Goal: Task Accomplishment & Management: Manage account settings

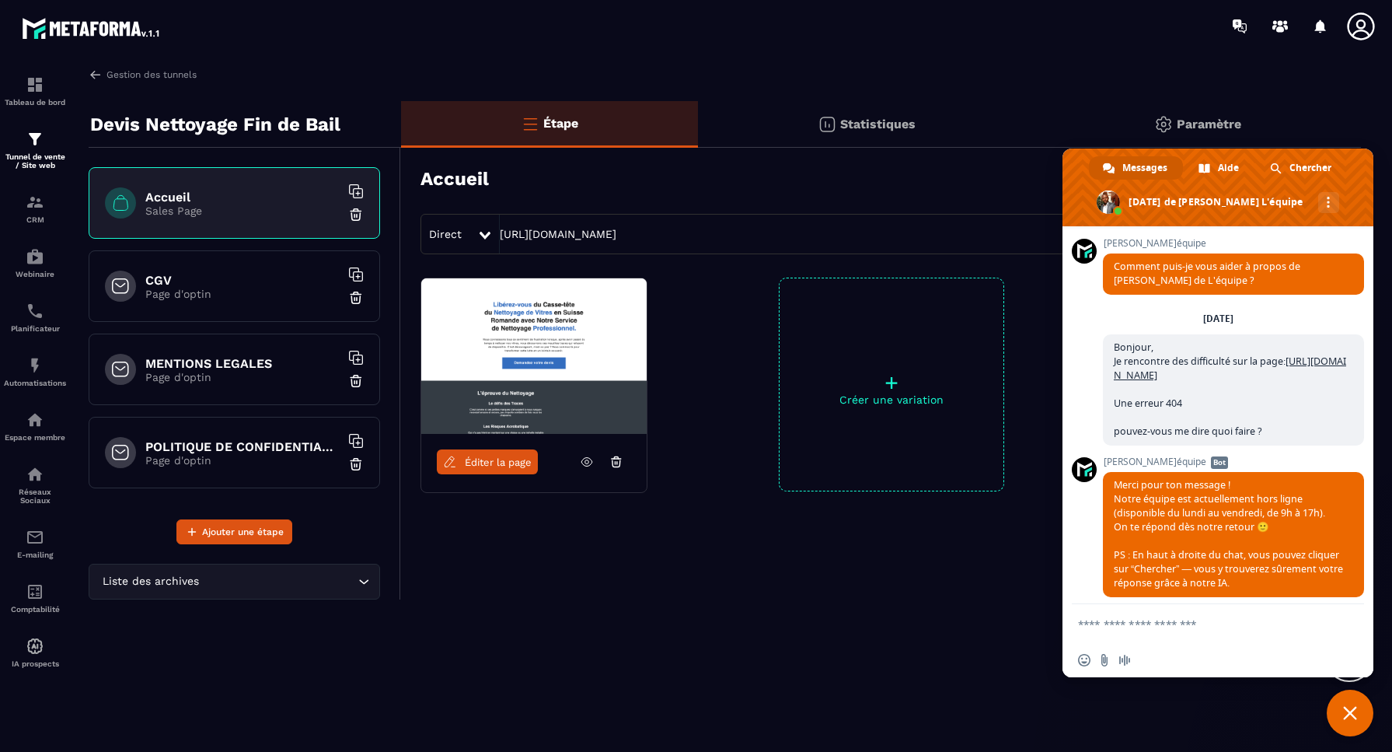
scroll to position [9458, 0]
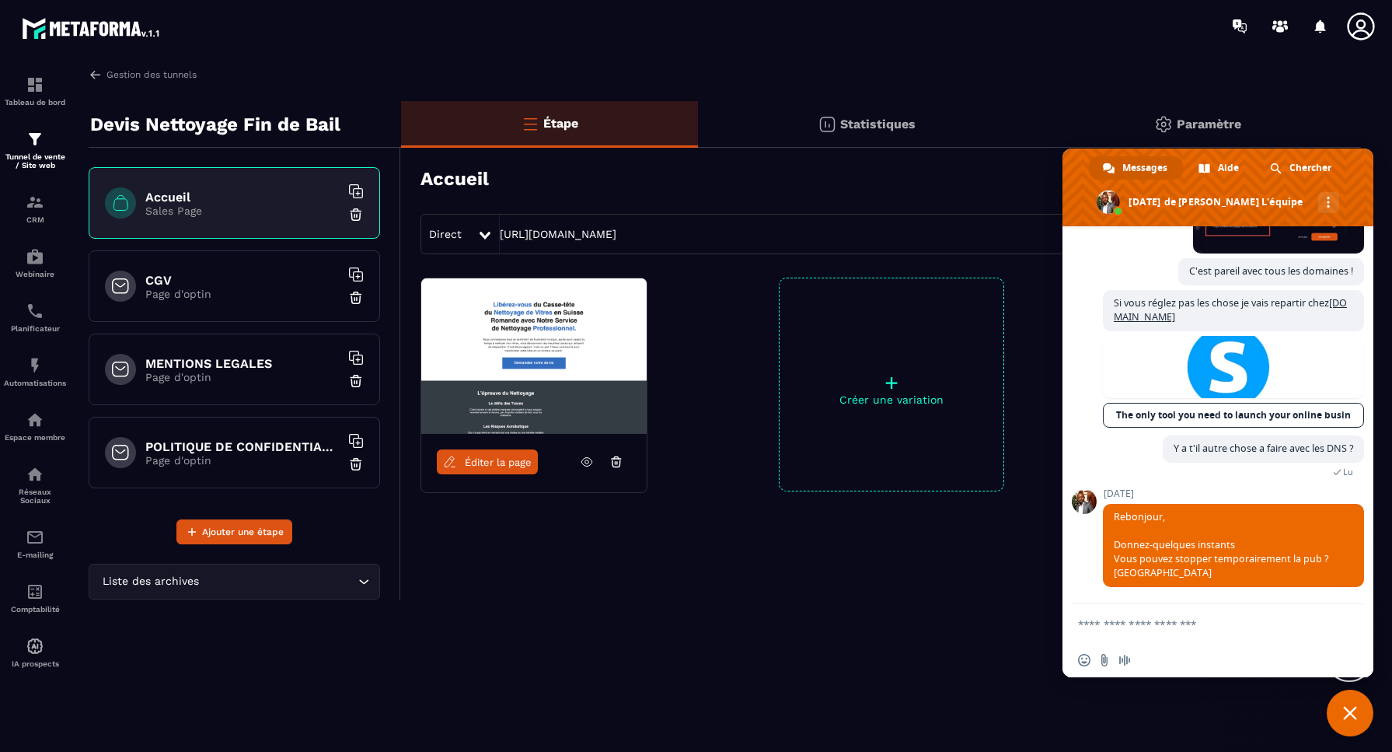
click at [1171, 626] on textarea "Entrez votre message..." at bounding box center [1202, 623] width 249 height 39
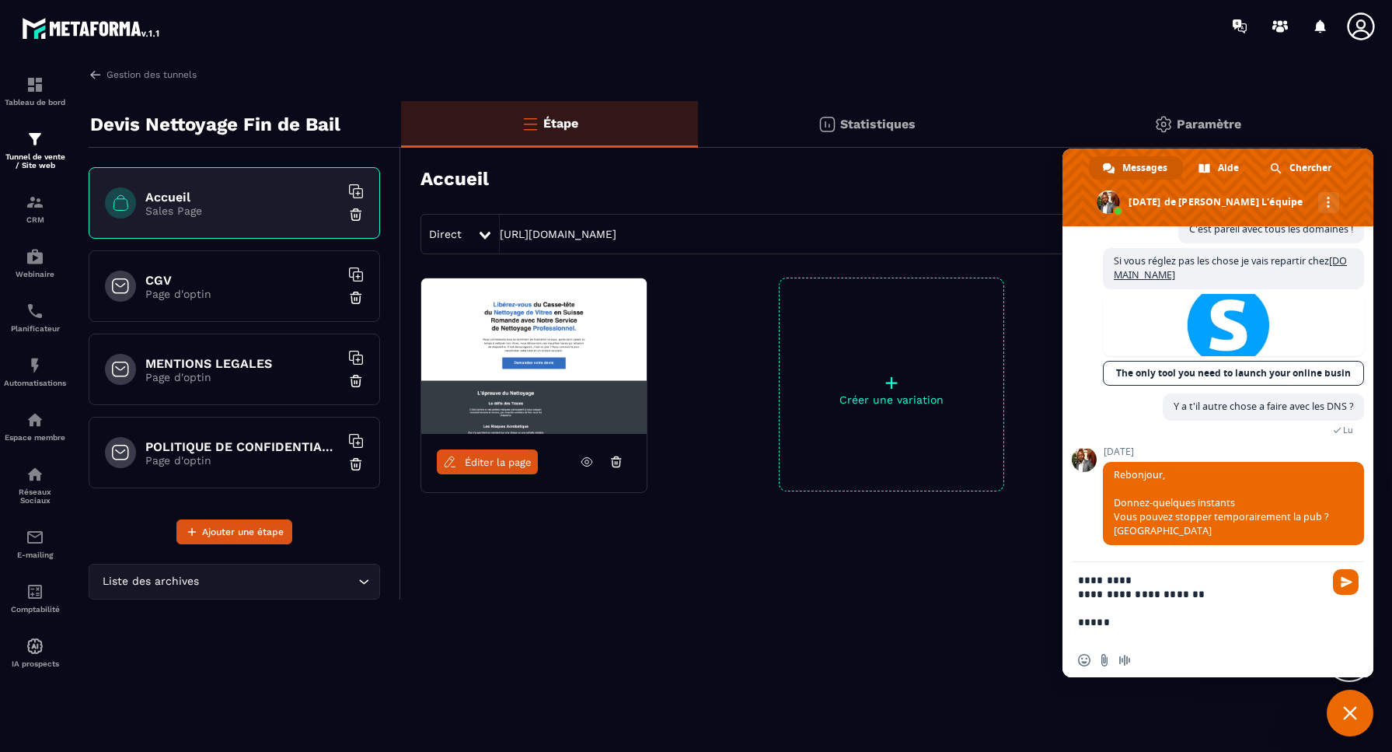
scroll to position [0, 0]
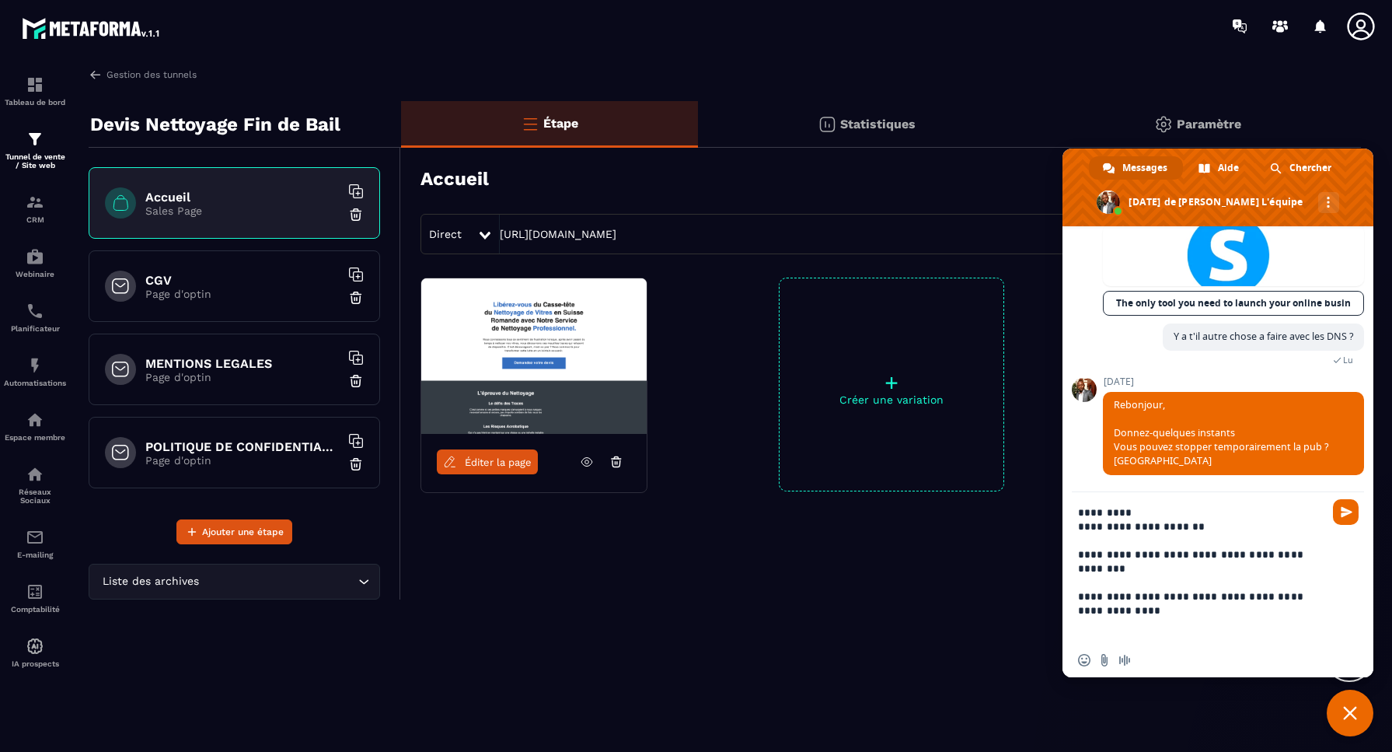
type textarea "**********"
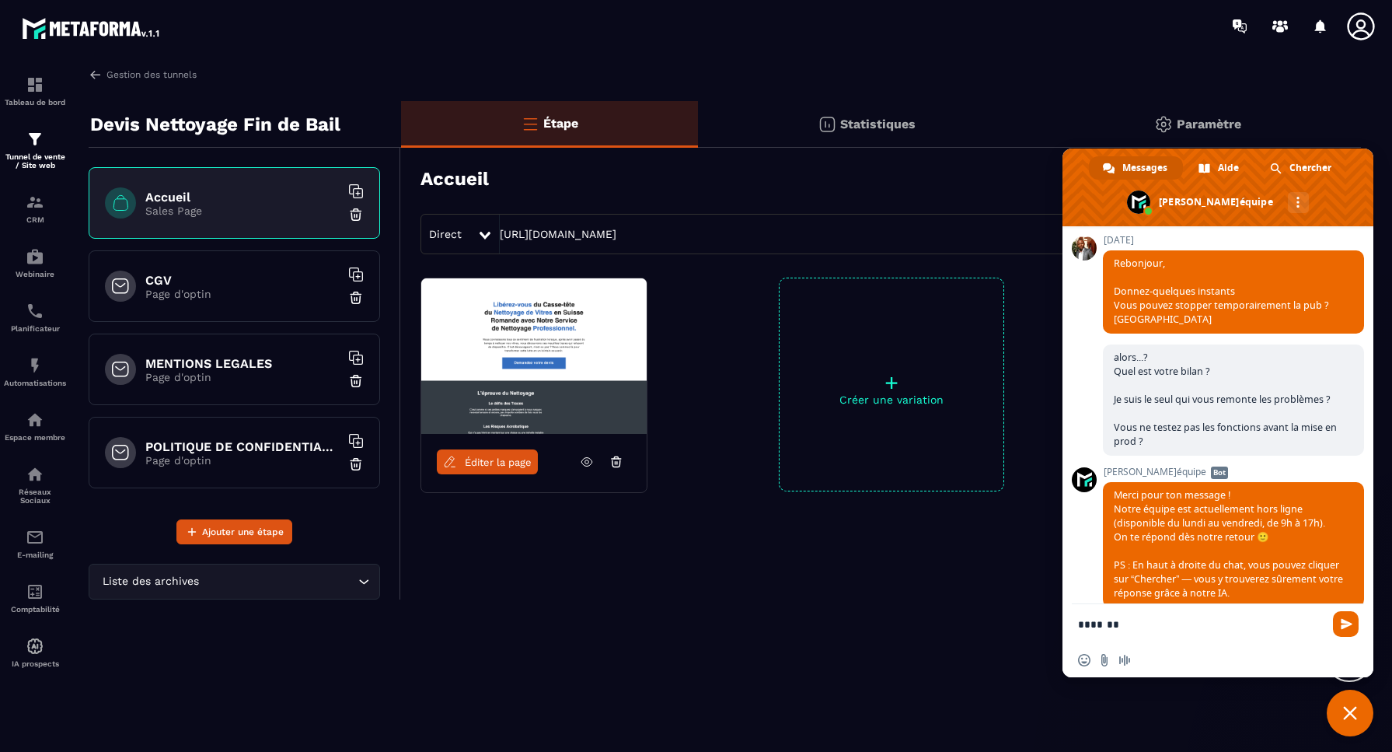
scroll to position [9732, 0]
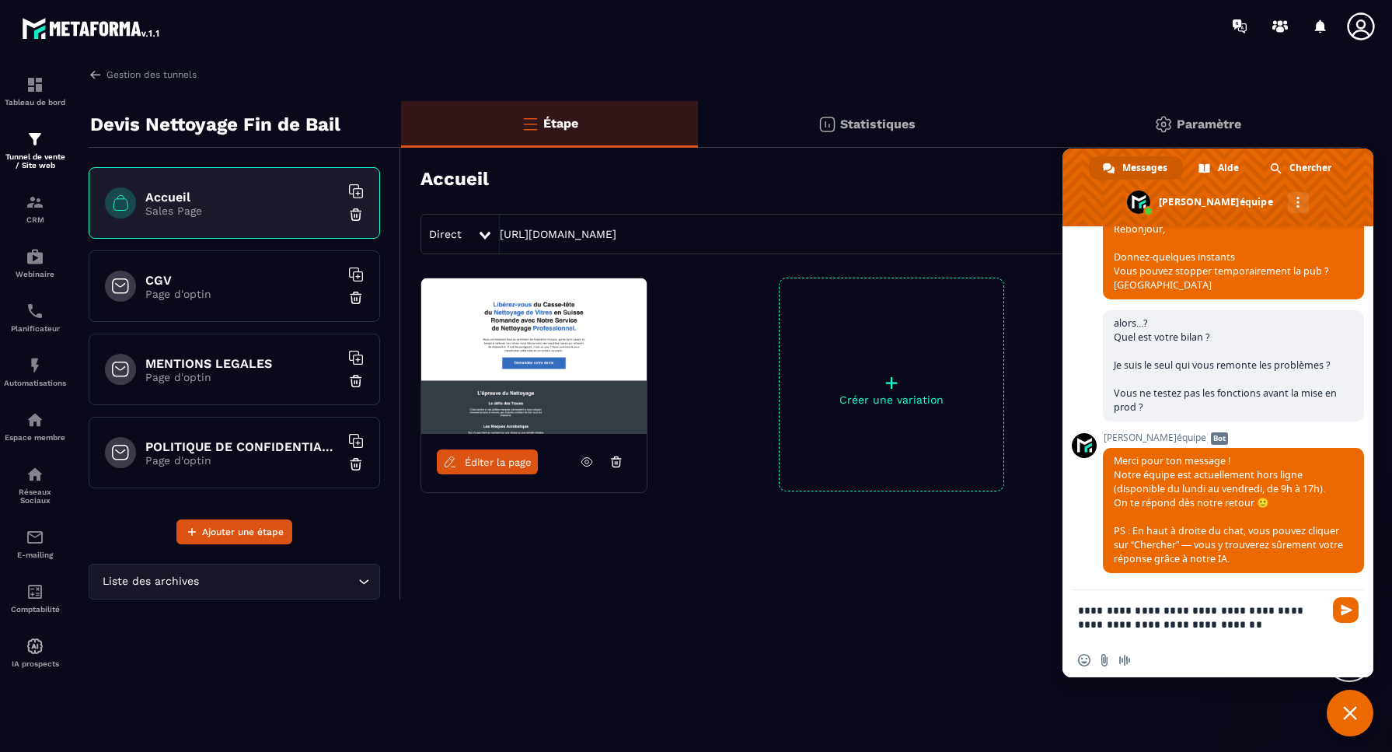
type textarea "**********"
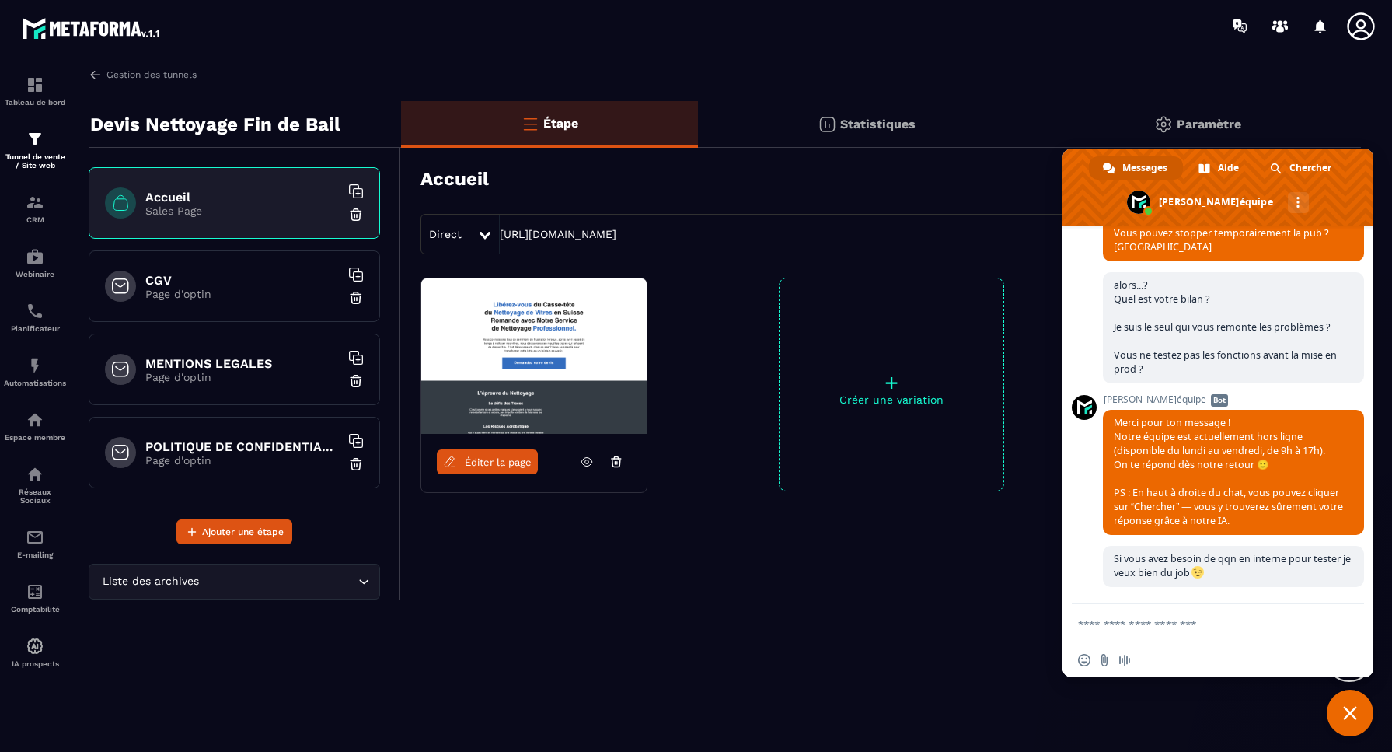
scroll to position [9935, 0]
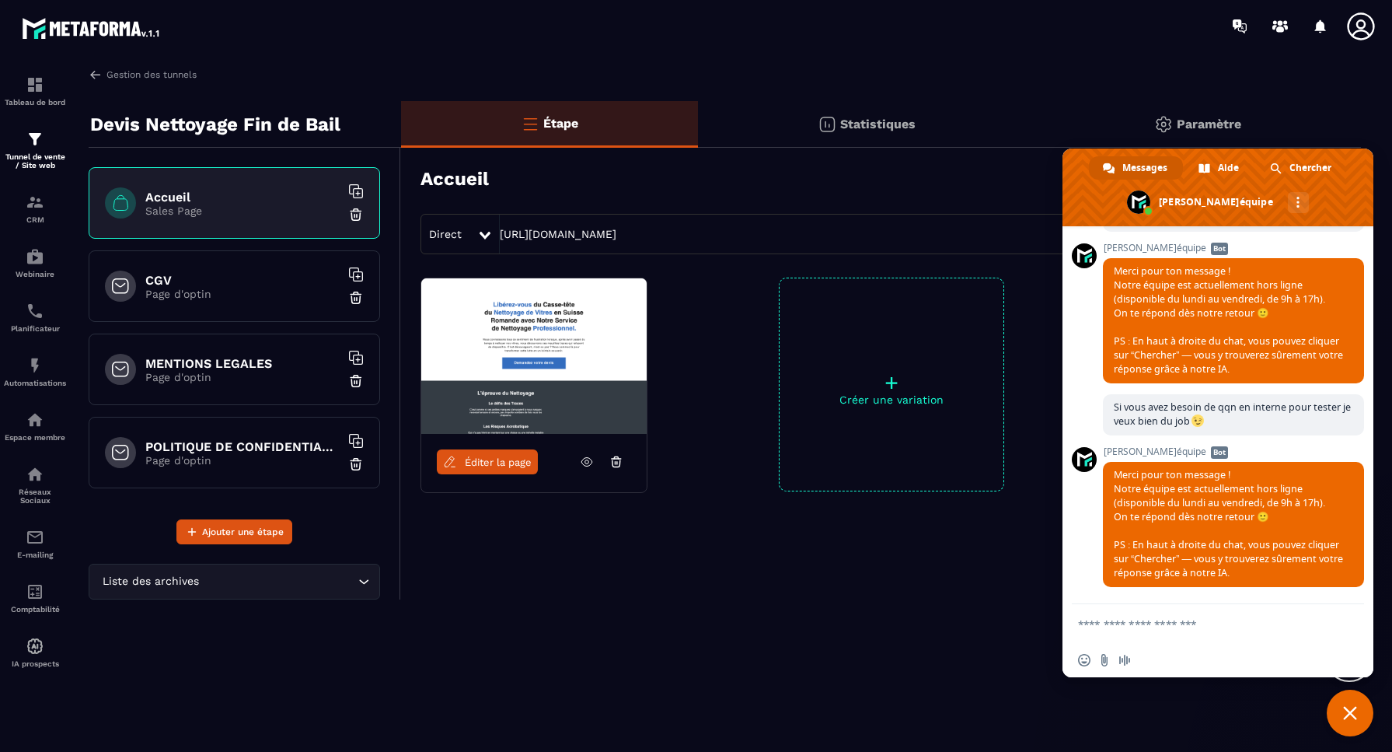
click at [789, 636] on div "Gestion des tunnels Devis Nettoyage Fin de Bail Accueil Sales Page CGV Page d'o…" at bounding box center [724, 407] width 1303 height 678
click at [1355, 708] on span "Fermer le chat" at bounding box center [1350, 713] width 14 height 14
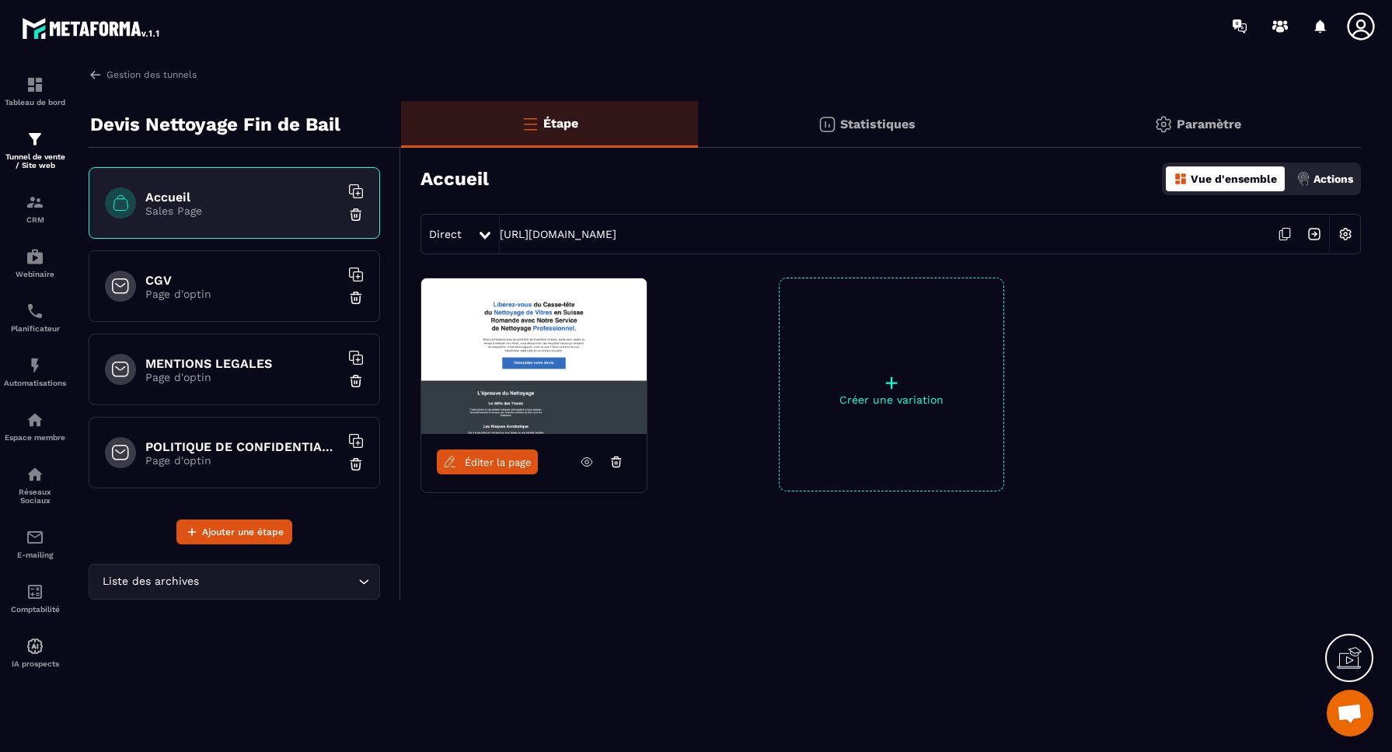
click at [1346, 234] on img at bounding box center [1346, 234] width 30 height 30
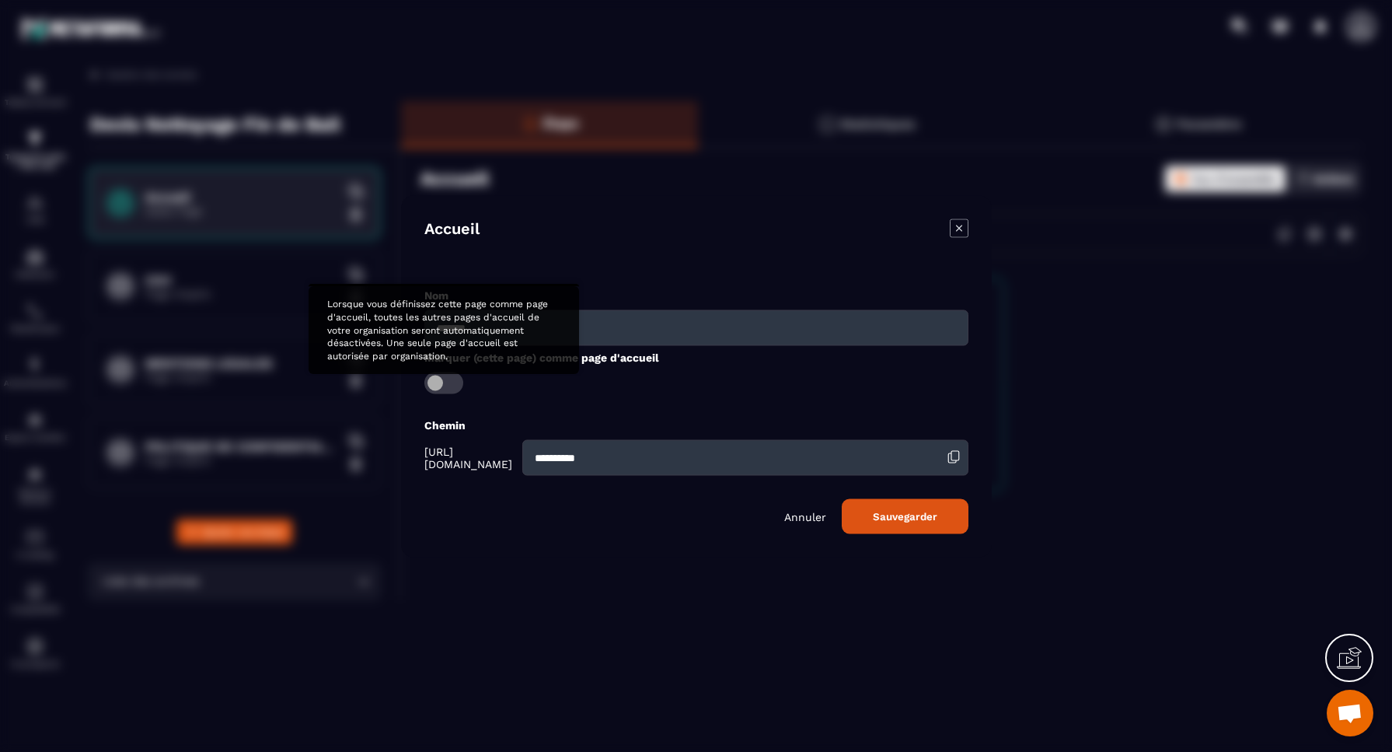
click at [441, 384] on span "Modal window" at bounding box center [443, 383] width 39 height 22
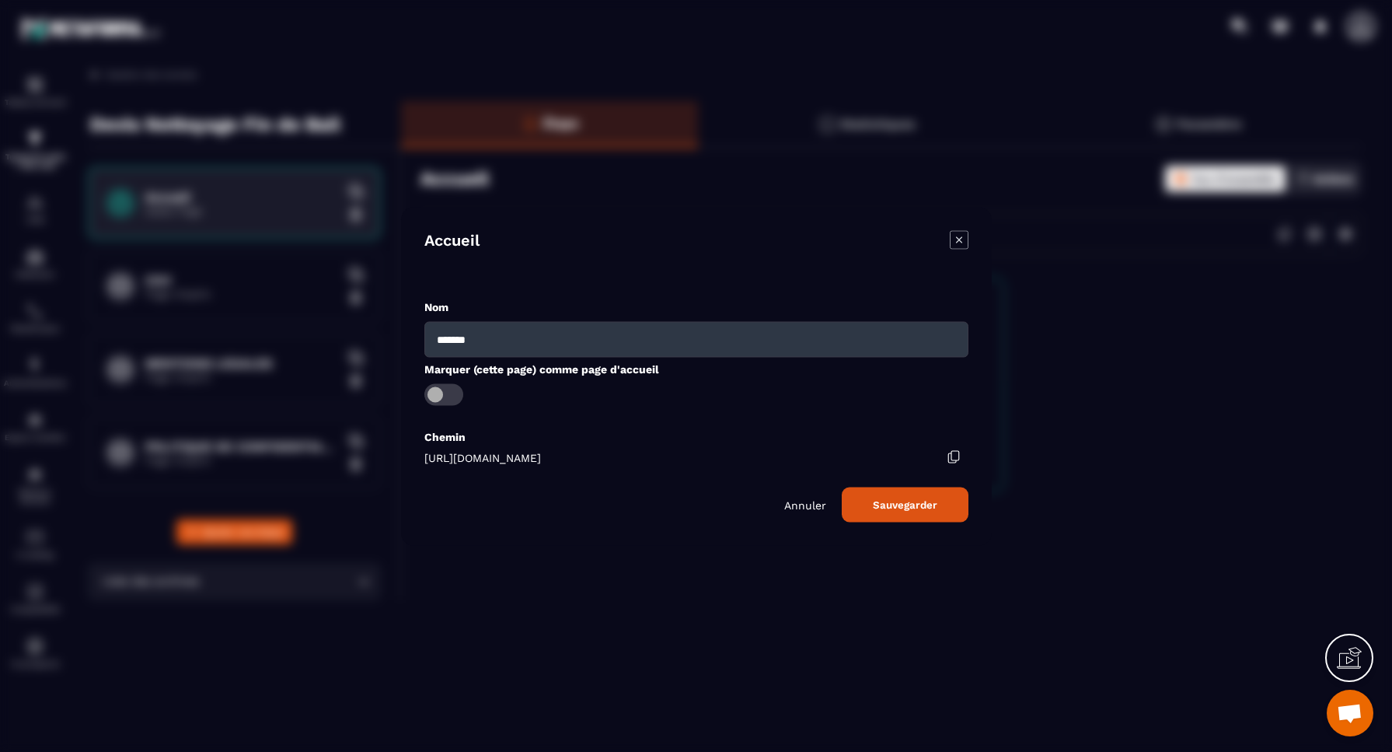
click at [919, 508] on button "Sauvegarder" at bounding box center [905, 504] width 127 height 35
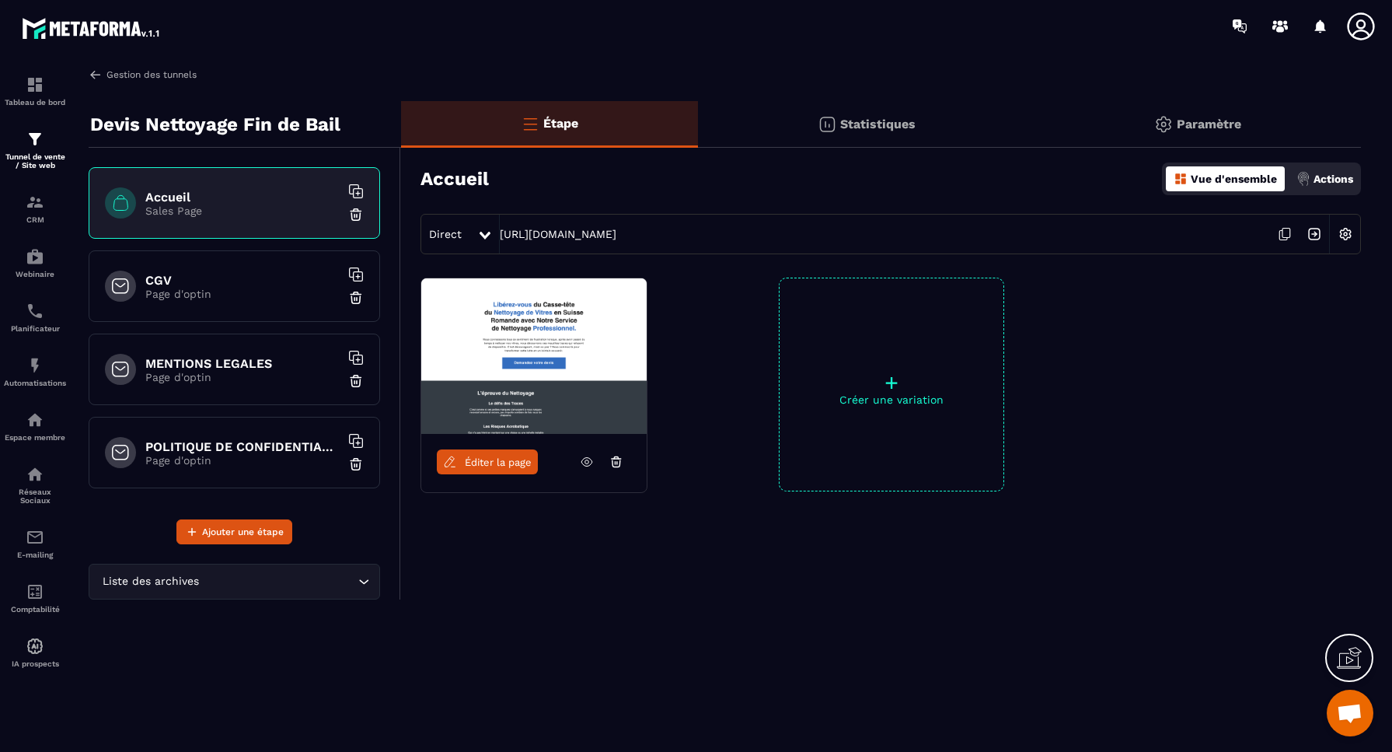
click at [96, 75] on img at bounding box center [96, 75] width 14 height 14
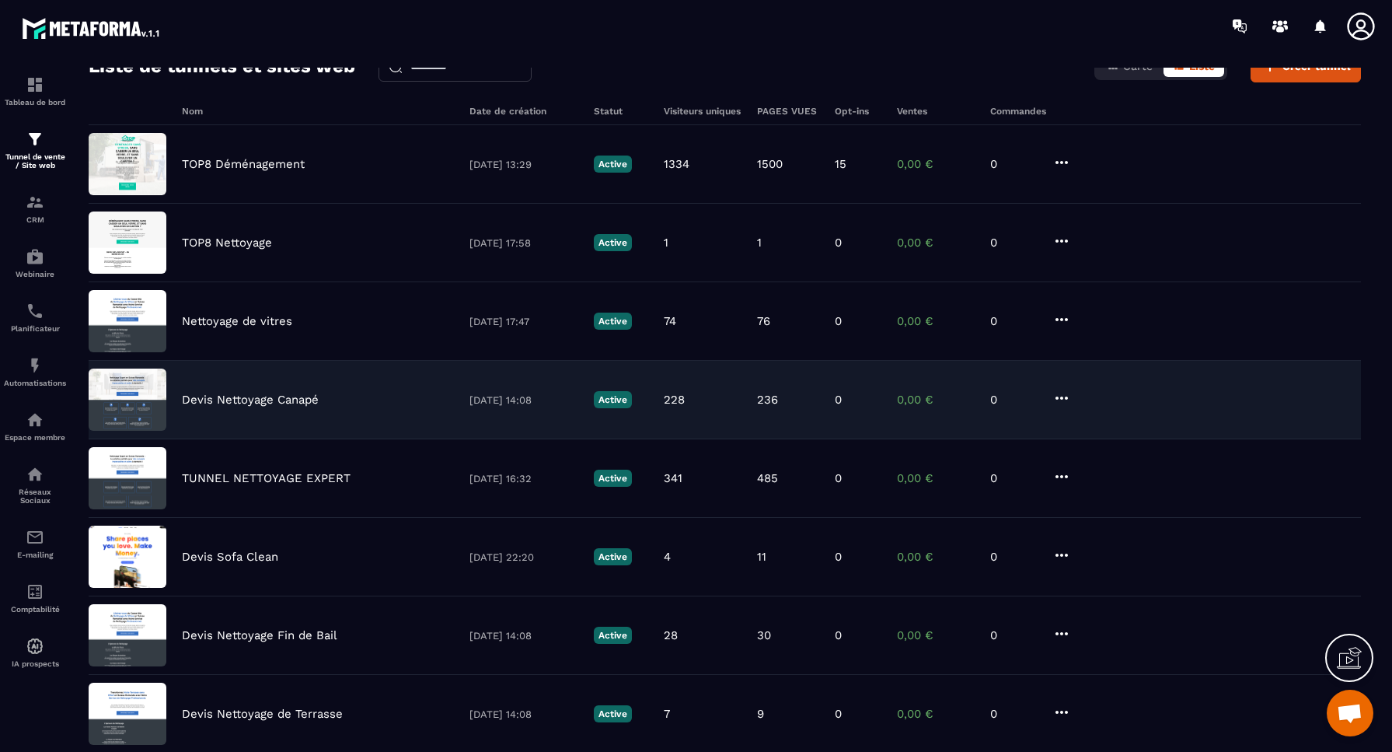
scroll to position [73, 0]
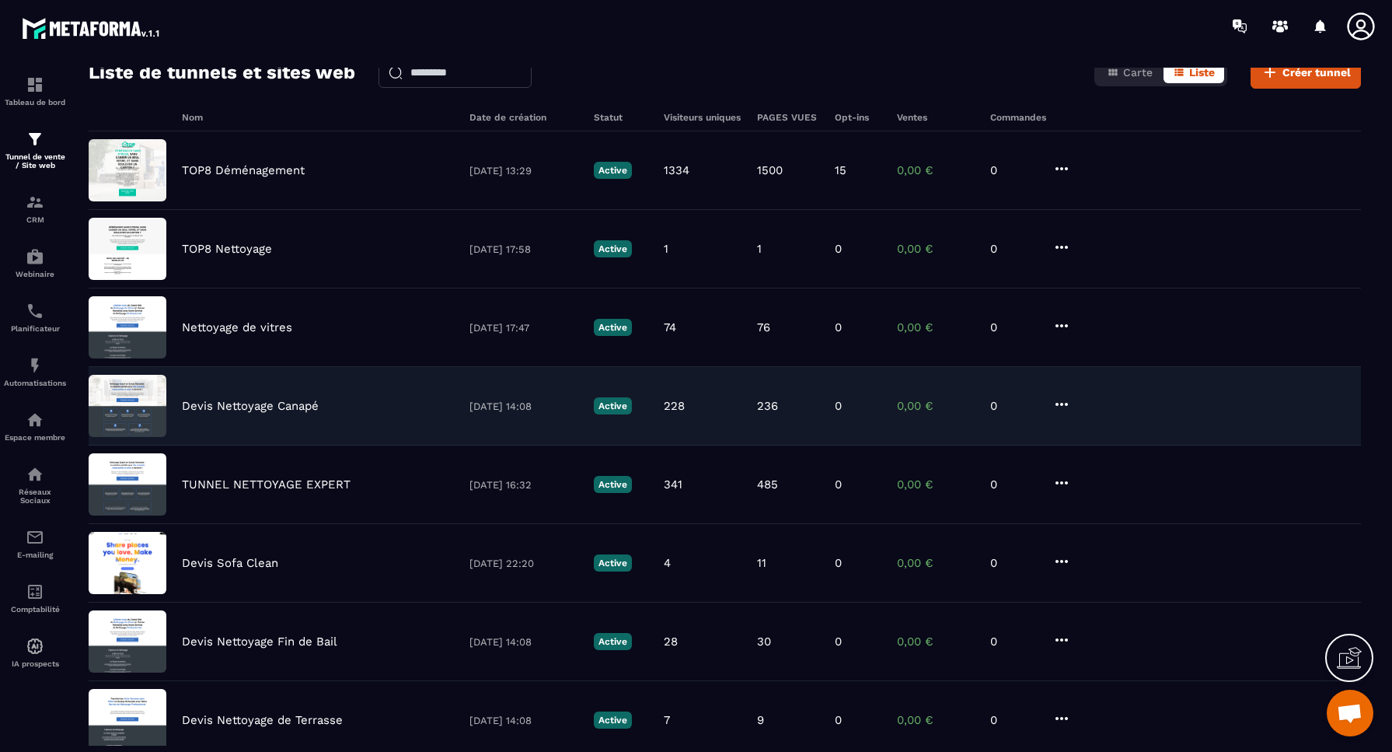
click at [265, 409] on p "Devis Nettoyage Canapé" at bounding box center [250, 406] width 137 height 14
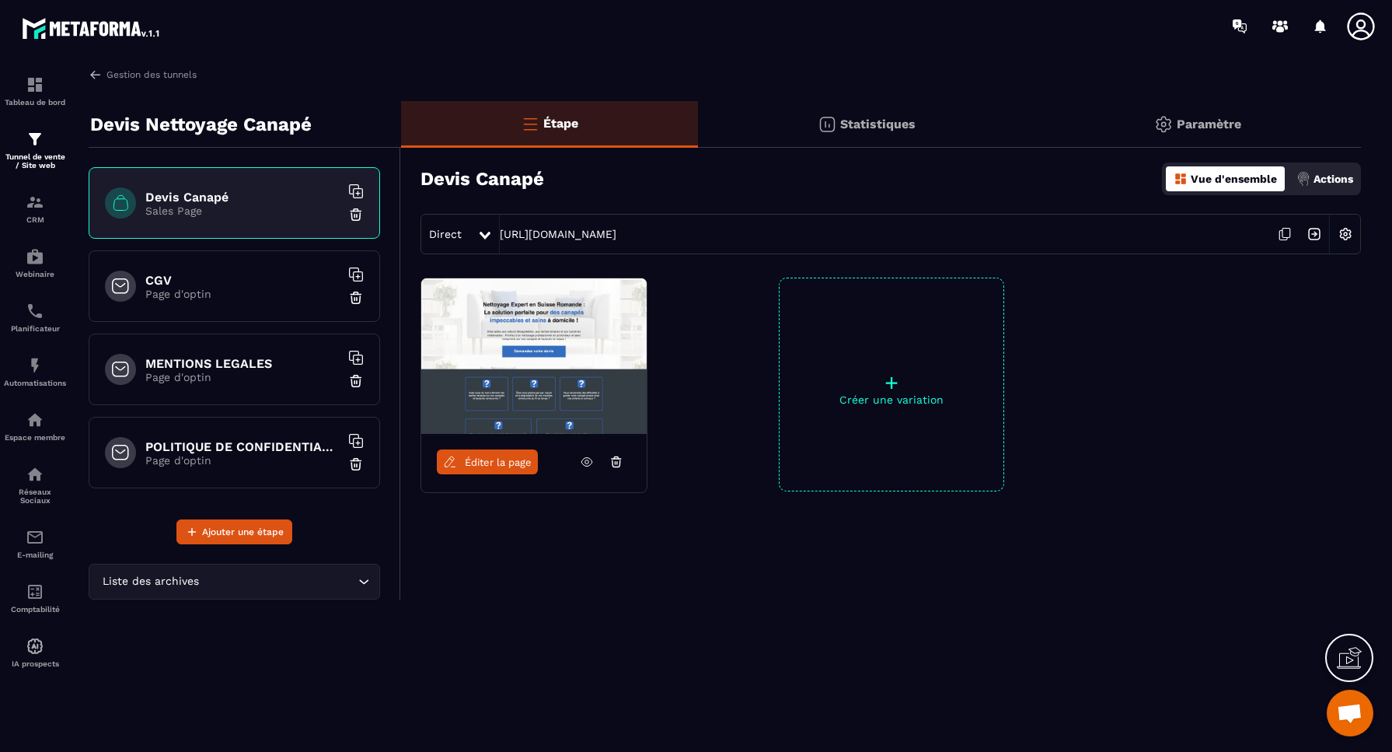
click at [1348, 234] on img at bounding box center [1346, 234] width 30 height 30
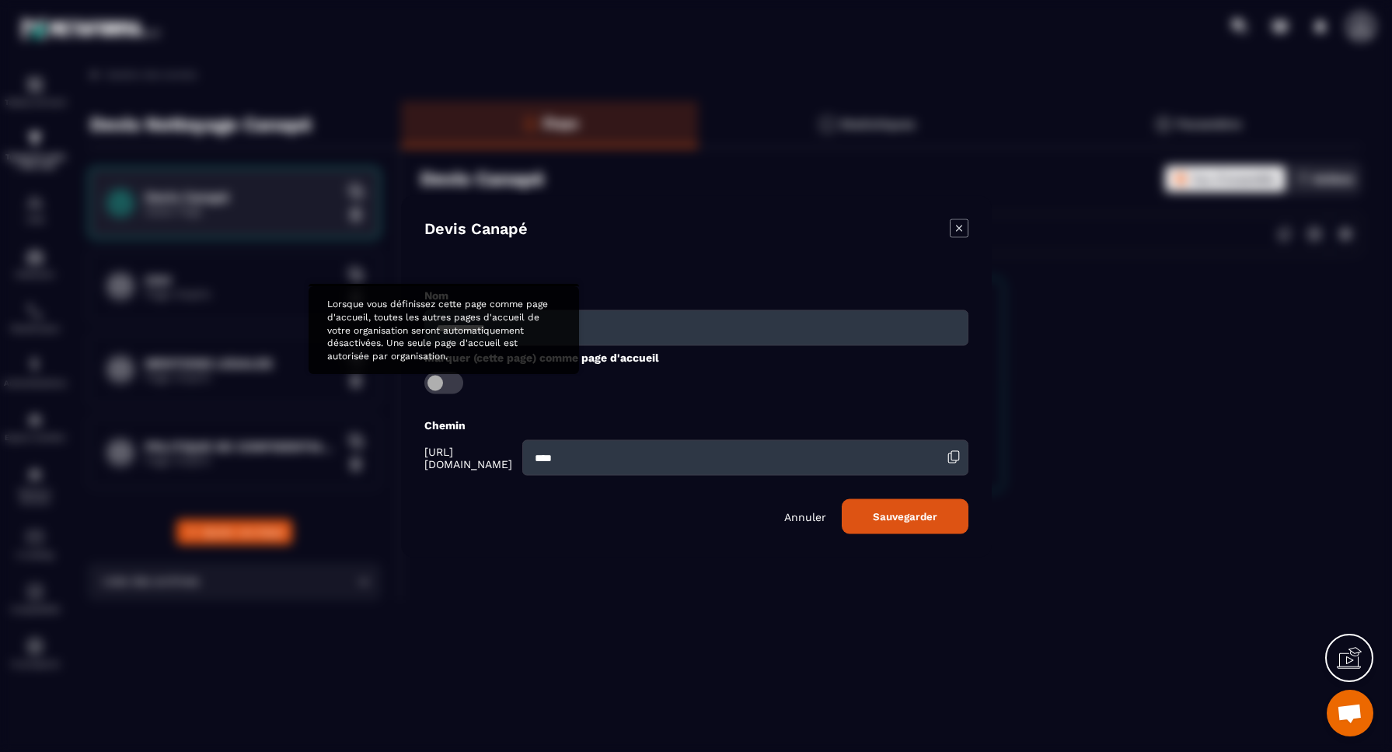
click at [441, 379] on span "Modal window" at bounding box center [443, 383] width 39 height 22
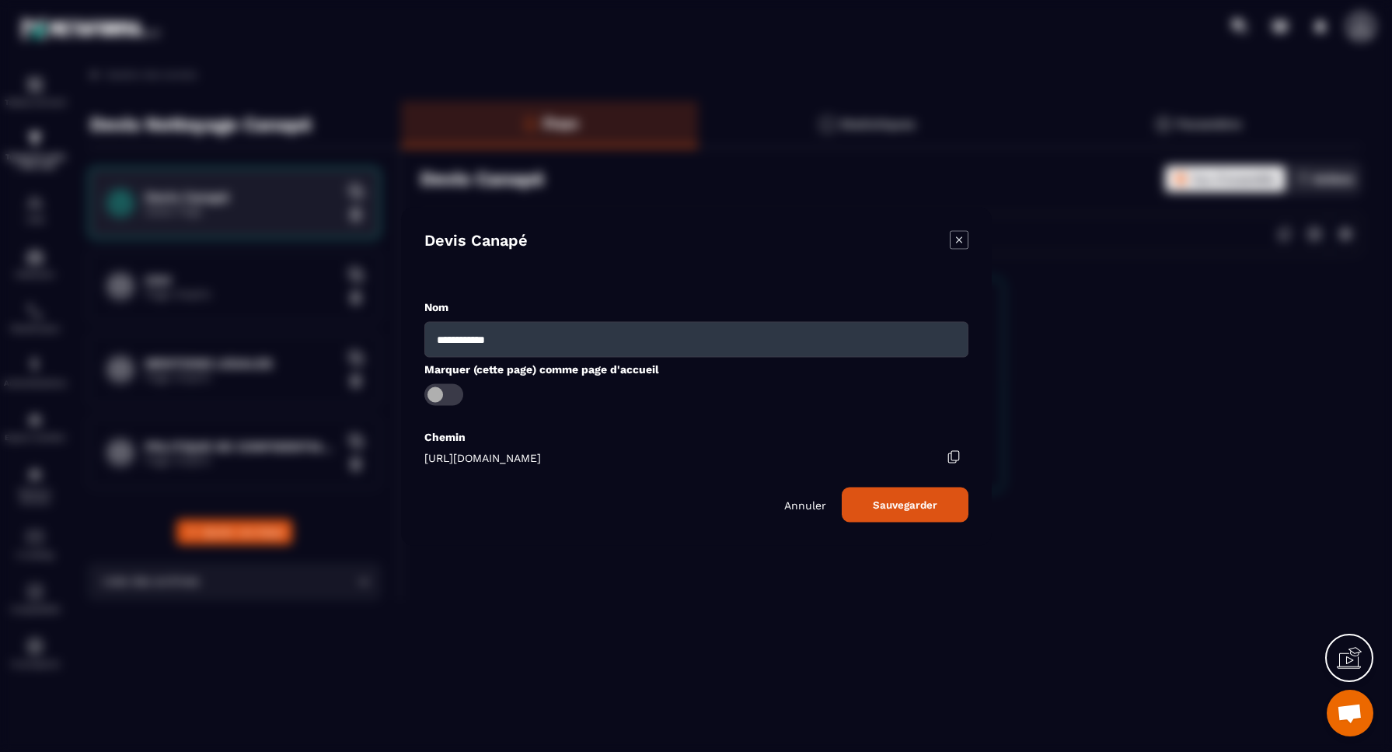
click at [919, 504] on button "Sauvegarder" at bounding box center [905, 504] width 127 height 35
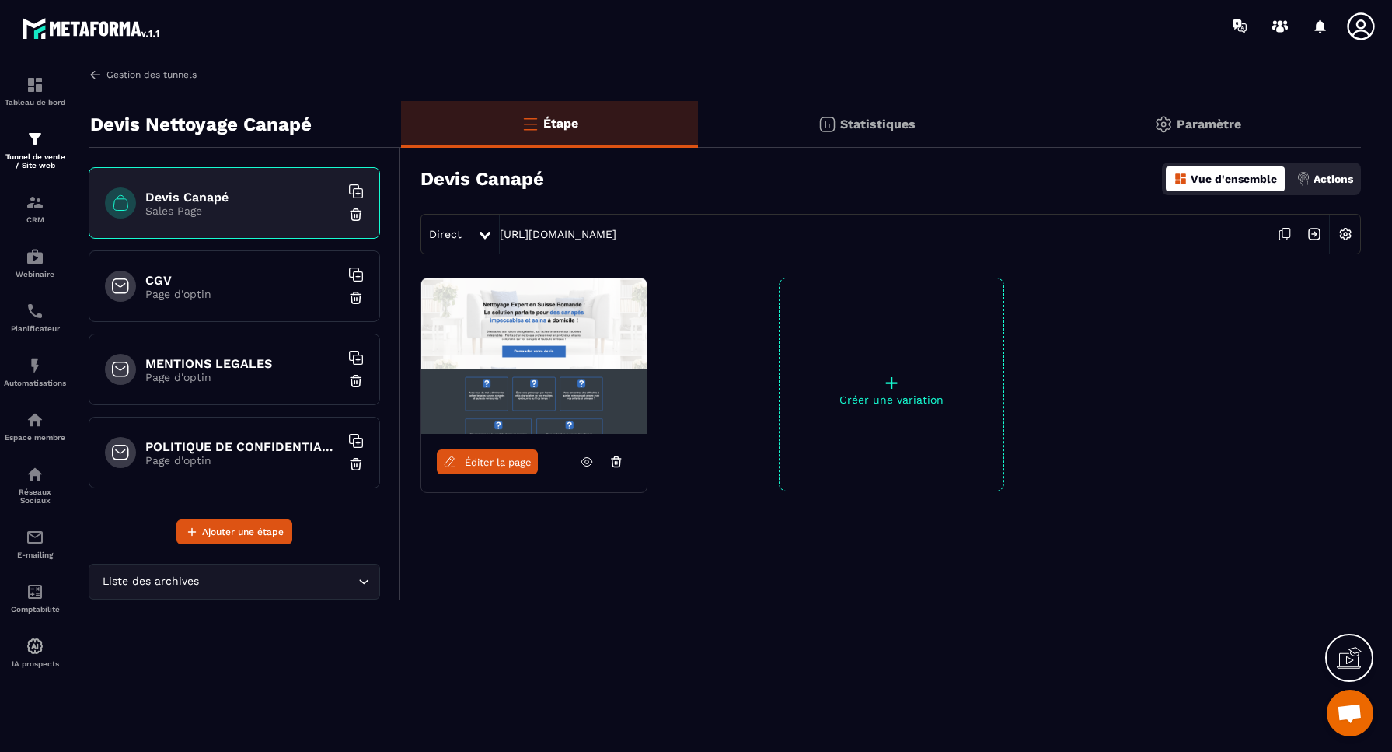
click at [116, 75] on link "Gestion des tunnels" at bounding box center [143, 75] width 108 height 14
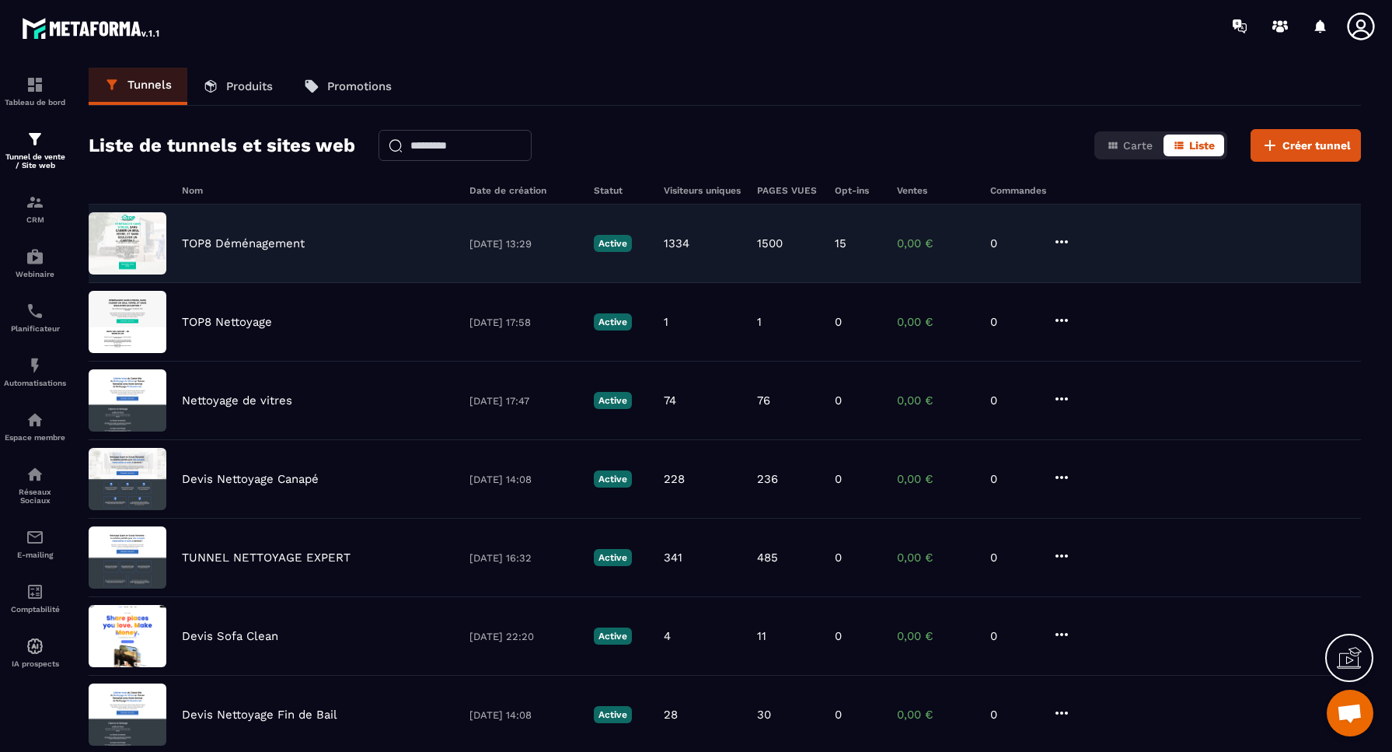
click at [251, 245] on p "TOP8 Déménagement" at bounding box center [243, 243] width 123 height 14
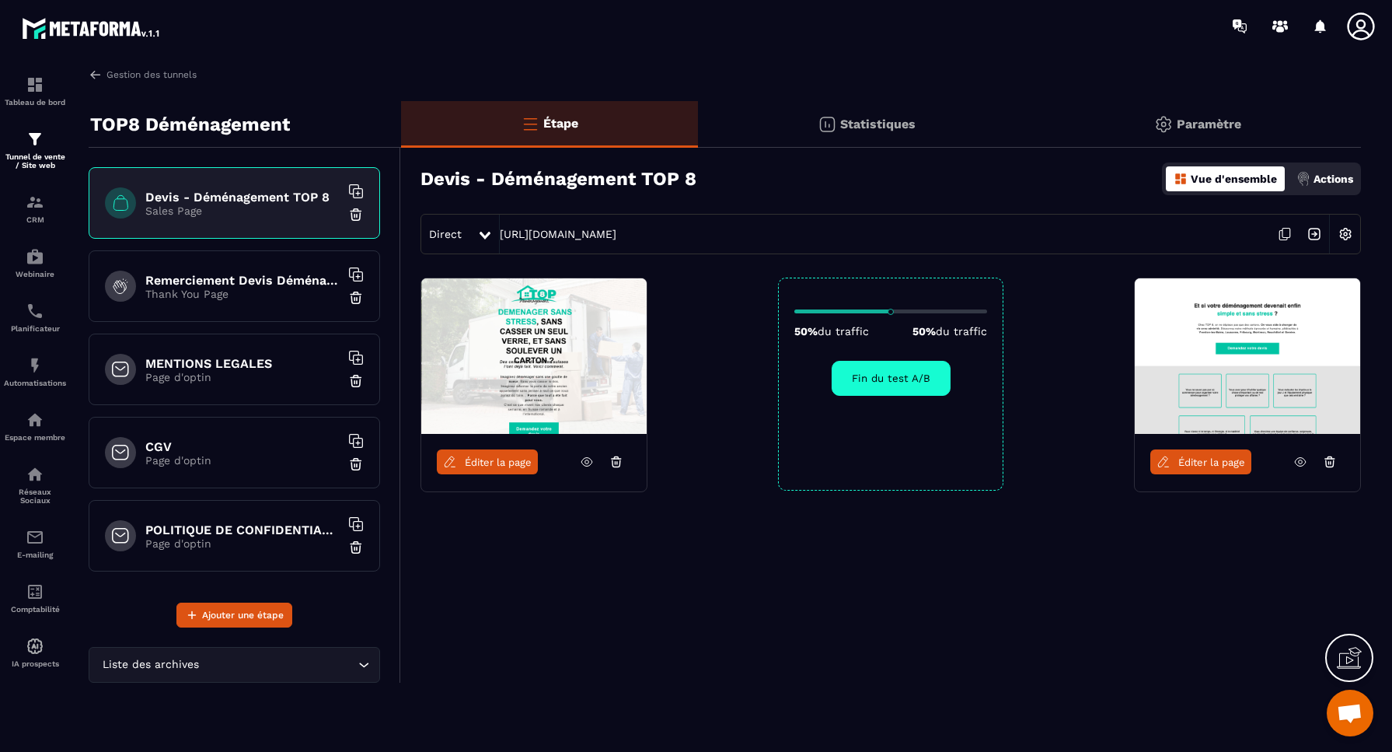
click at [1348, 234] on img at bounding box center [1346, 234] width 30 height 30
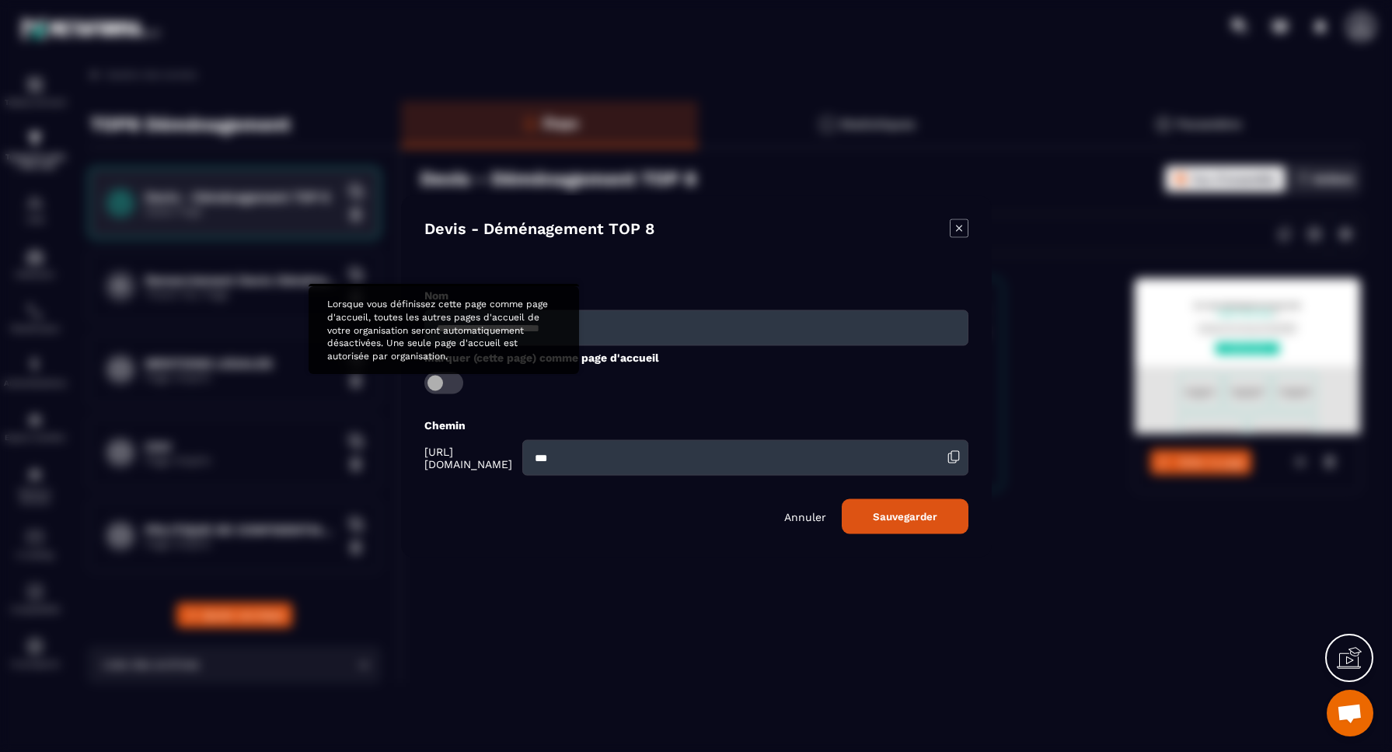
click at [435, 380] on span "Modal window" at bounding box center [443, 383] width 39 height 22
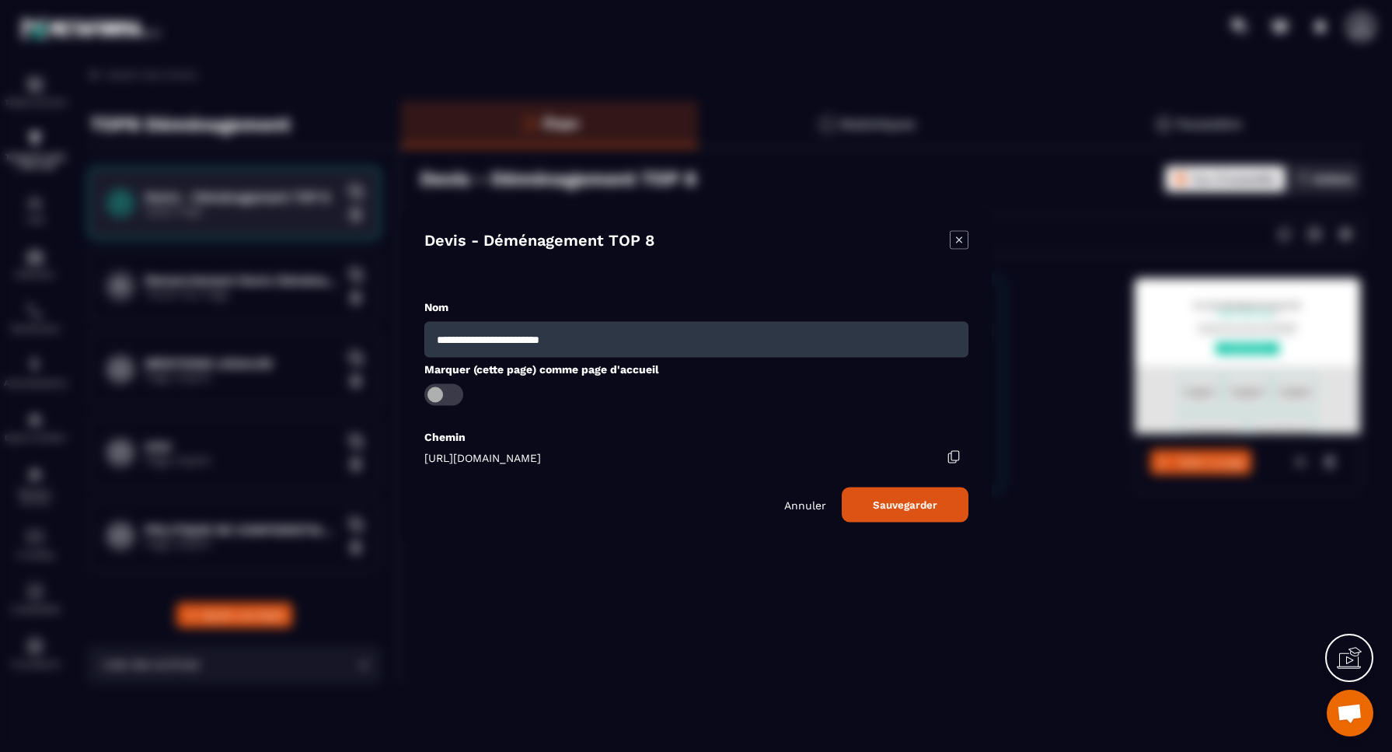
click at [922, 504] on button "Sauvegarder" at bounding box center [905, 504] width 127 height 35
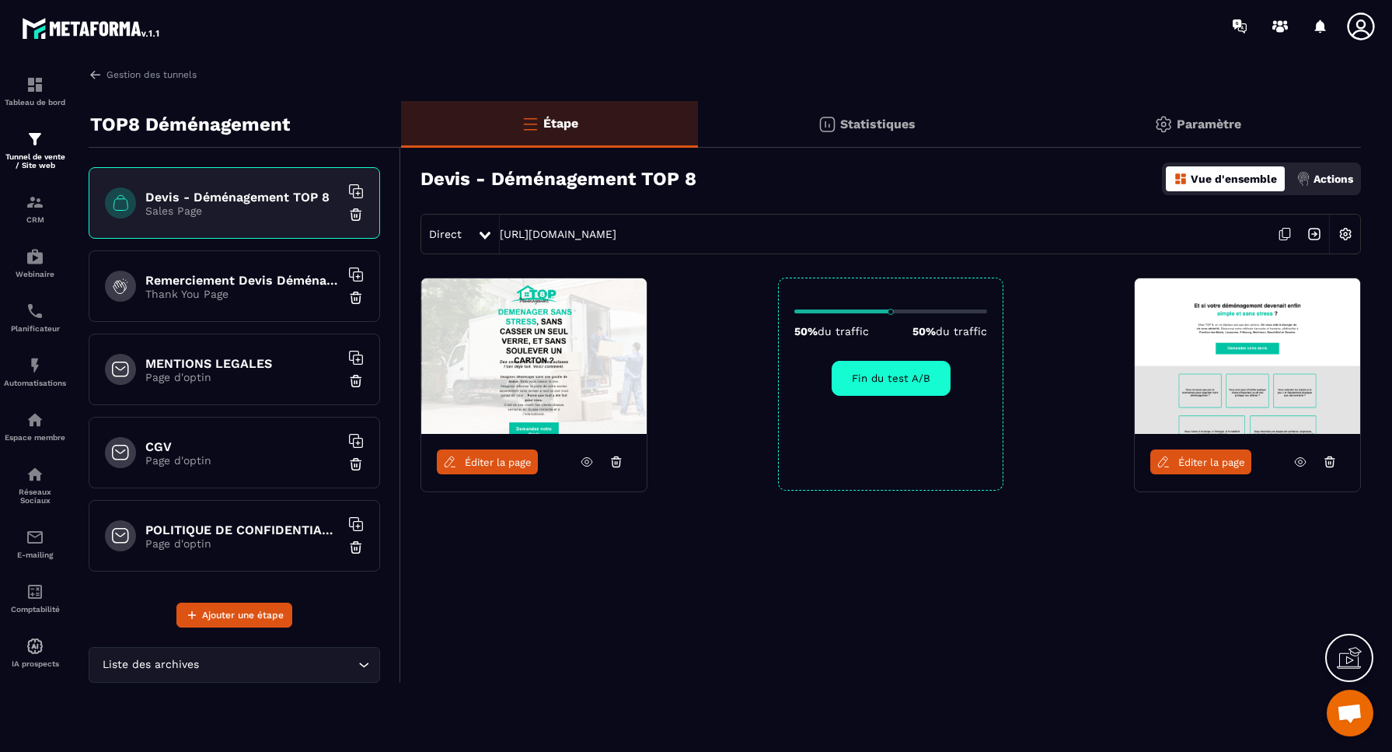
click at [871, 124] on p "Statistiques" at bounding box center [877, 124] width 75 height 15
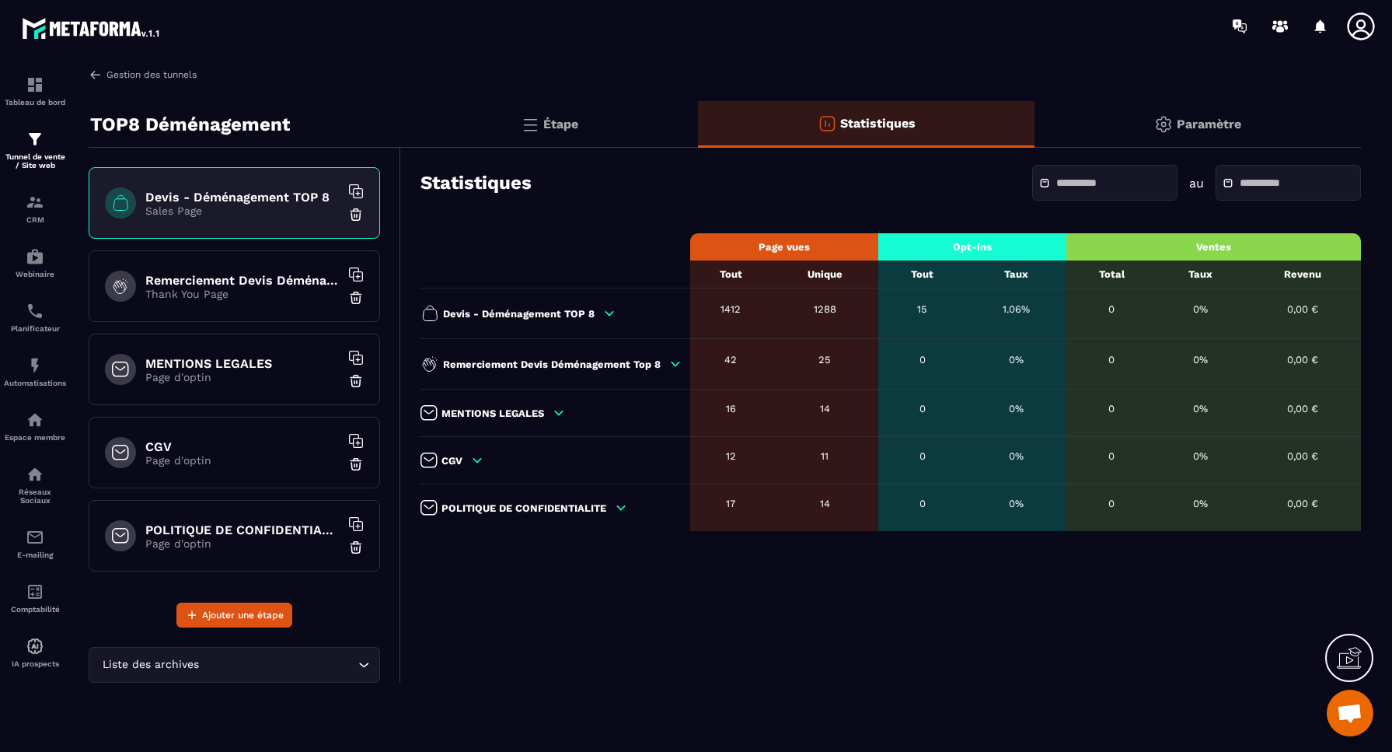
click at [96, 72] on img at bounding box center [96, 75] width 14 height 14
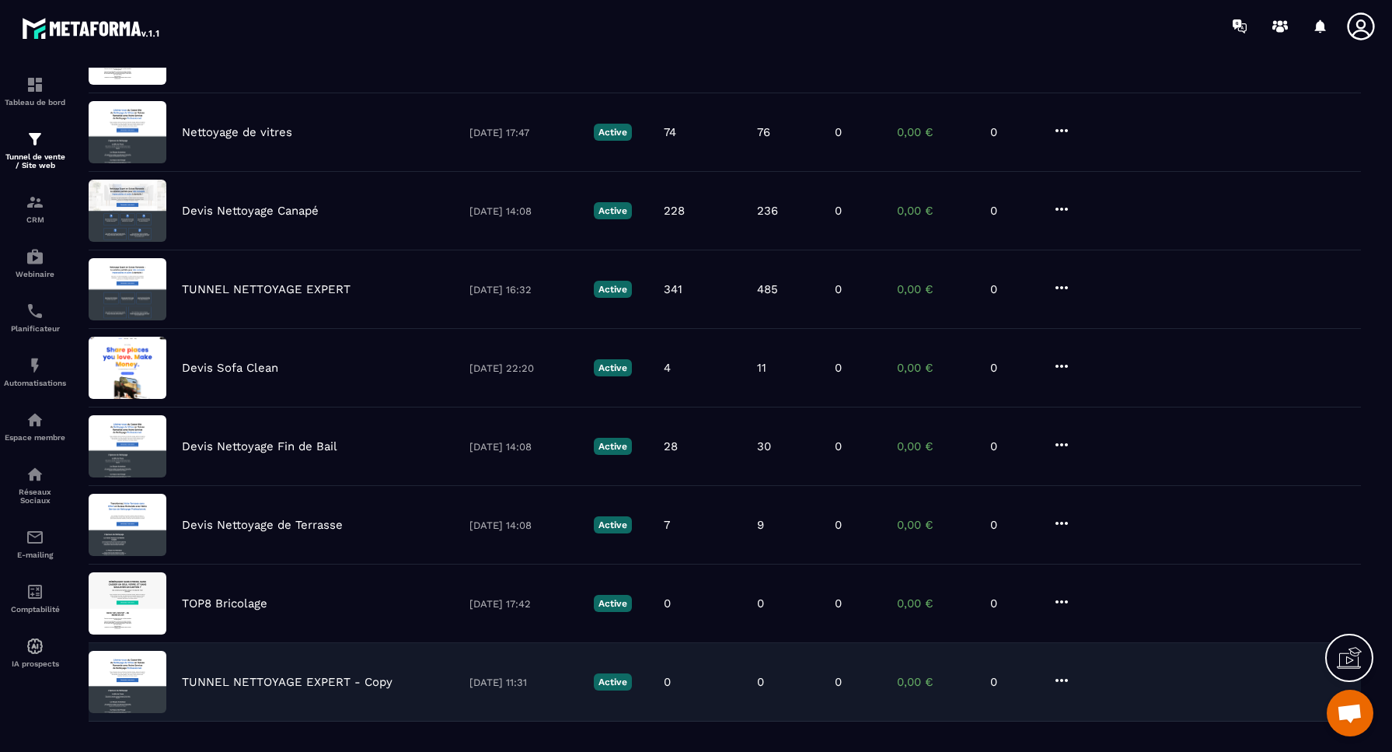
scroll to position [344, 0]
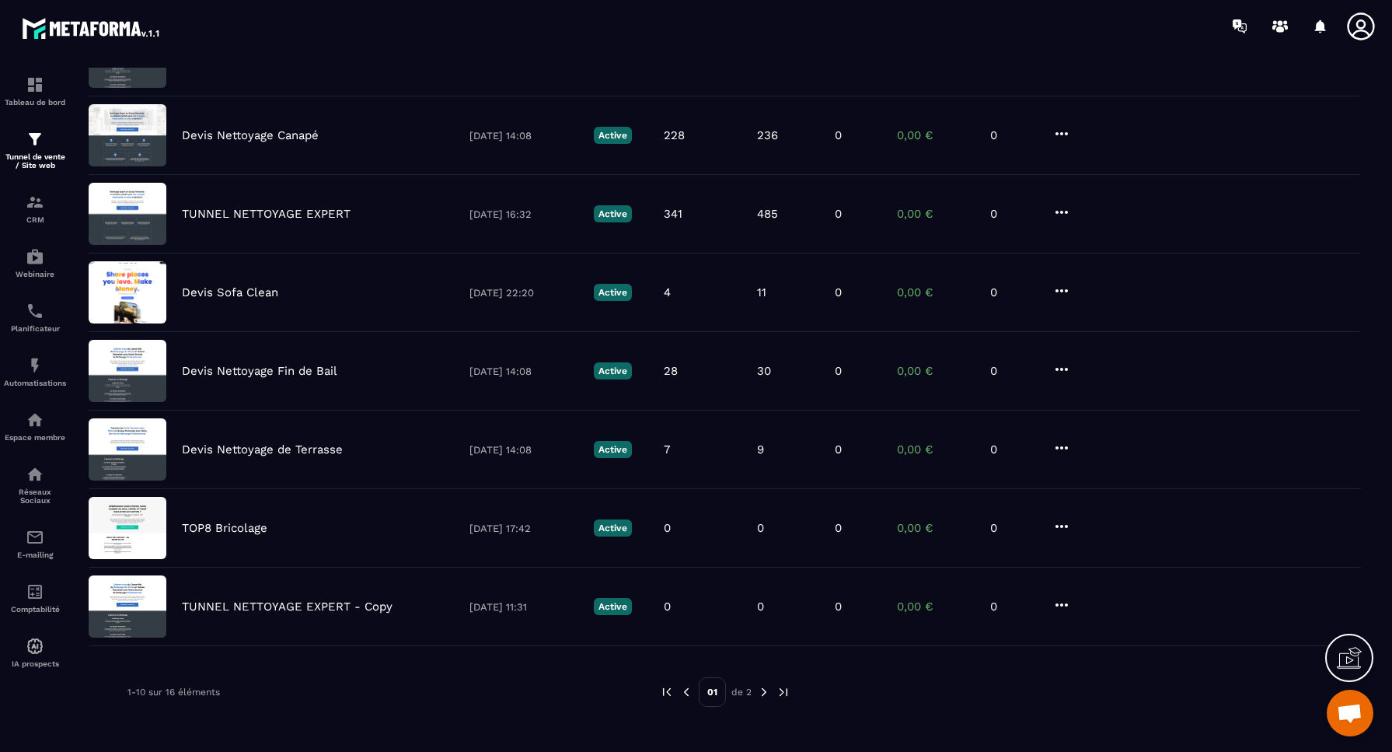
click at [761, 690] on img at bounding box center [764, 692] width 14 height 14
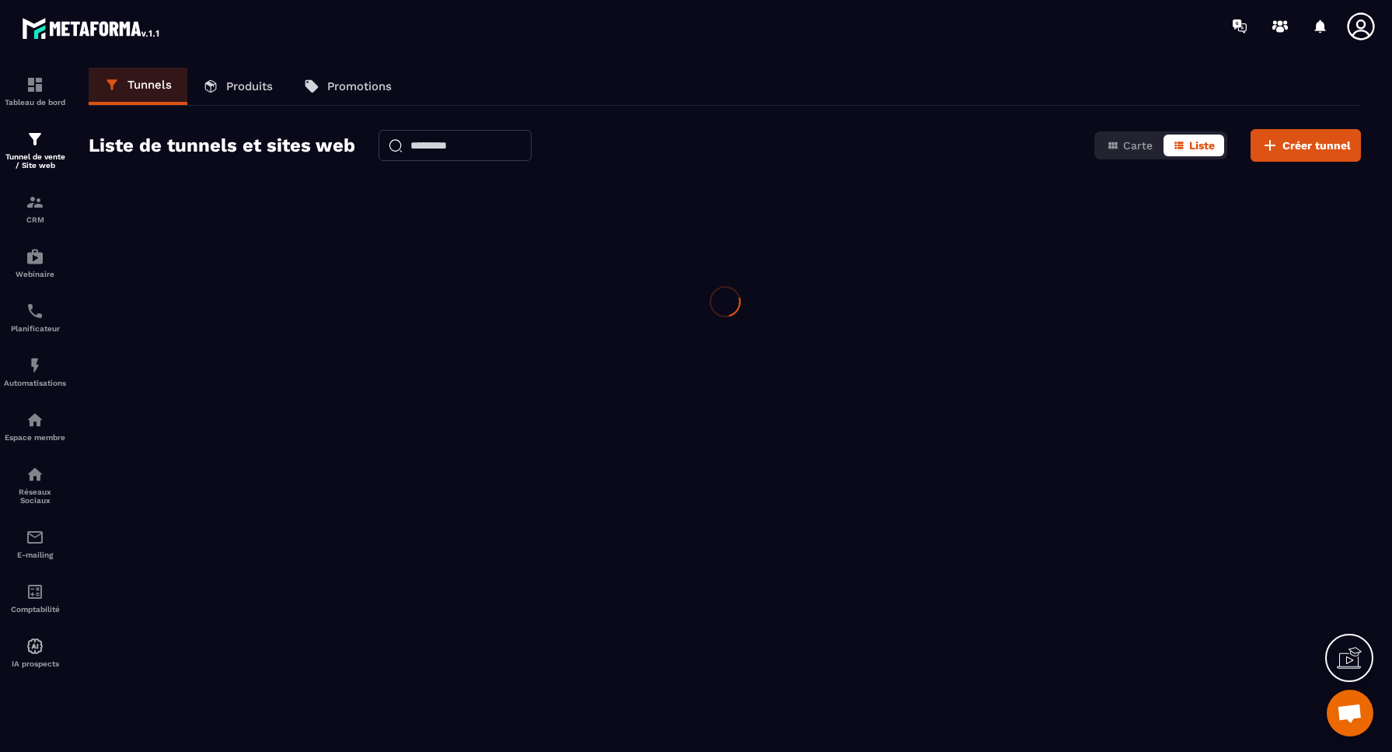
scroll to position [0, 0]
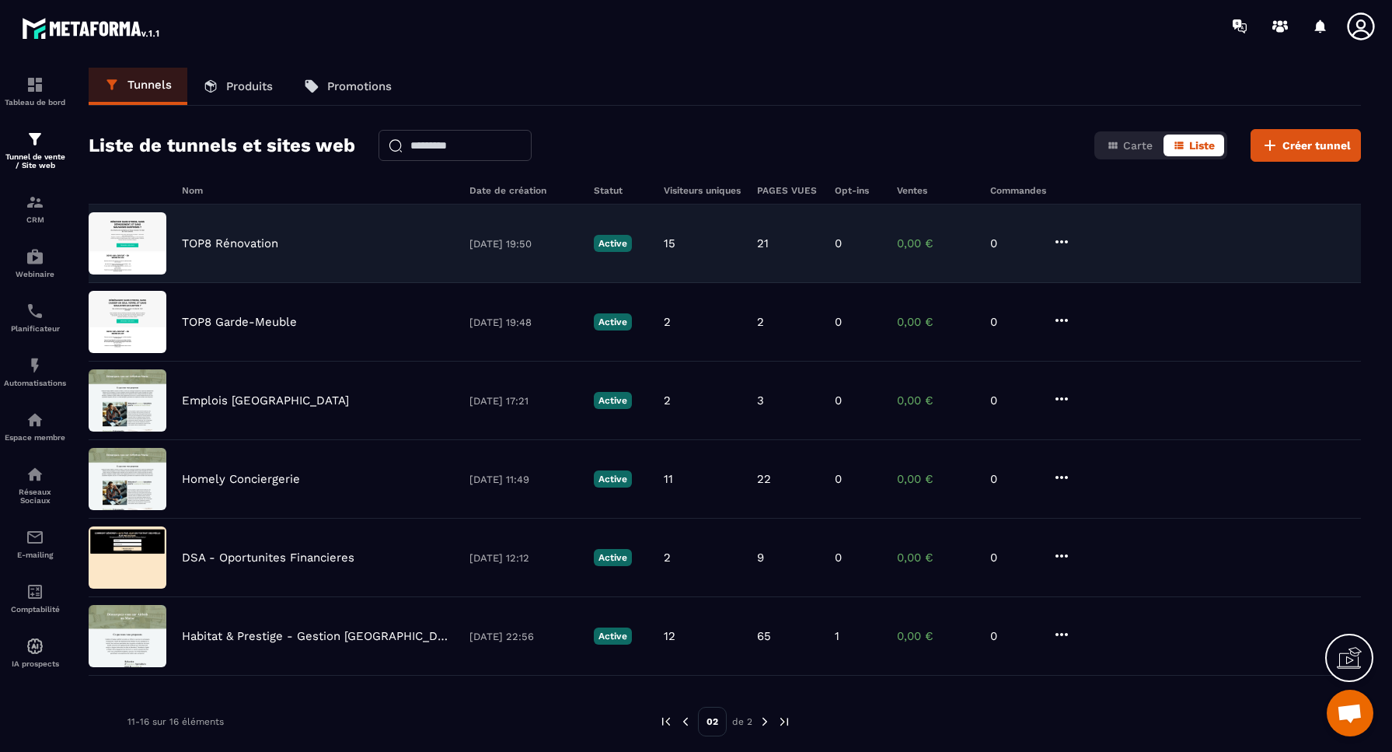
click at [230, 244] on p "TOP8 Rénovation" at bounding box center [230, 243] width 96 height 14
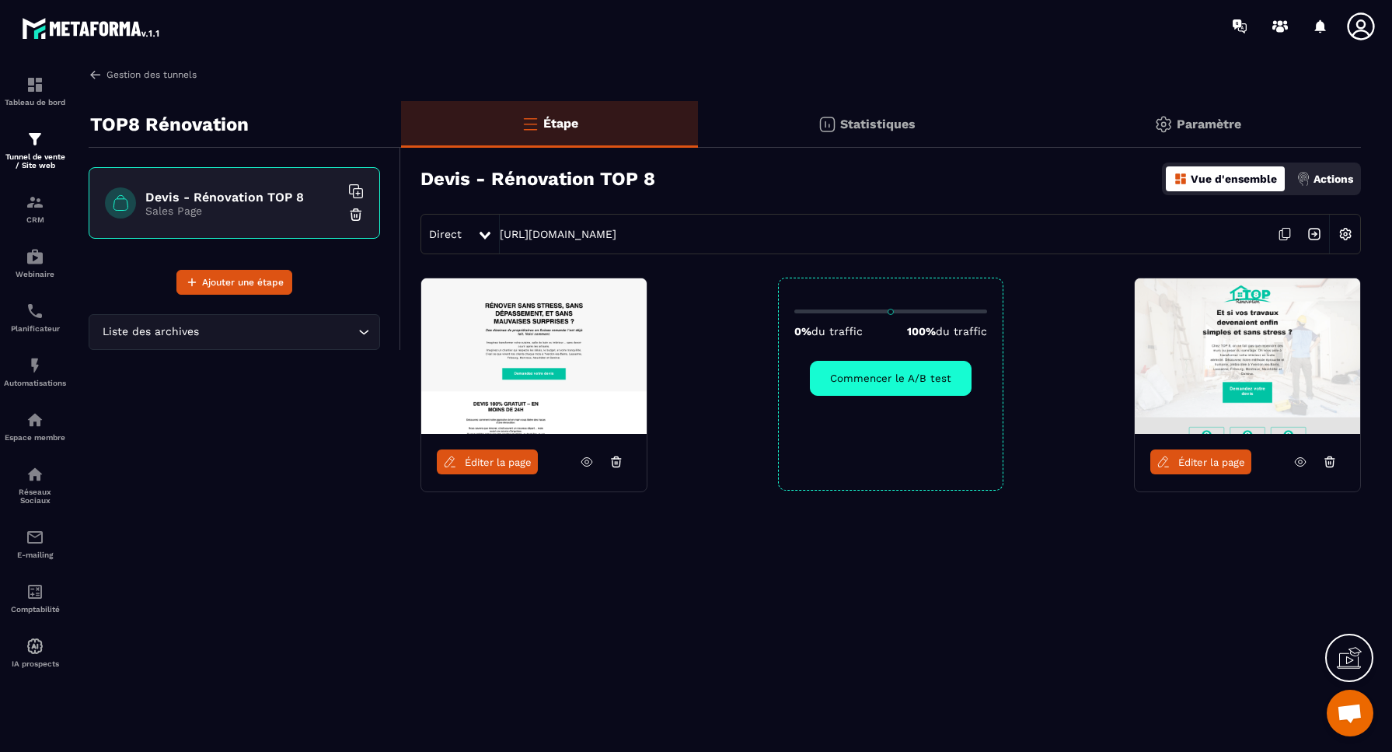
click at [106, 75] on link "Gestion des tunnels" at bounding box center [143, 75] width 108 height 14
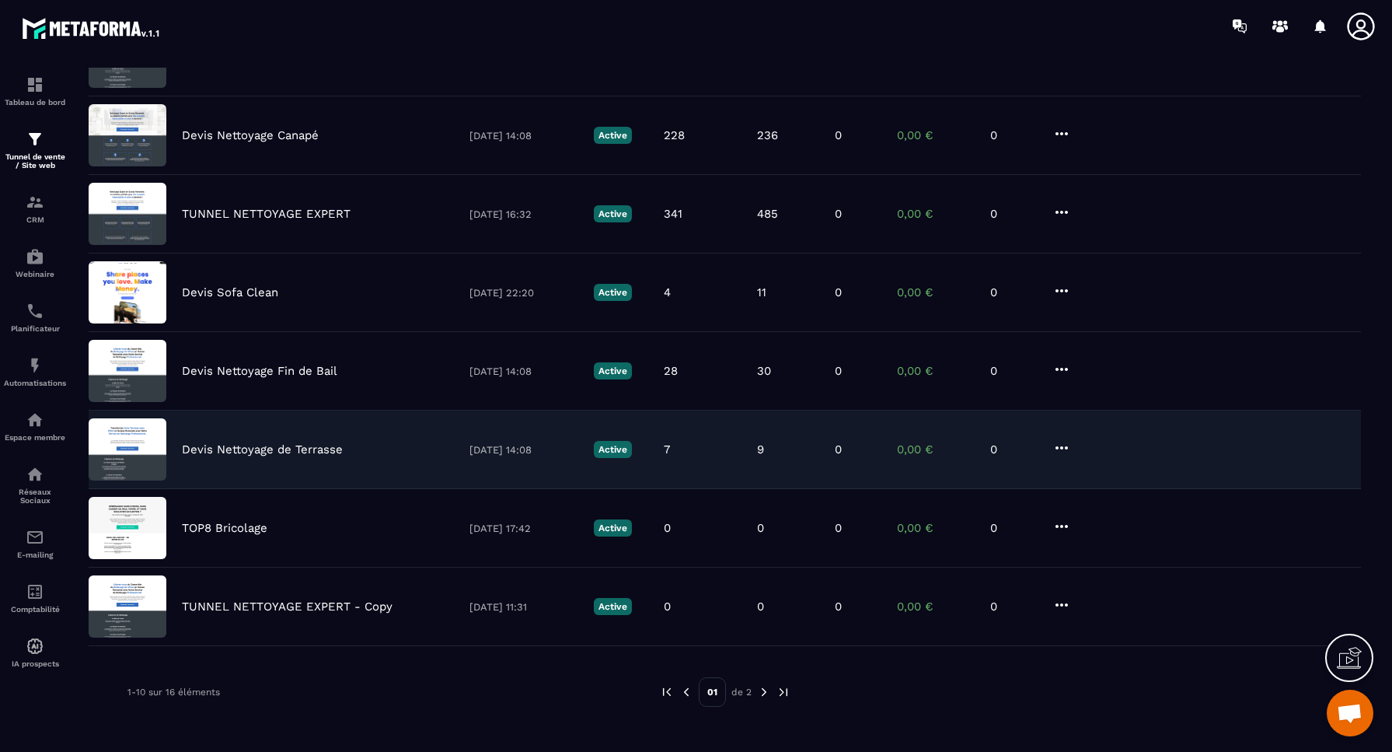
scroll to position [344, 0]
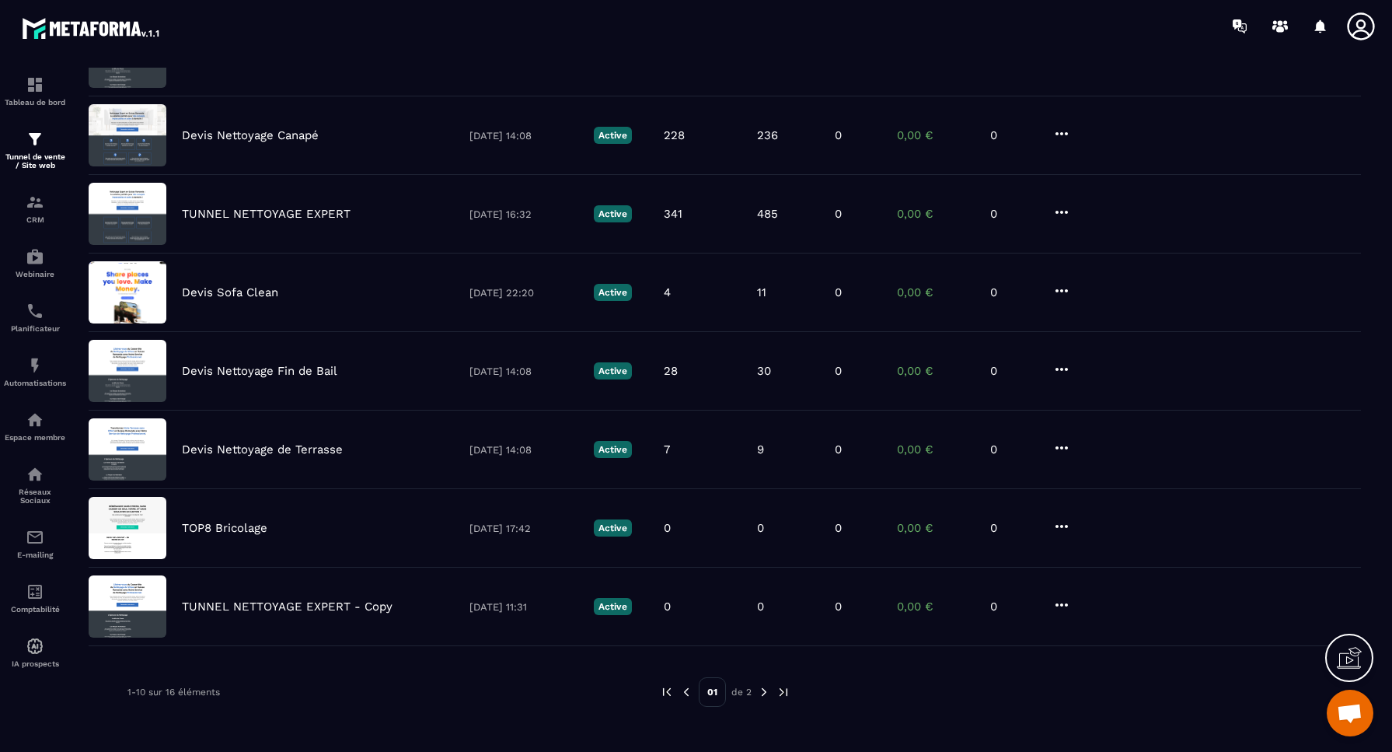
click at [762, 689] on img at bounding box center [764, 692] width 14 height 14
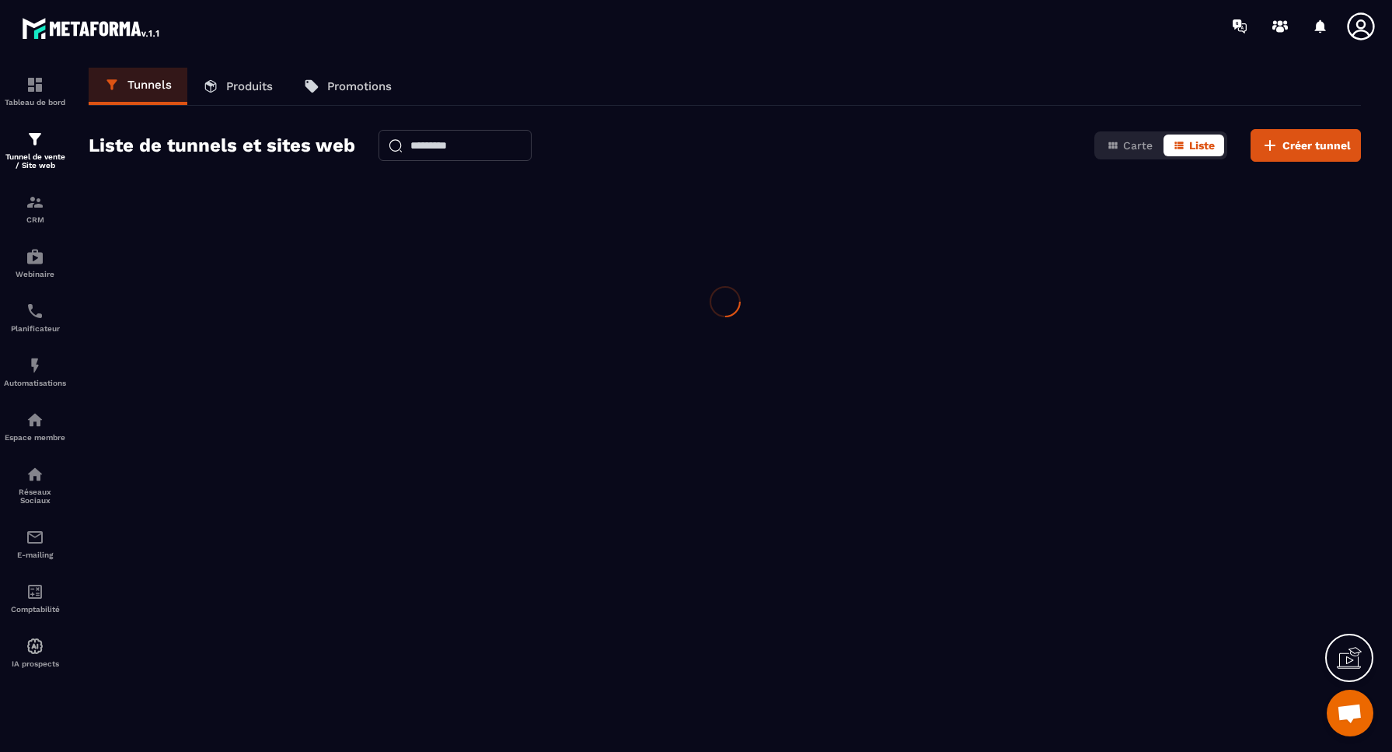
scroll to position [0, 0]
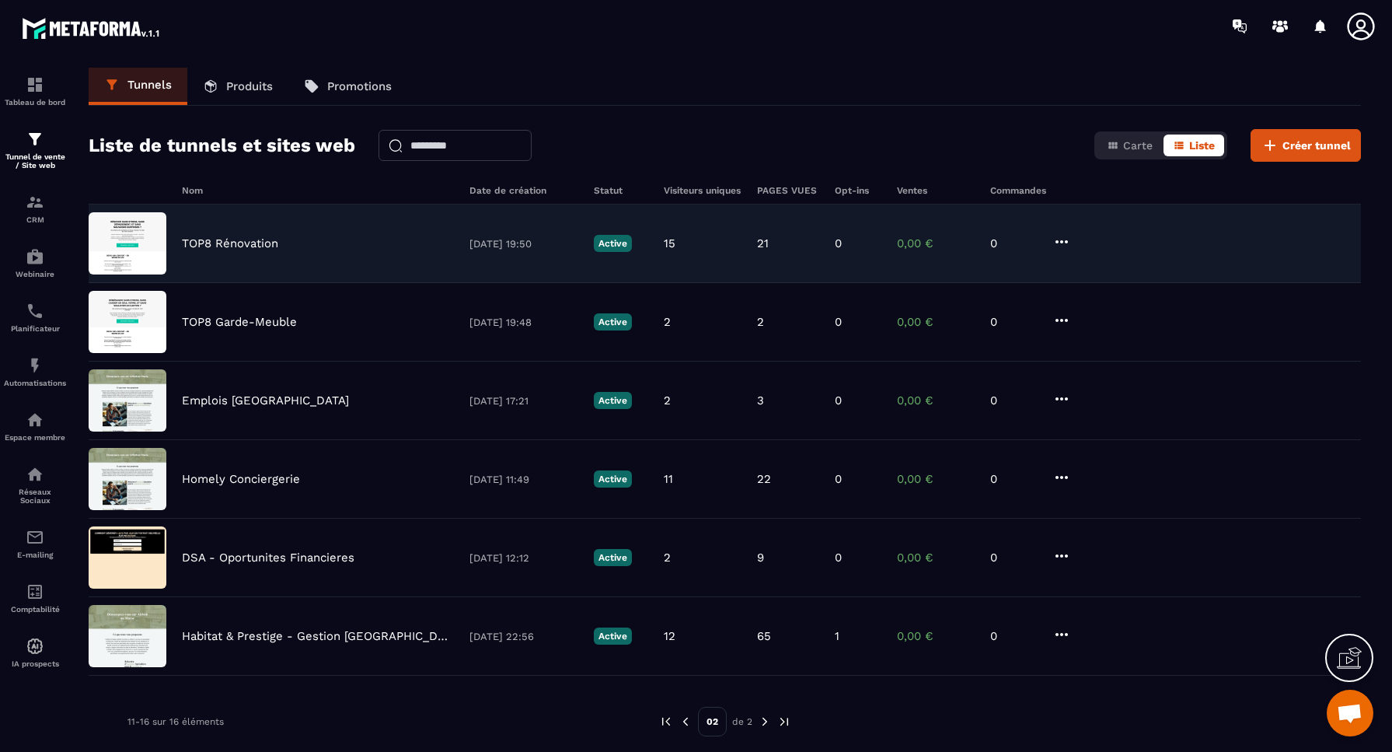
click at [1062, 239] on icon at bounding box center [1061, 241] width 19 height 19
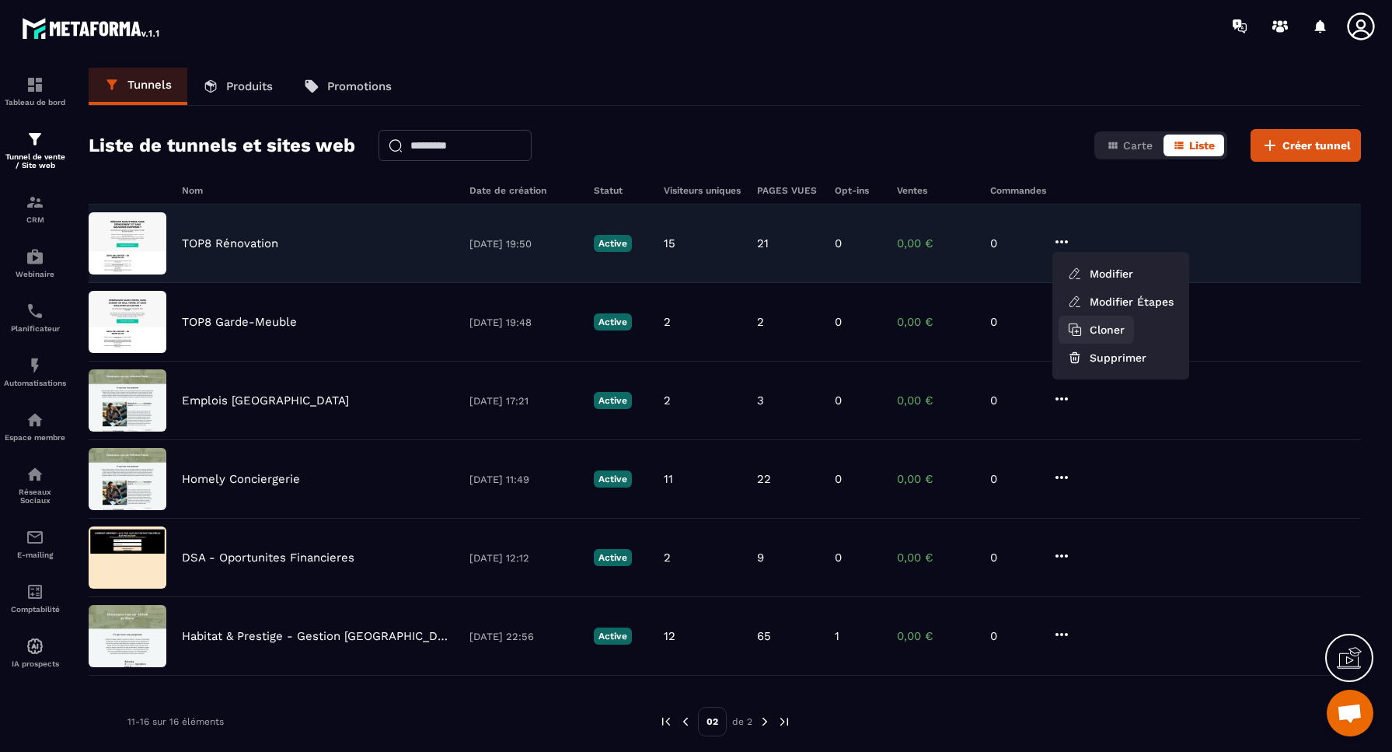
click at [1109, 332] on button "Cloner" at bounding box center [1096, 330] width 75 height 28
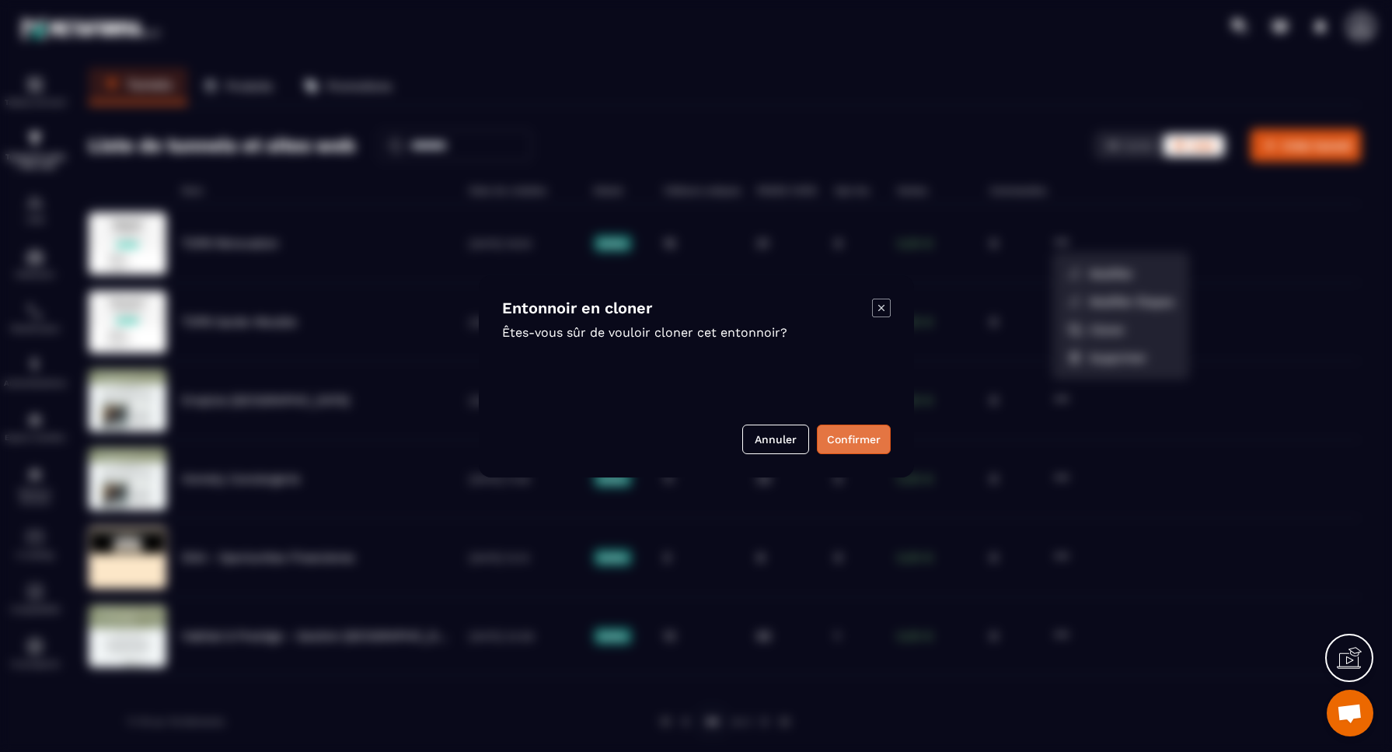
click at [864, 441] on button "Confirmer" at bounding box center [854, 439] width 74 height 30
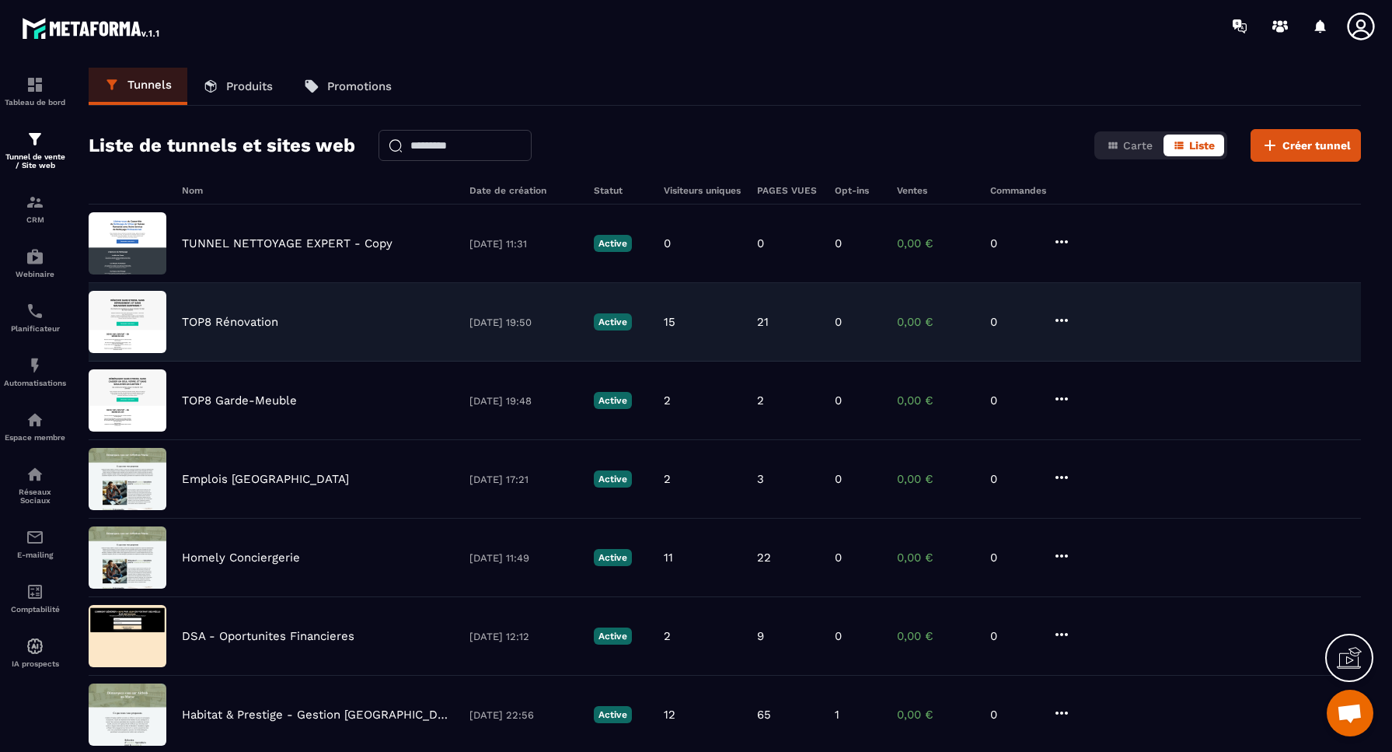
click at [1063, 320] on icon at bounding box center [1061, 320] width 19 height 19
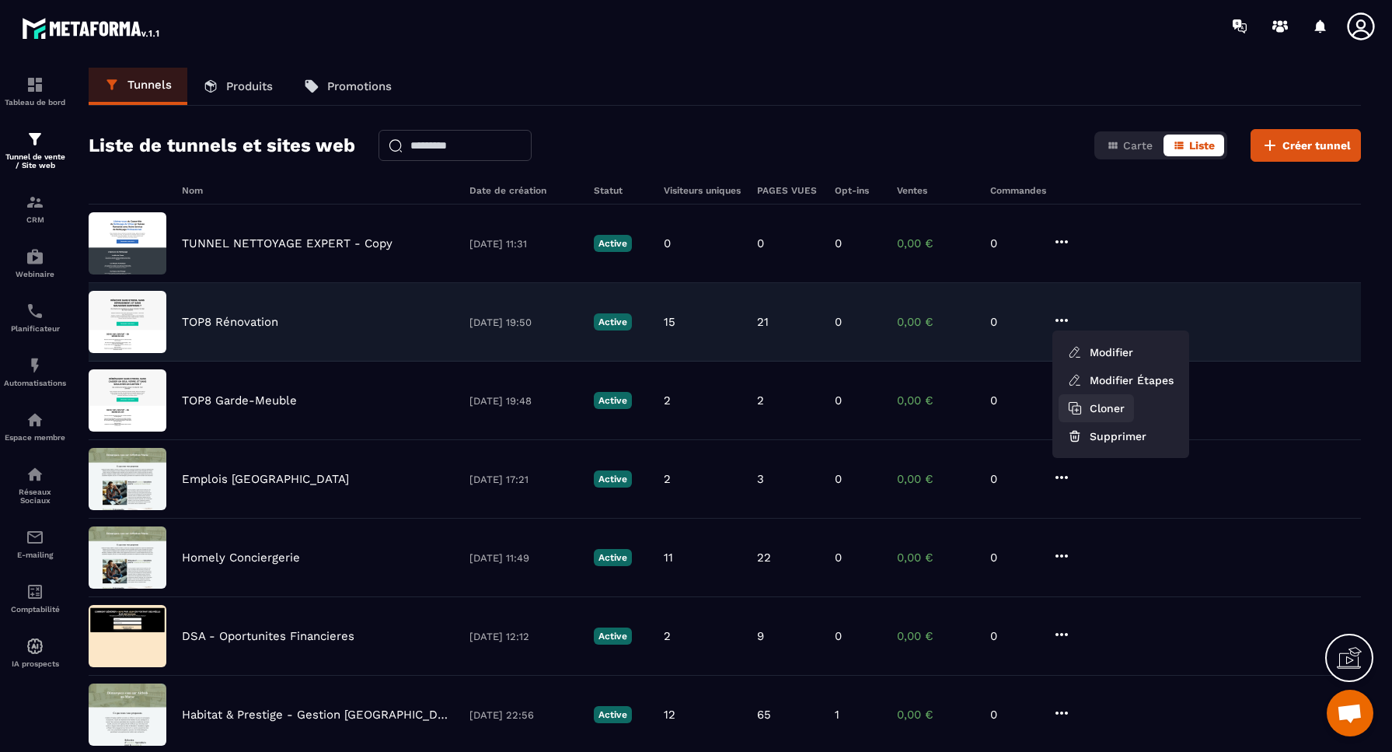
click at [1113, 410] on button "Cloner" at bounding box center [1096, 408] width 75 height 28
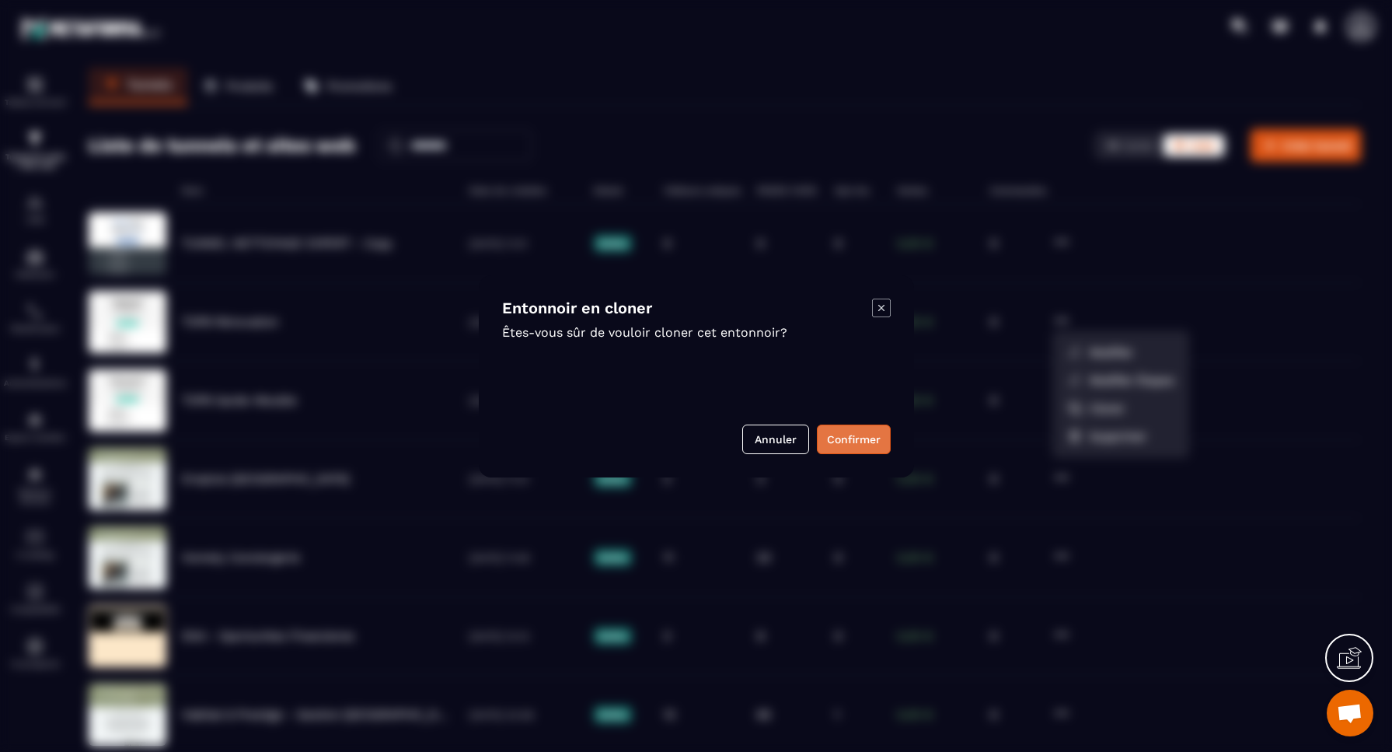
click at [855, 442] on button "Confirmer" at bounding box center [854, 439] width 74 height 30
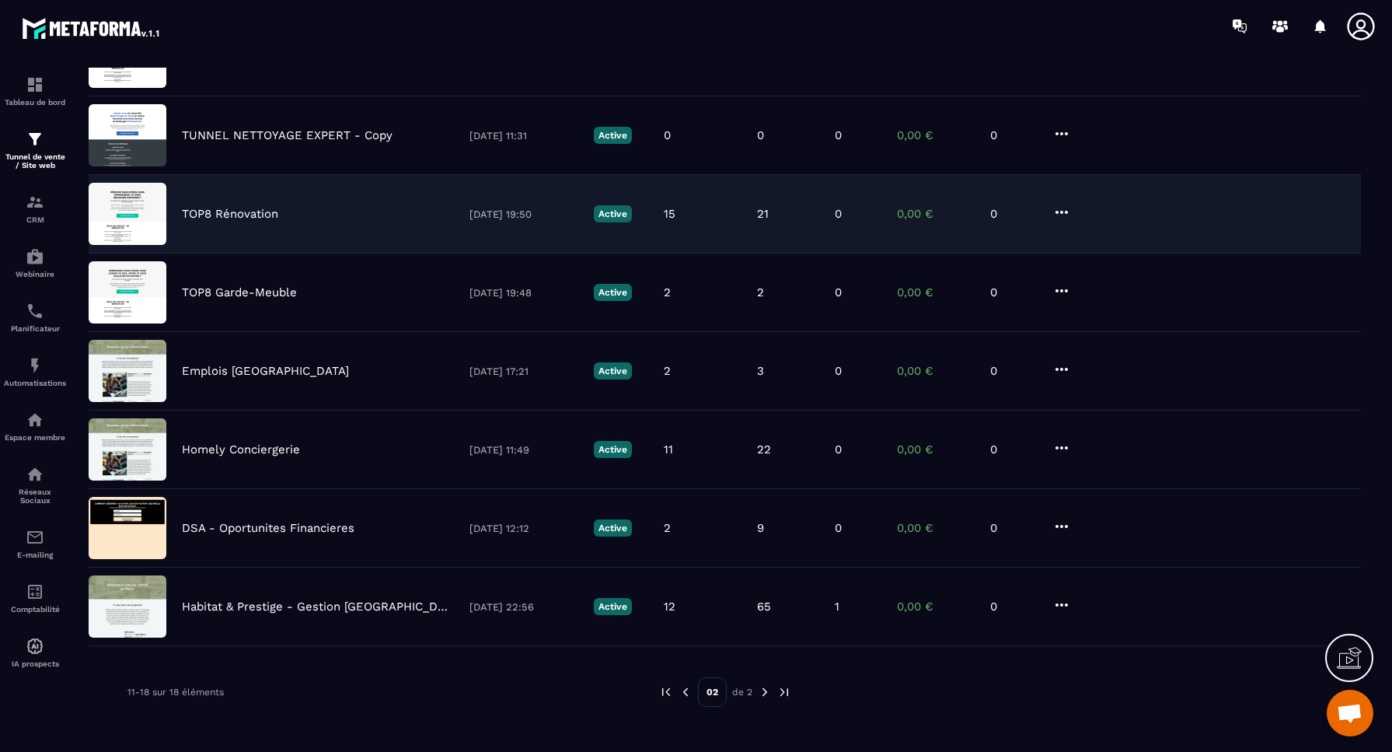
scroll to position [187, 0]
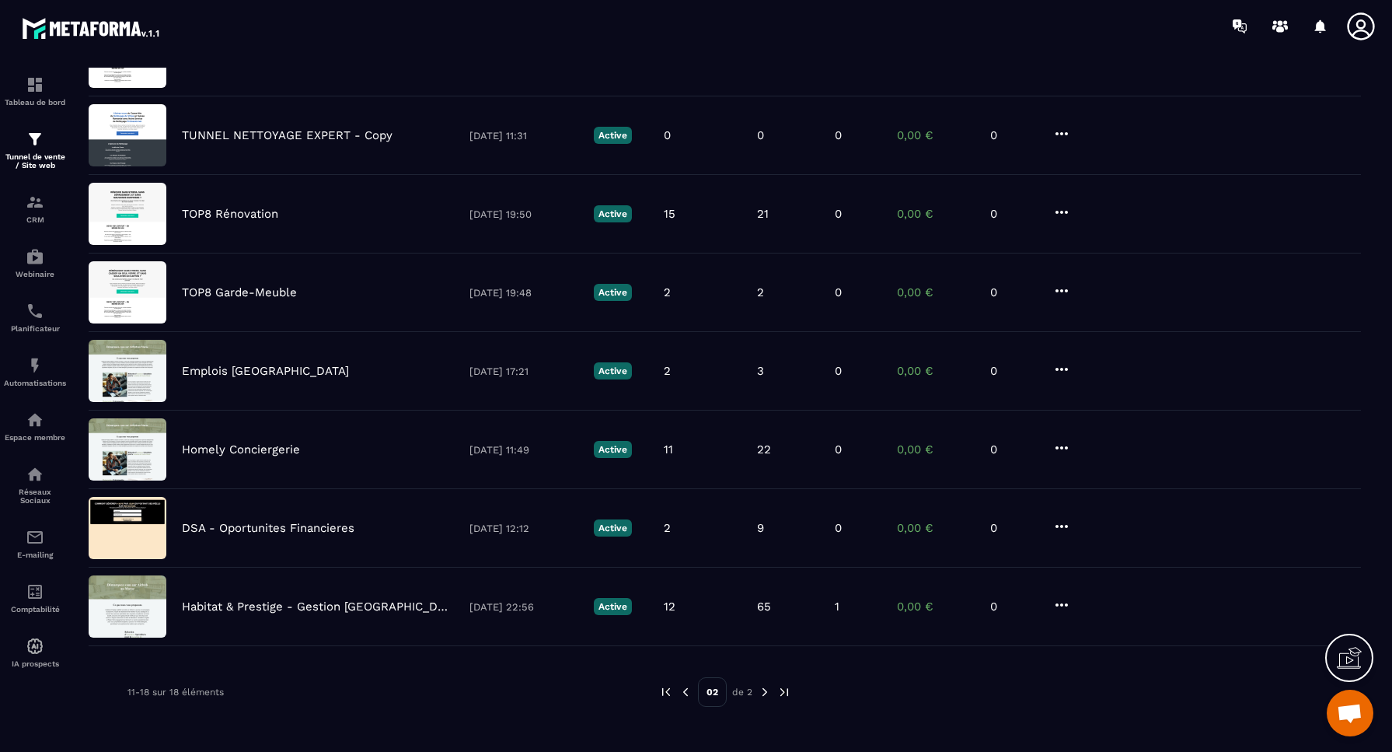
click at [688, 692] on img at bounding box center [686, 692] width 14 height 14
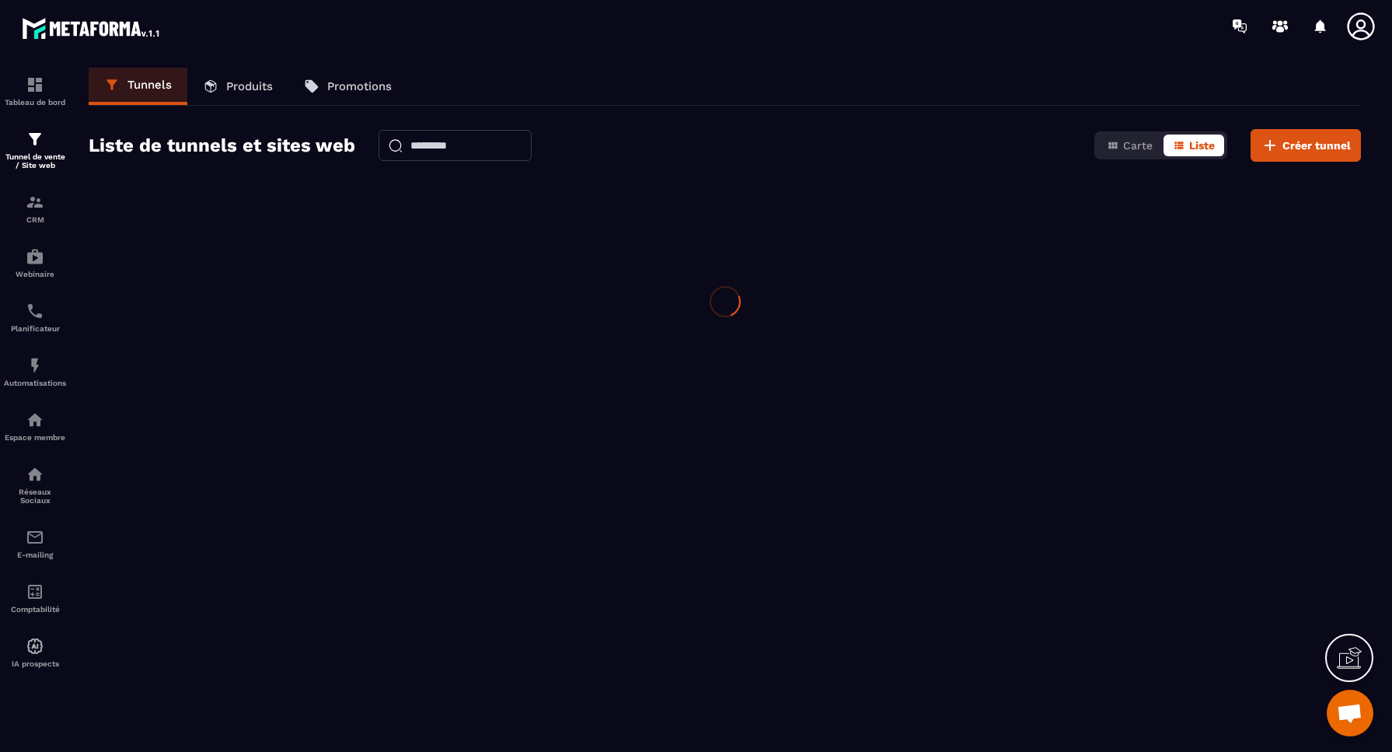
scroll to position [0, 0]
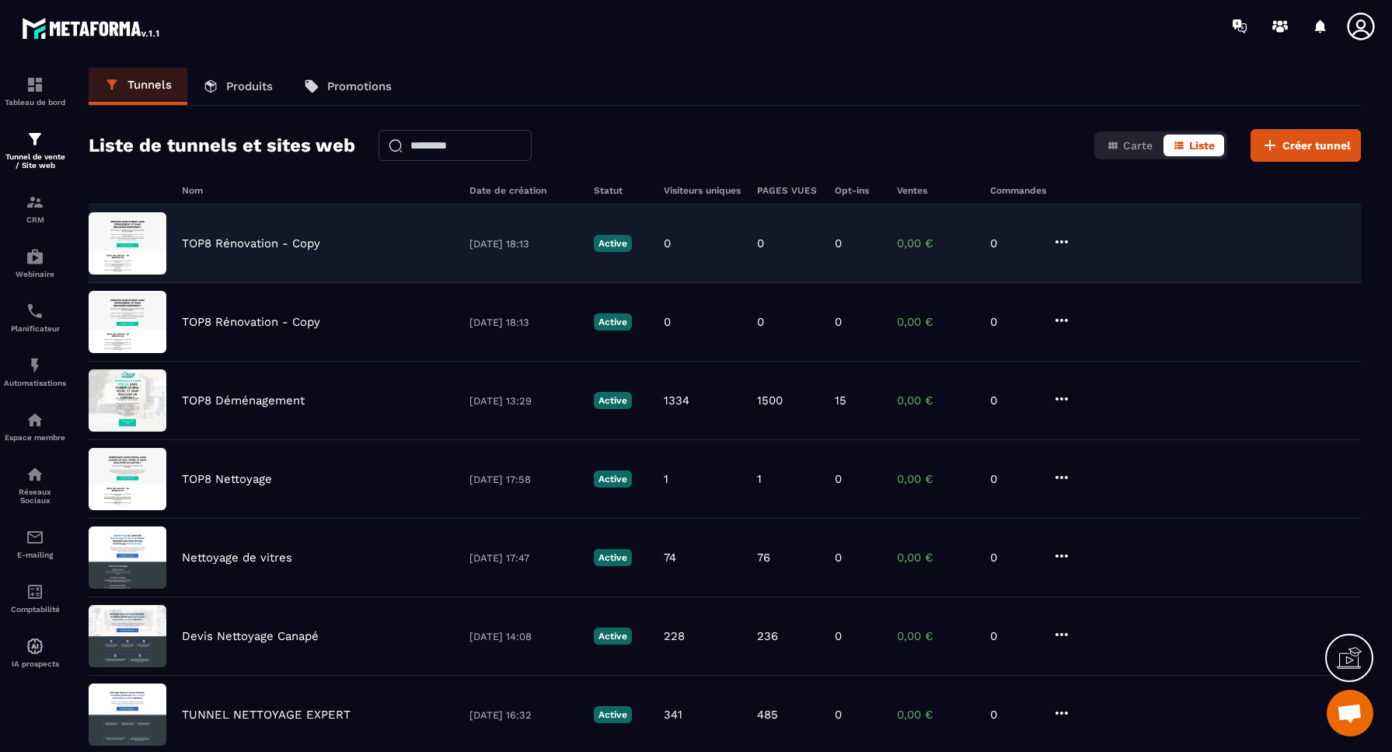
click at [1063, 243] on icon at bounding box center [1061, 241] width 19 height 19
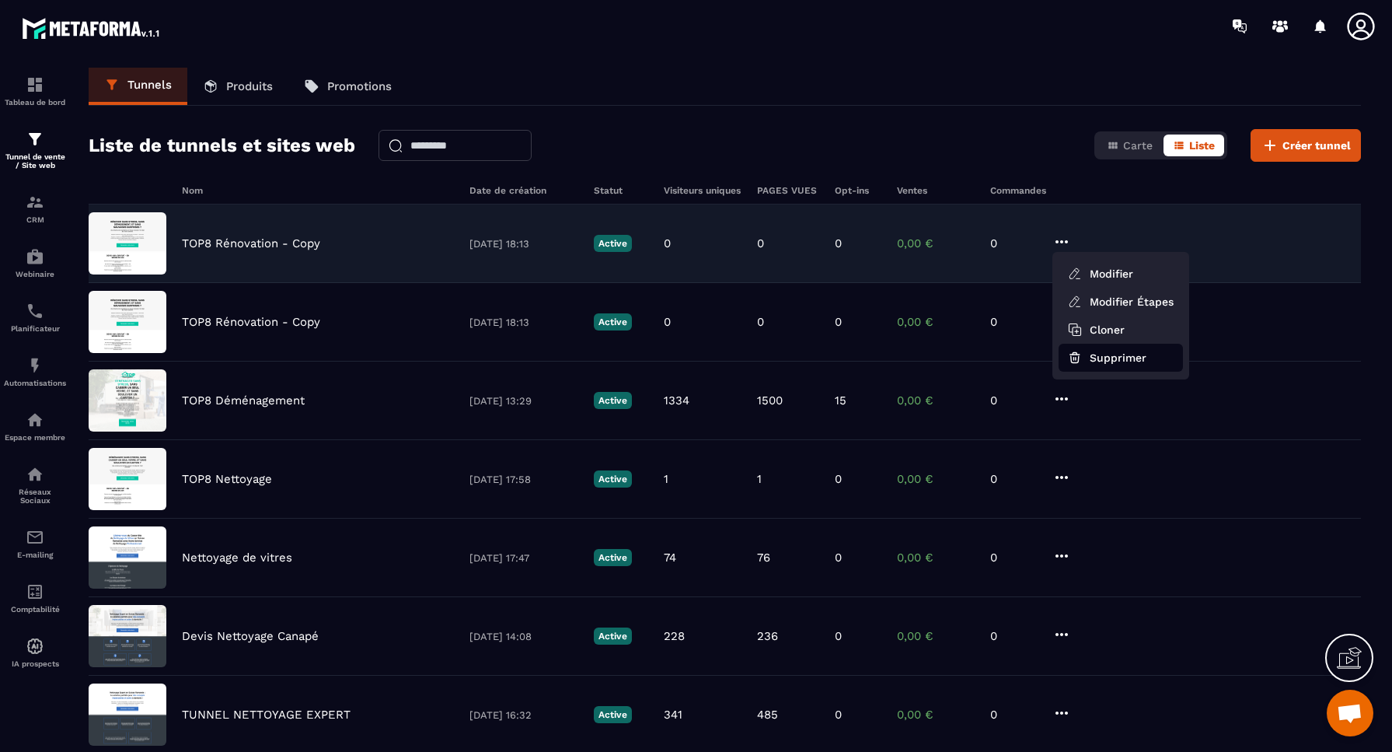
click at [1109, 353] on button "Supprimer" at bounding box center [1121, 358] width 124 height 28
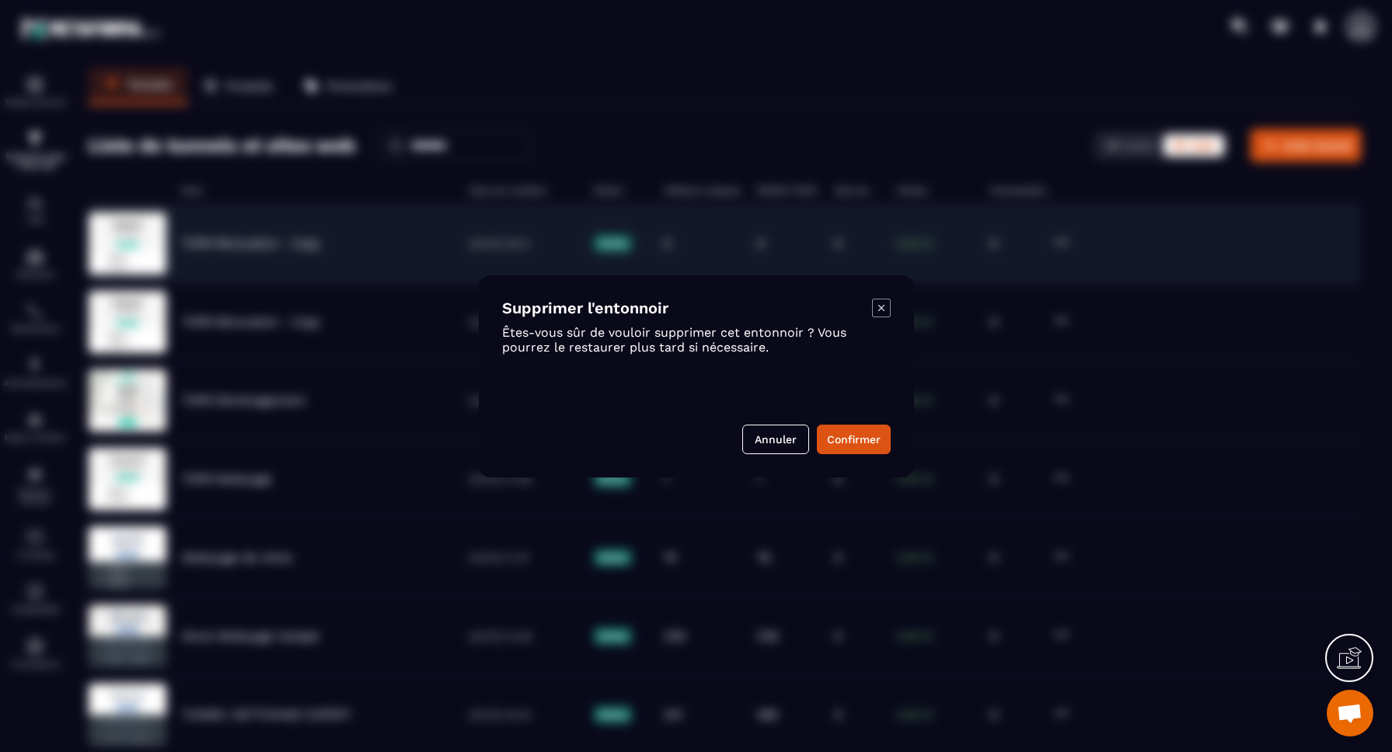
click at [858, 439] on button "Confirmer" at bounding box center [854, 439] width 74 height 30
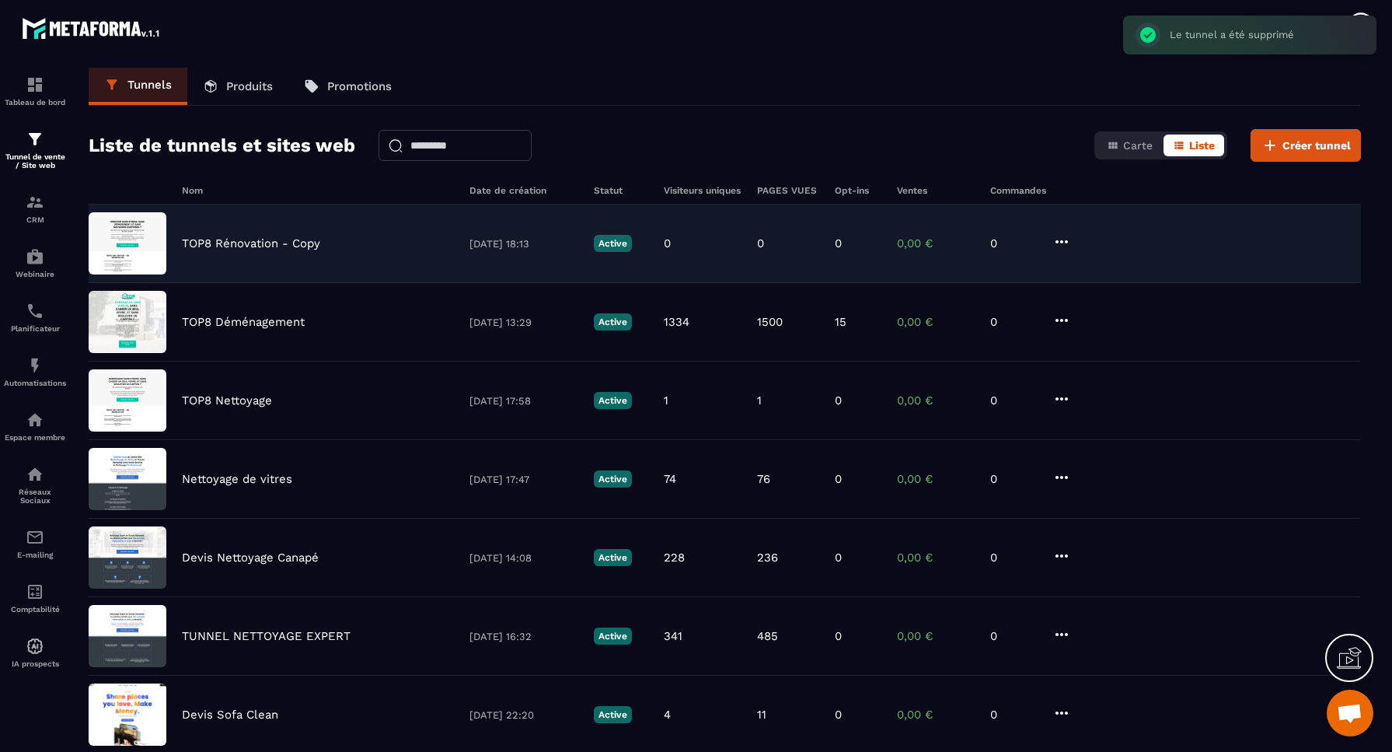
click at [266, 245] on p "TOP8 Rénovation - Copy" at bounding box center [251, 243] width 138 height 14
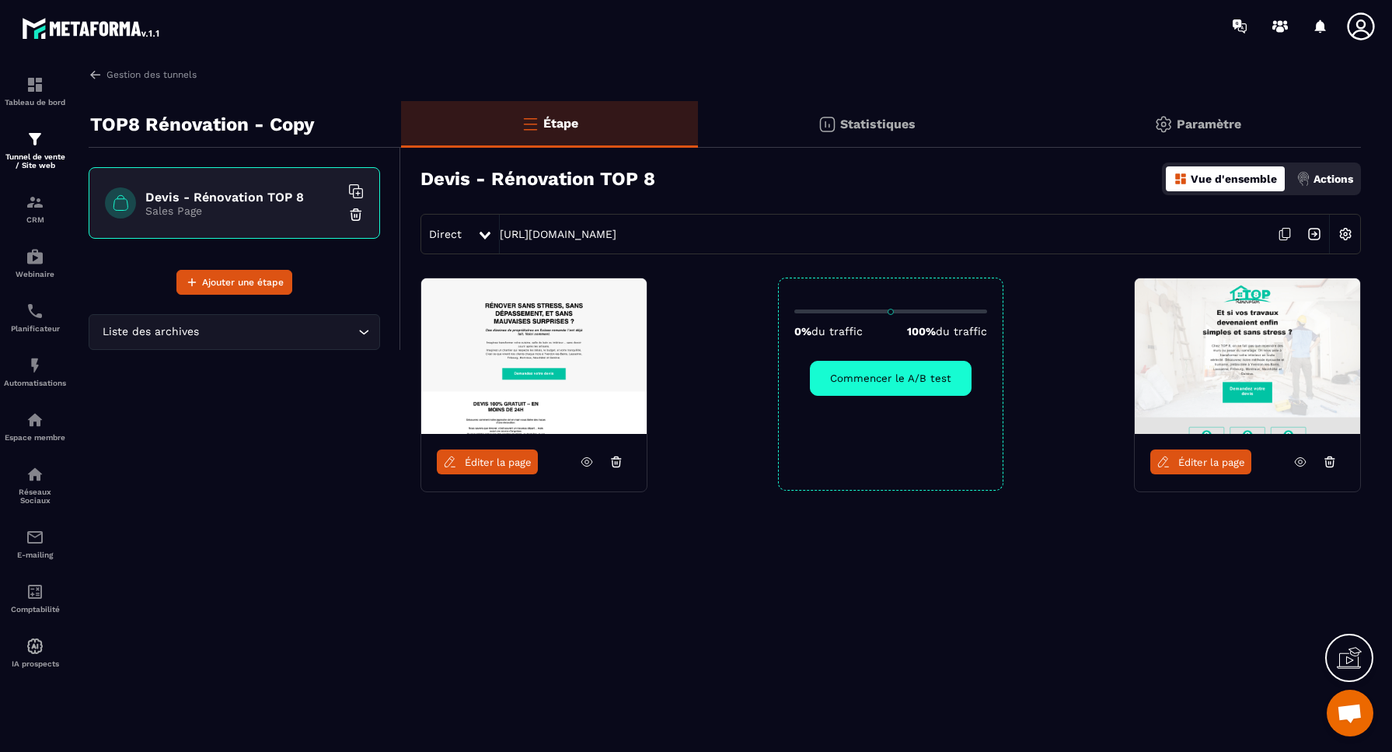
click at [1347, 233] on img at bounding box center [1346, 234] width 30 height 30
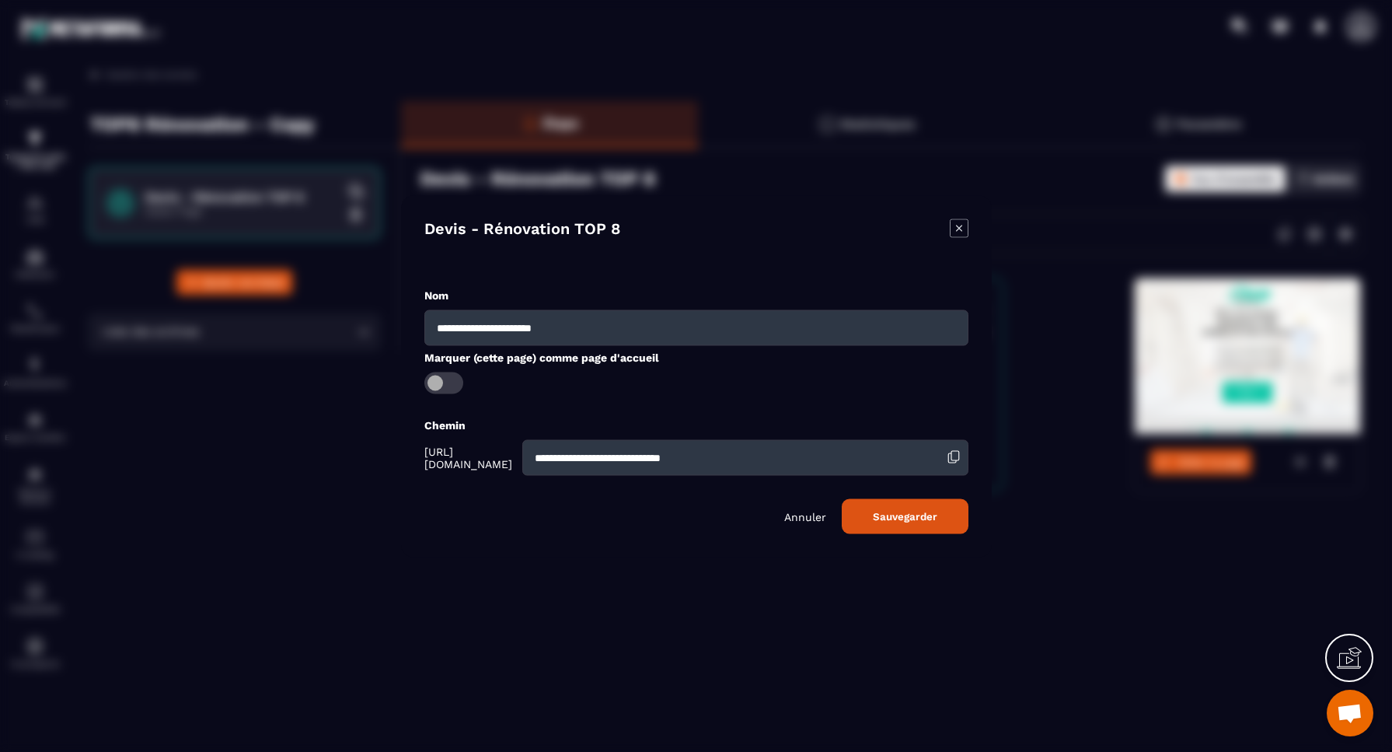
drag, startPoint x: 592, startPoint y: 328, endPoint x: 543, endPoint y: 325, distance: 49.8
click at [543, 325] on input "**********" at bounding box center [696, 327] width 544 height 36
drag, startPoint x: 540, startPoint y: 327, endPoint x: 430, endPoint y: 324, distance: 110.4
click at [430, 324] on input "**********" at bounding box center [696, 327] width 544 height 36
type input "**********"
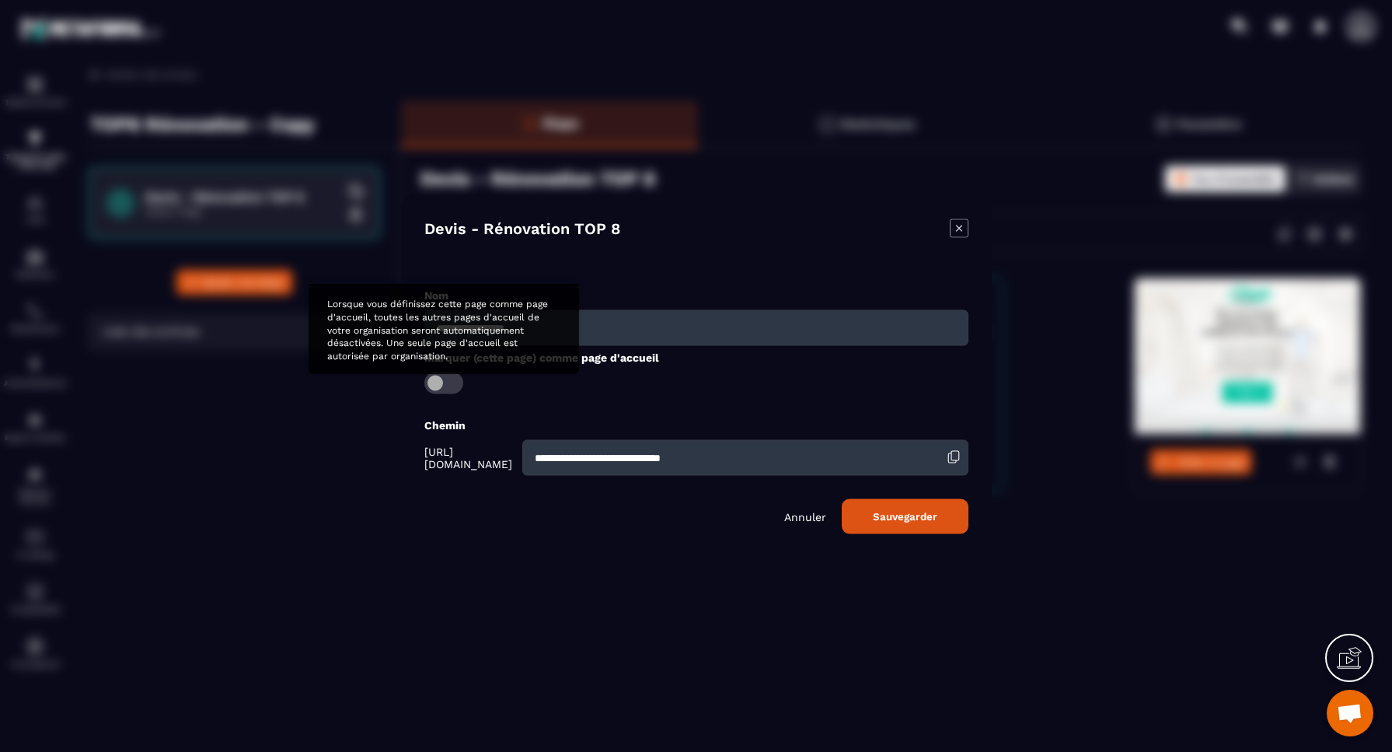
click at [440, 380] on span "Modal window" at bounding box center [443, 383] width 39 height 22
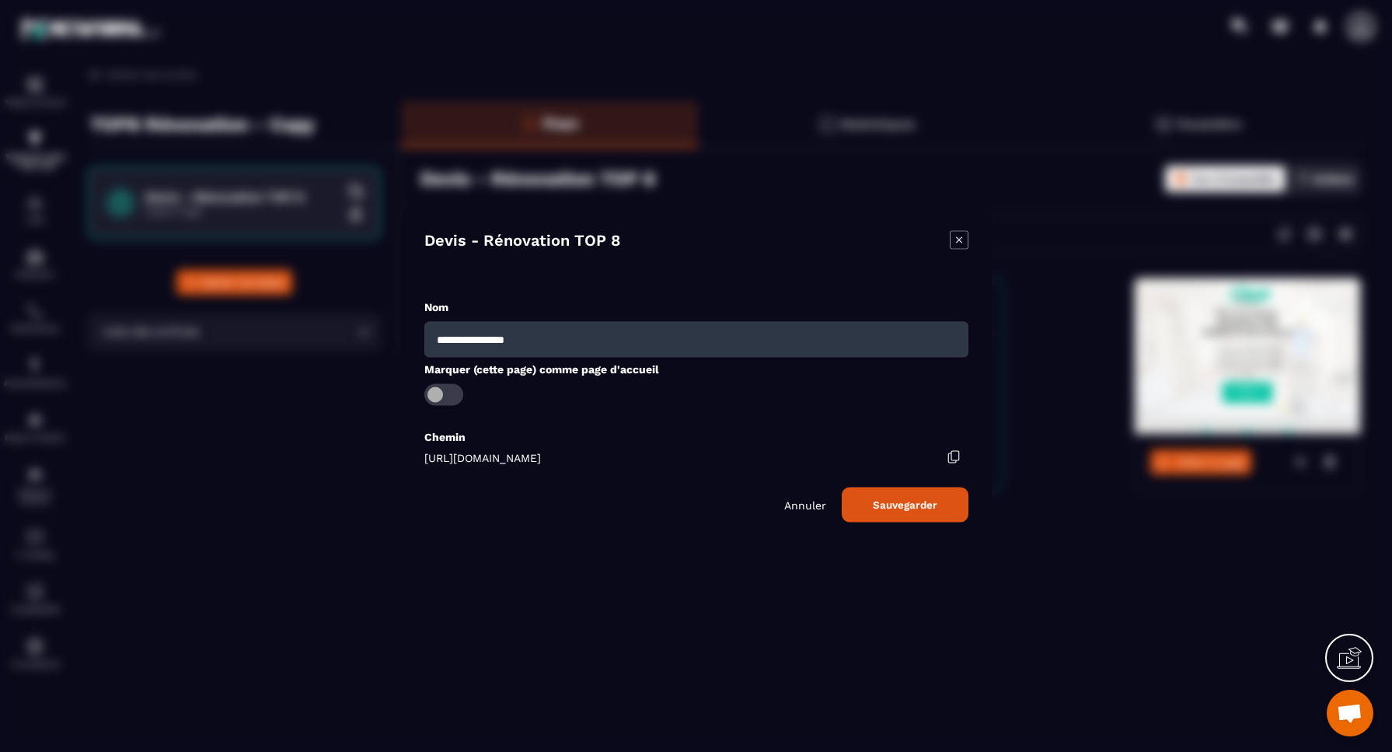
click at [953, 457] on icon "Modal window" at bounding box center [954, 456] width 14 height 14
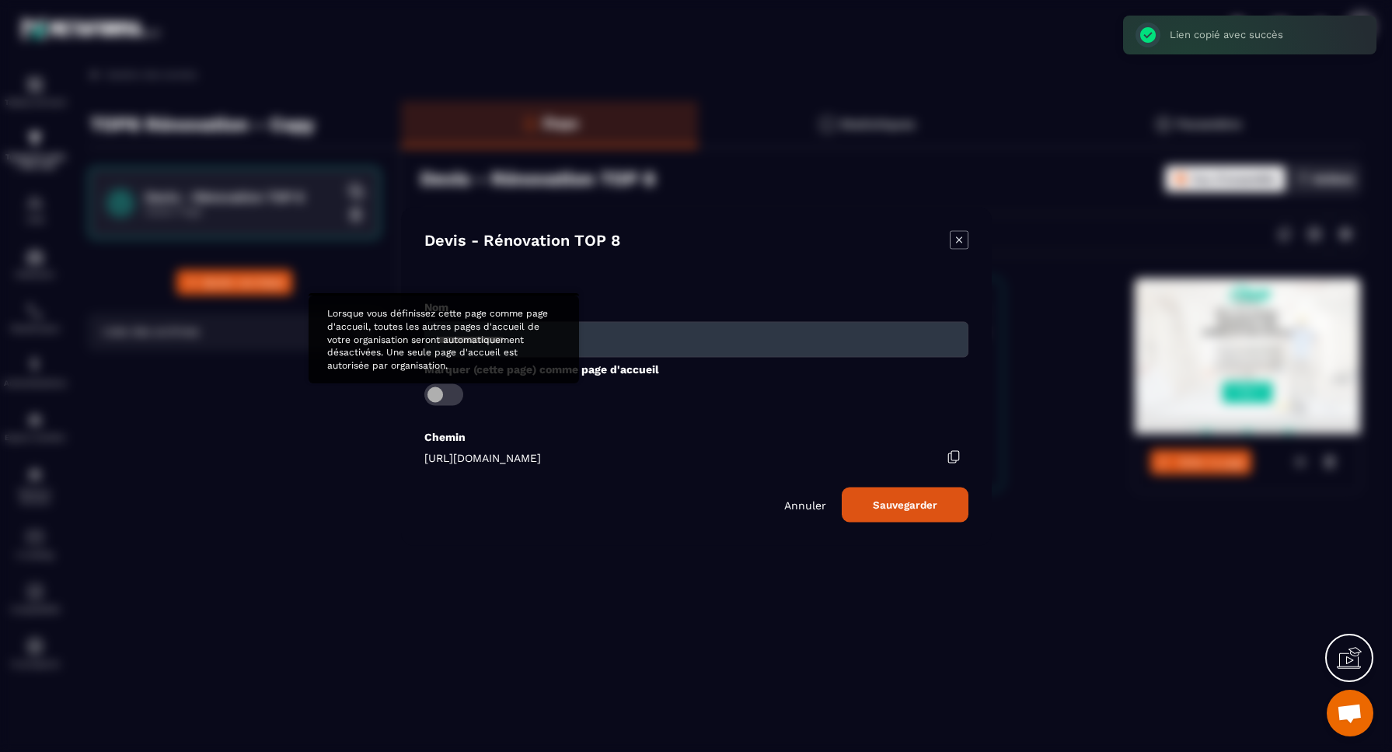
click at [451, 396] on span "Modal window" at bounding box center [443, 394] width 39 height 22
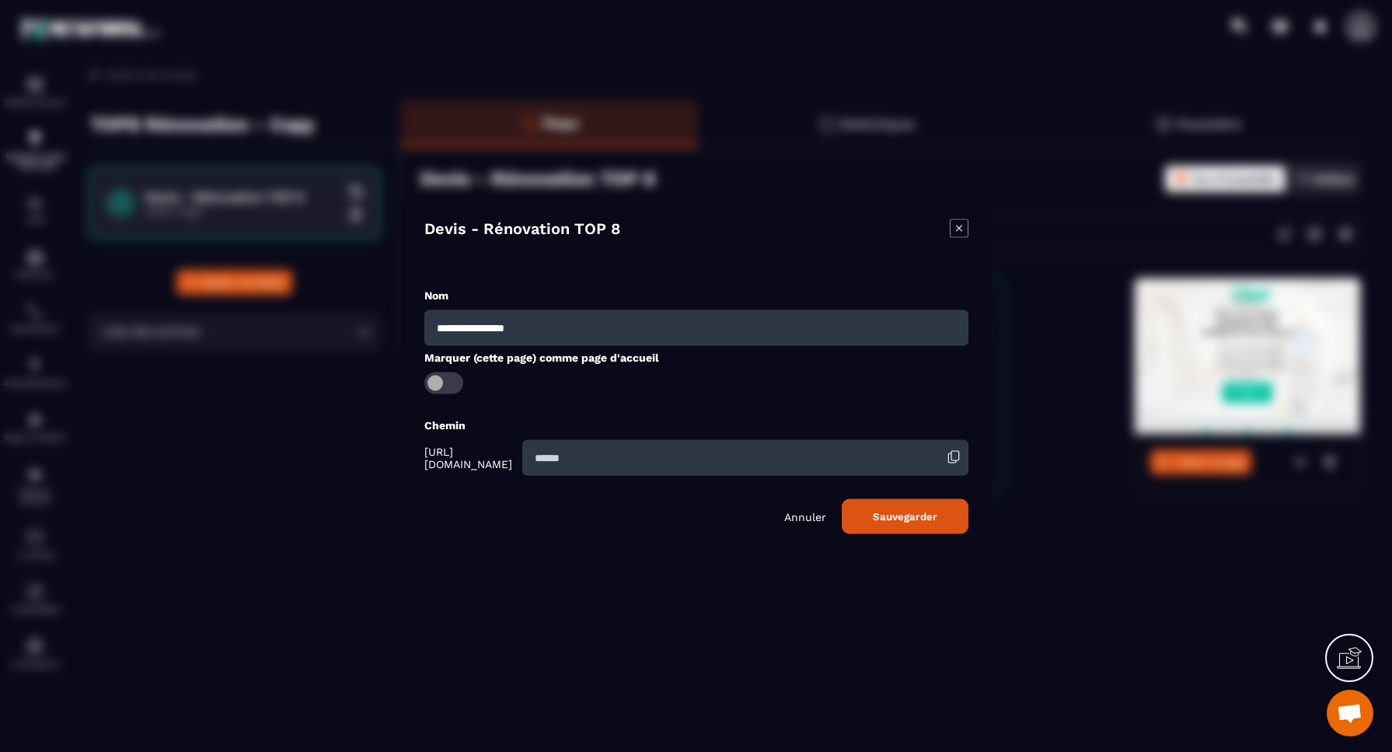
click at [918, 517] on button "Sauvegarder" at bounding box center [905, 515] width 127 height 35
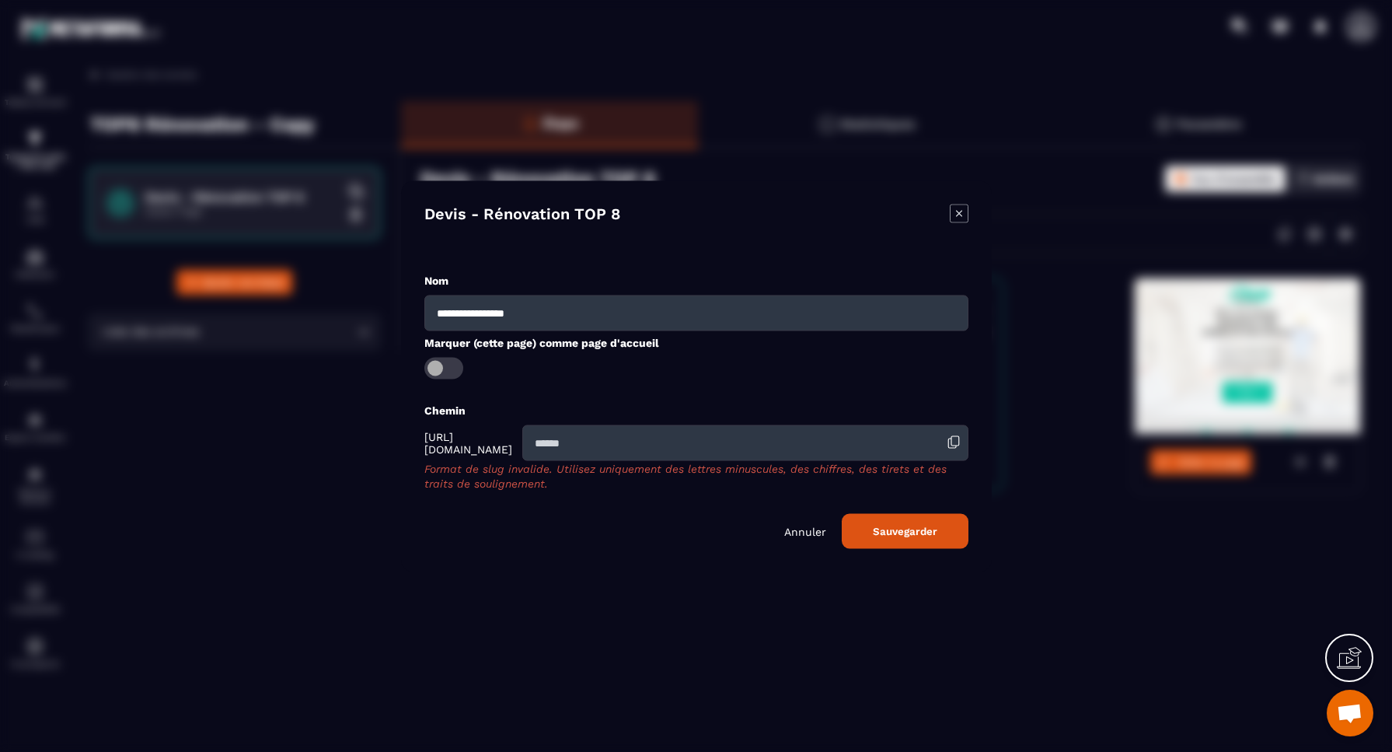
click at [650, 446] on input "Modal window" at bounding box center [745, 442] width 446 height 36
drag, startPoint x: 612, startPoint y: 444, endPoint x: 601, endPoint y: 452, distance: 13.4
click at [611, 445] on input "**********" at bounding box center [745, 442] width 446 height 36
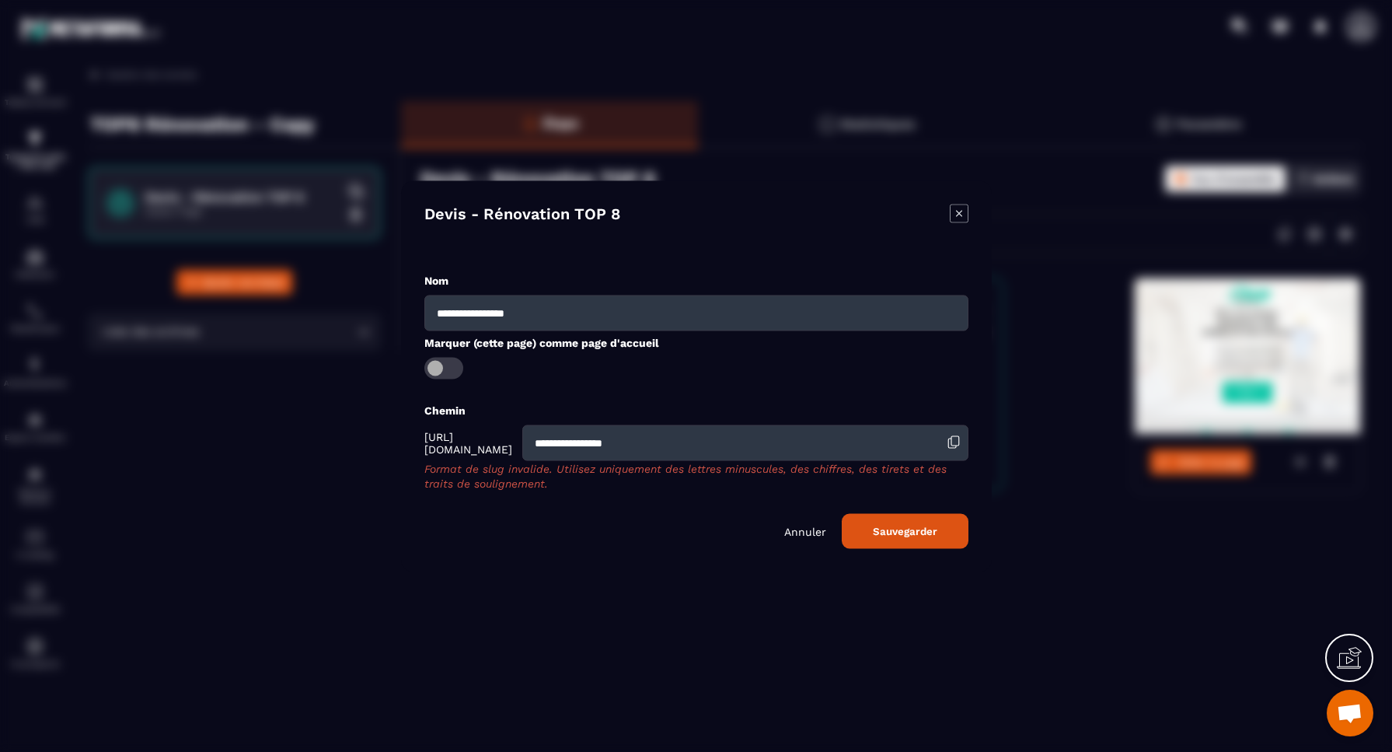
type input "**********"
click at [910, 530] on button "Sauvegarder" at bounding box center [905, 530] width 127 height 35
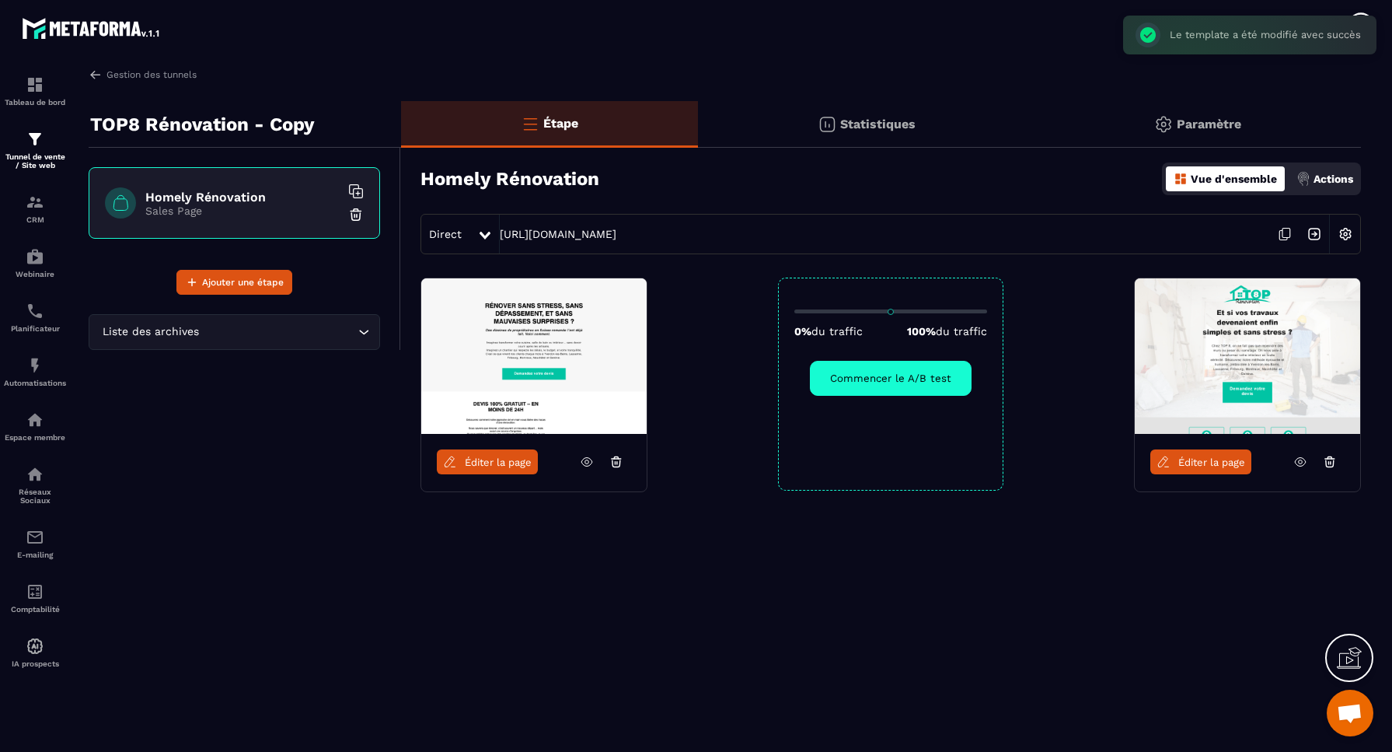
click at [1349, 232] on img at bounding box center [1346, 234] width 30 height 30
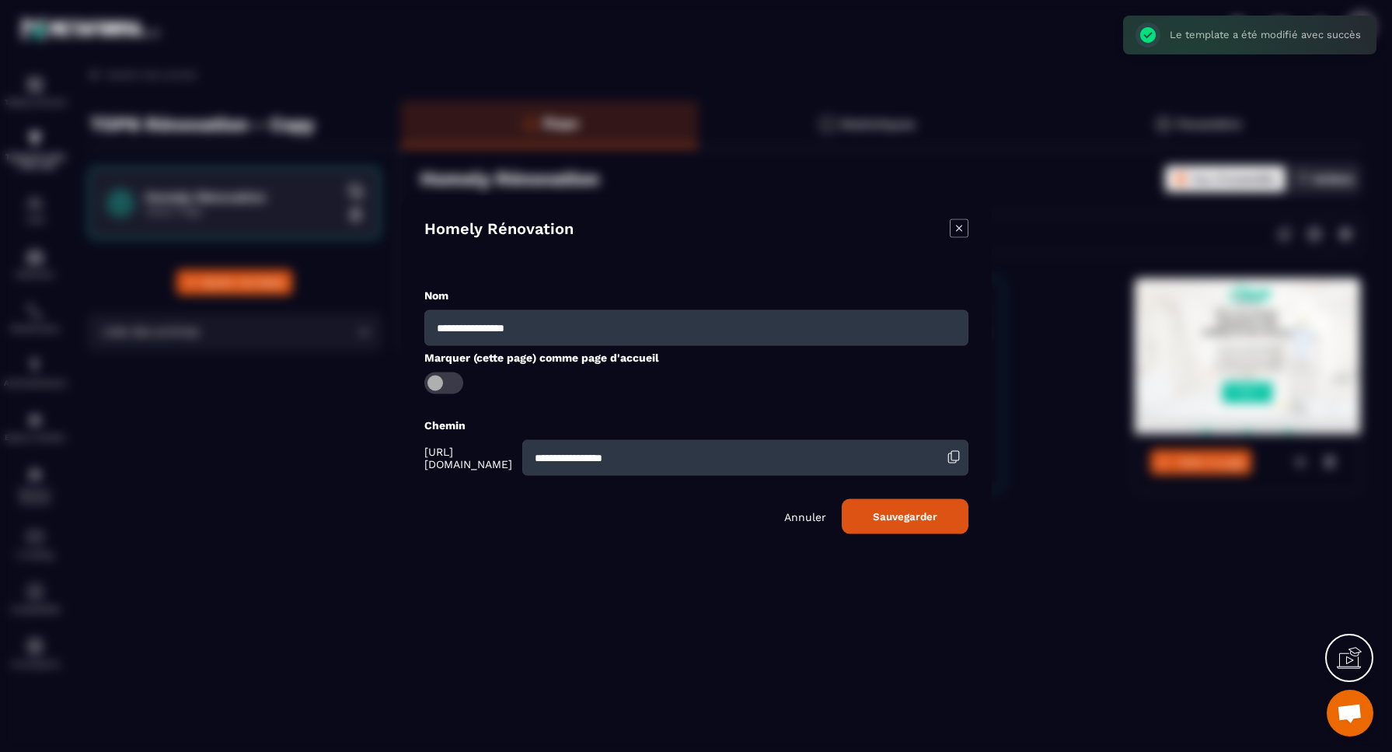
click at [965, 227] on icon "Modal window" at bounding box center [959, 227] width 19 height 19
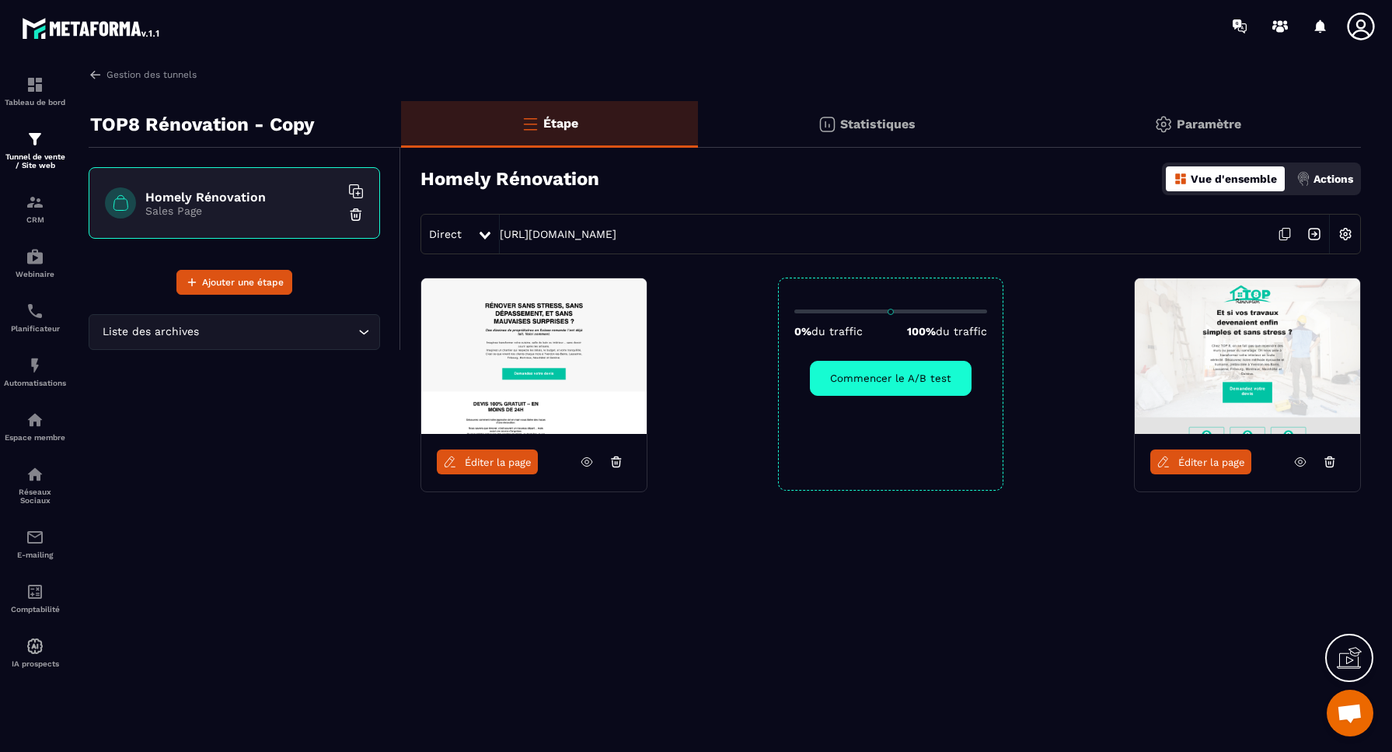
click at [1202, 117] on div "Paramètre" at bounding box center [1197, 124] width 326 height 47
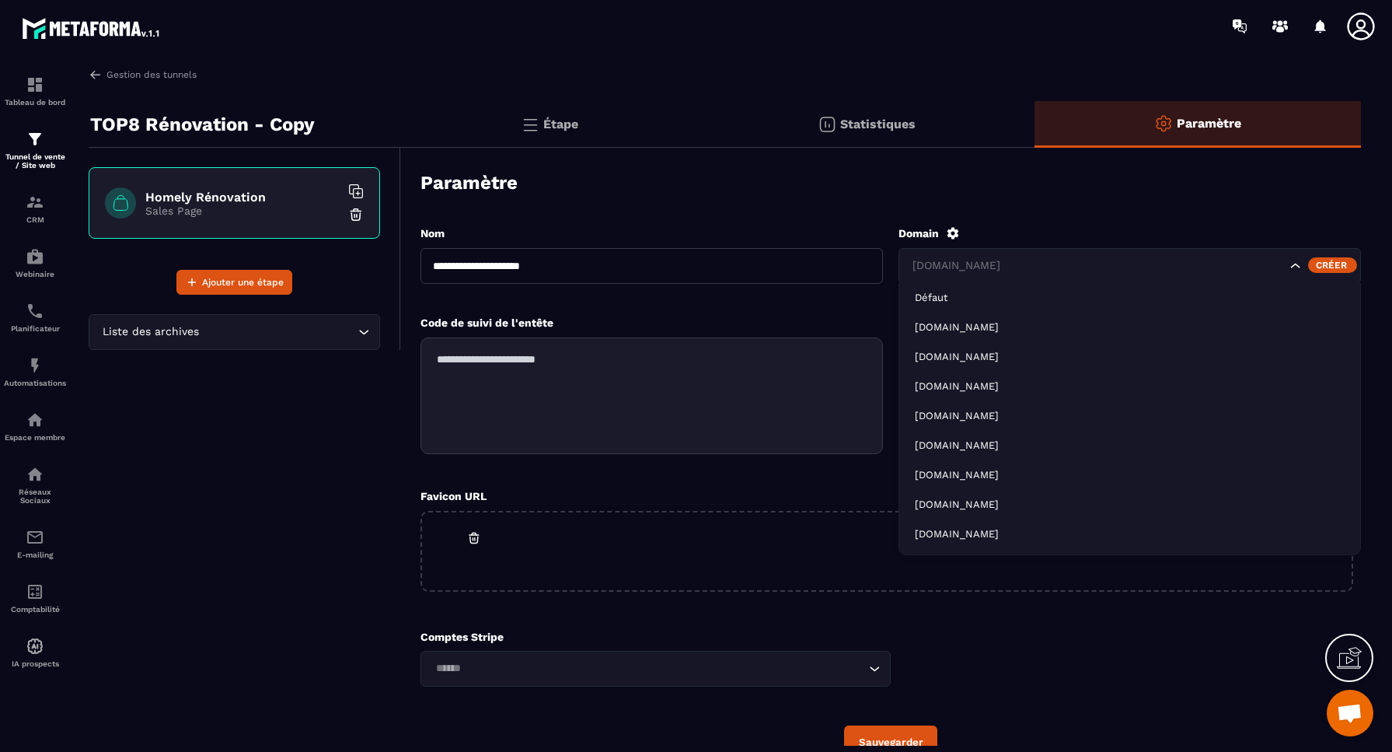
click at [1298, 263] on icon "Search for option" at bounding box center [1296, 266] width 16 height 16
click at [1335, 266] on div "Créer" at bounding box center [1332, 265] width 49 height 16
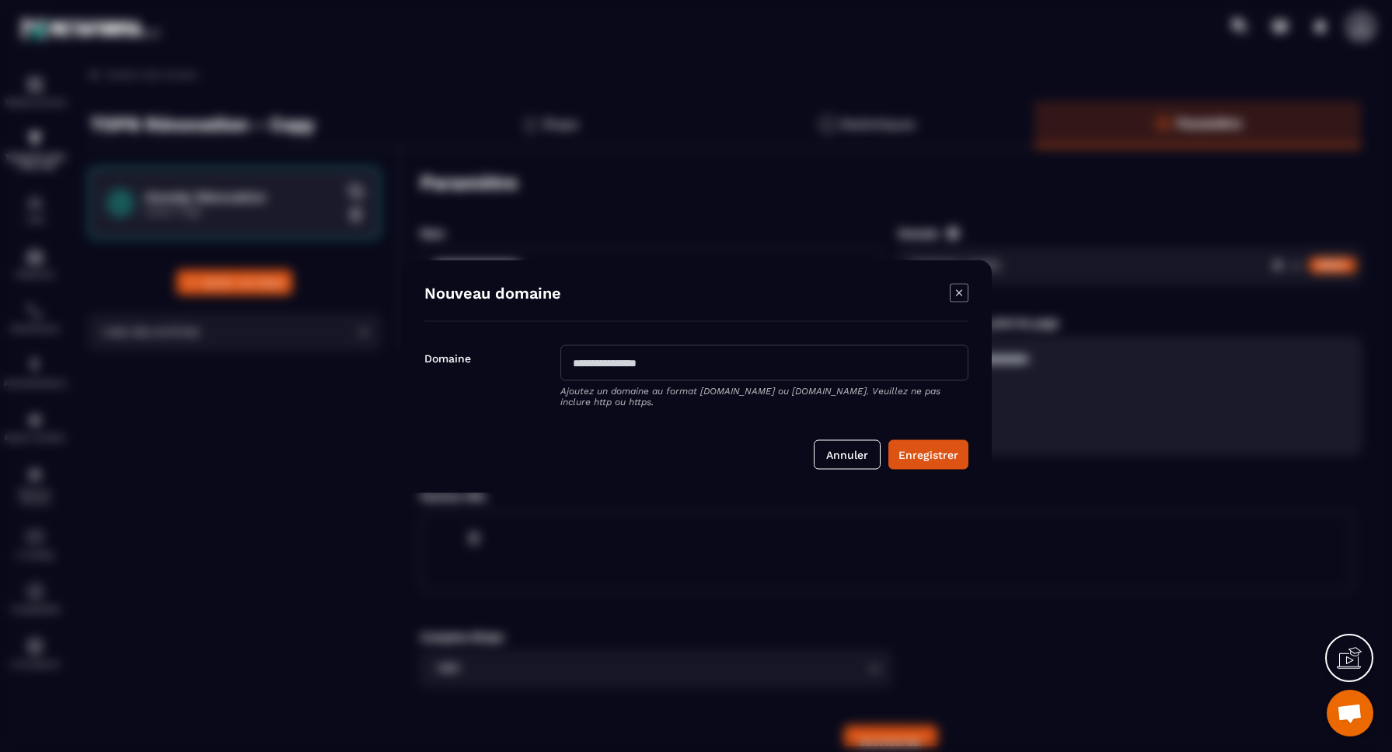
click at [672, 365] on input "Modal window" at bounding box center [764, 362] width 408 height 36
paste input "**********"
type input "**********"
click at [938, 459] on button "Enregistrer" at bounding box center [928, 454] width 80 height 30
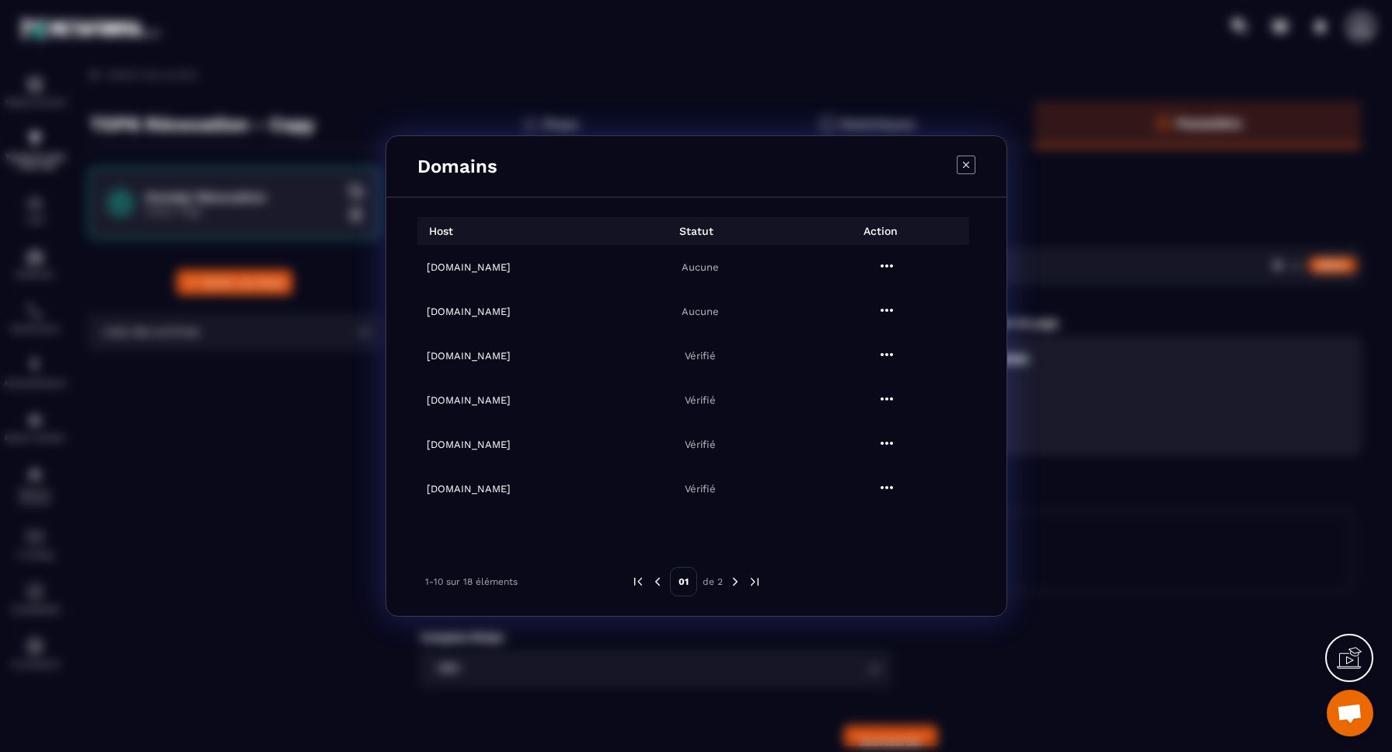
click at [967, 166] on icon "Modal window" at bounding box center [965, 165] width 6 height 6
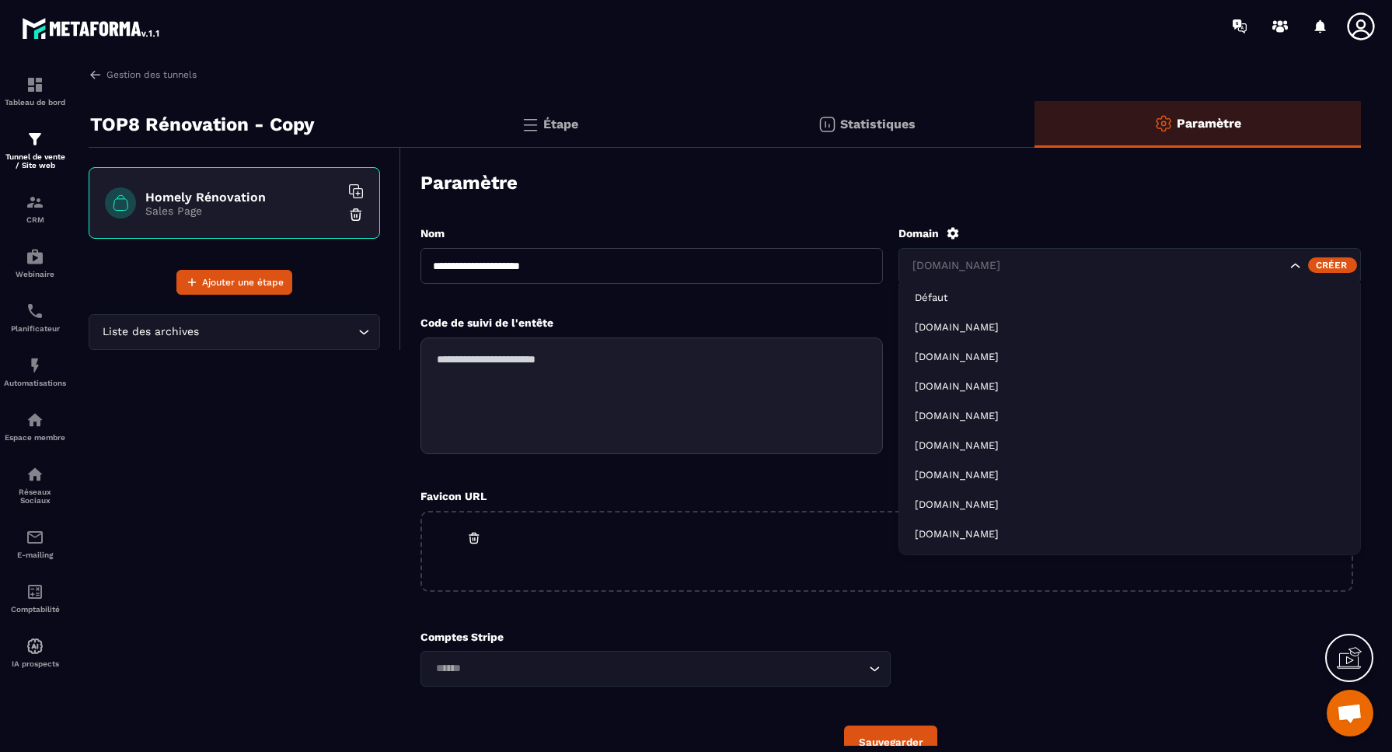
drag, startPoint x: 1126, startPoint y: 265, endPoint x: 913, endPoint y: 257, distance: 213.1
click at [913, 257] on input "Search for option" at bounding box center [1098, 265] width 378 height 17
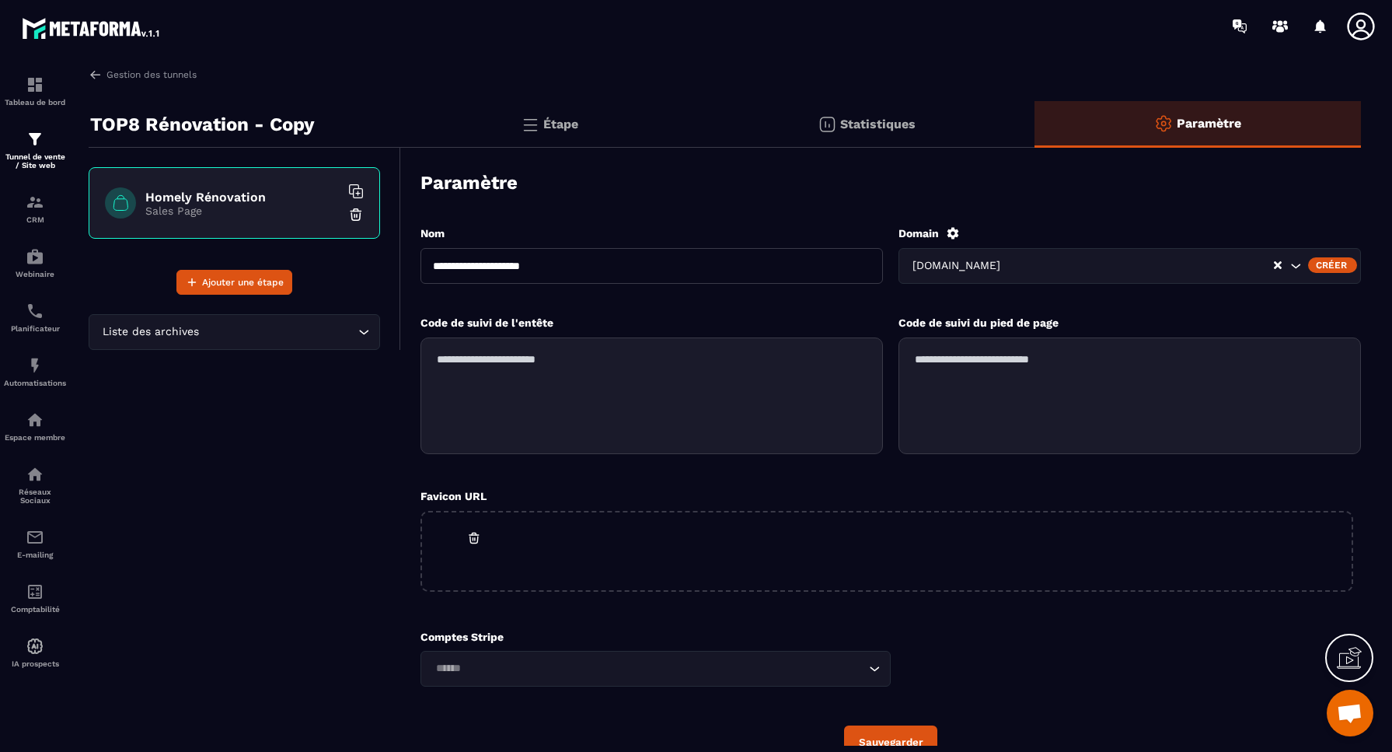
click at [1331, 262] on div "Créer" at bounding box center [1332, 265] width 49 height 16
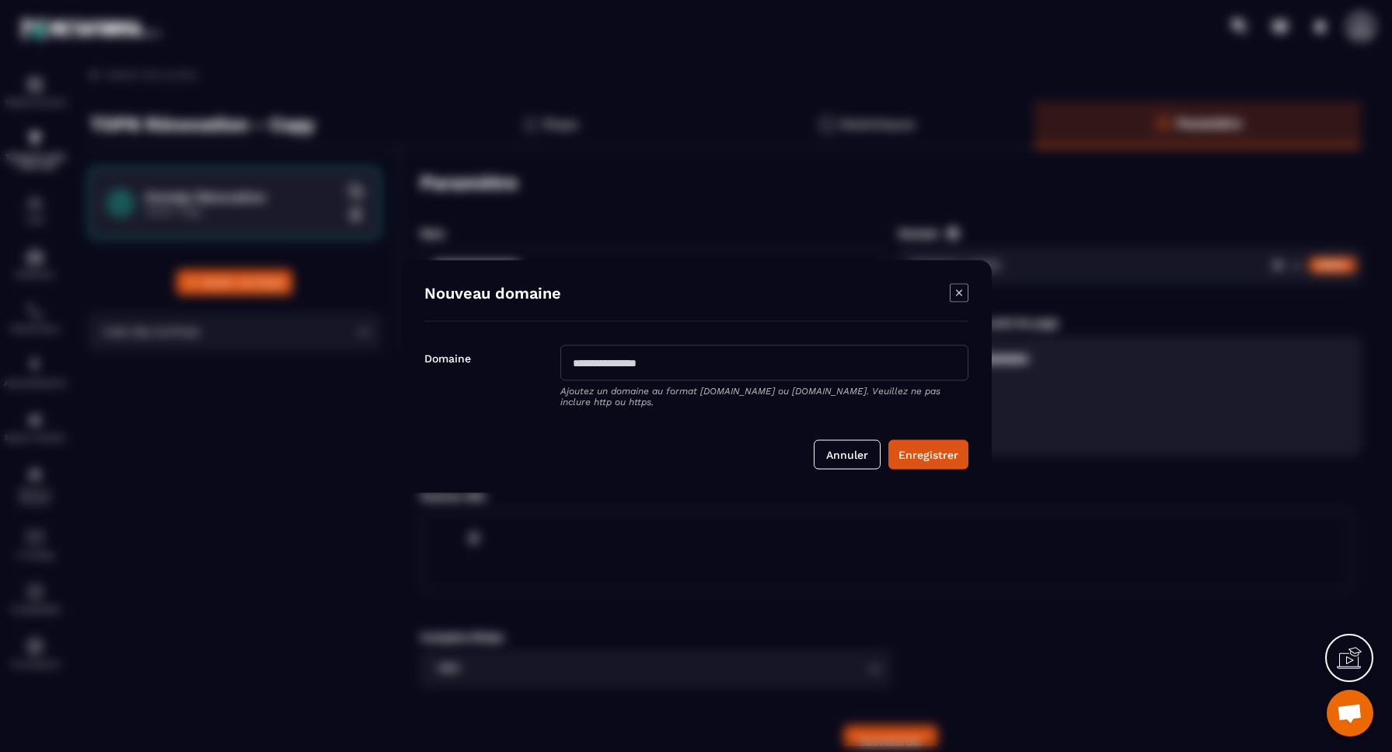
click at [713, 368] on input "Modal window" at bounding box center [764, 362] width 408 height 36
paste input "**********"
type input "**********"
click at [914, 454] on button "Enregistrer" at bounding box center [928, 454] width 80 height 30
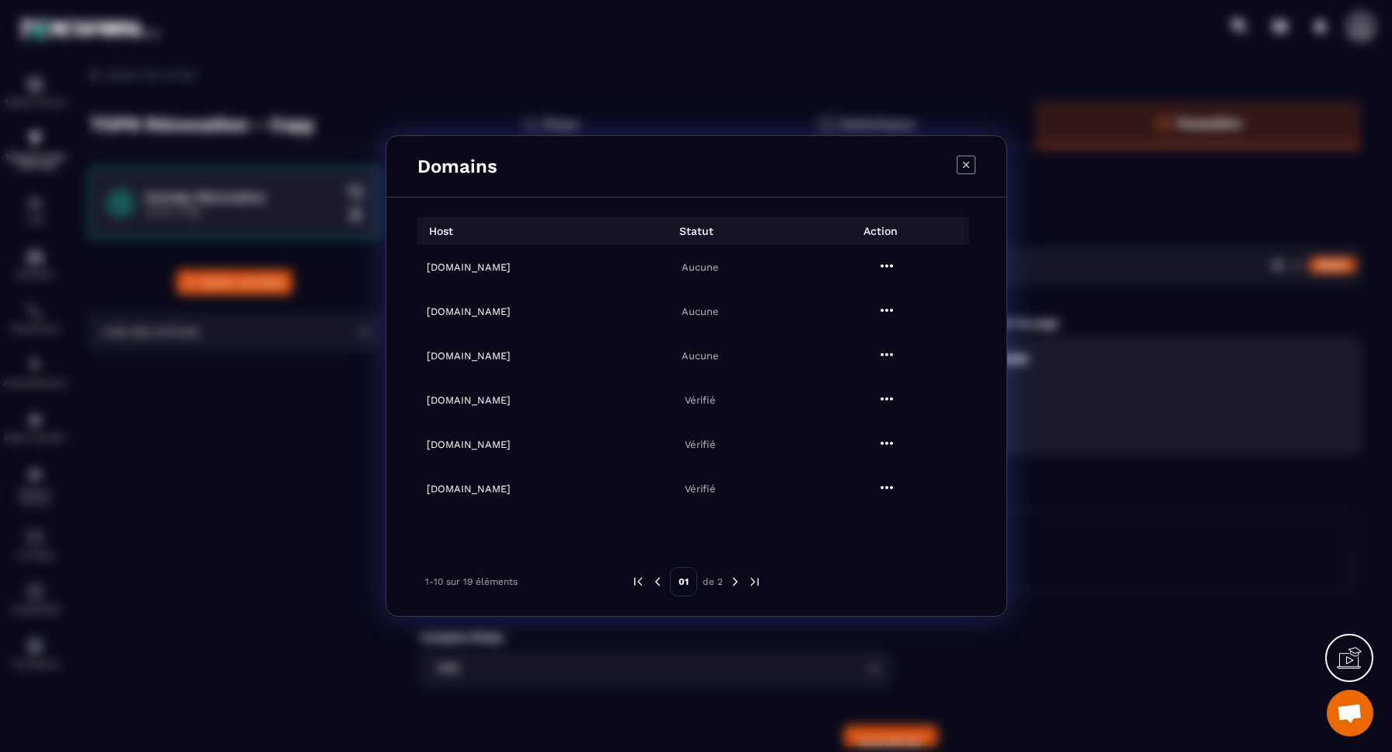
click at [969, 162] on icon "Modal window" at bounding box center [966, 164] width 19 height 19
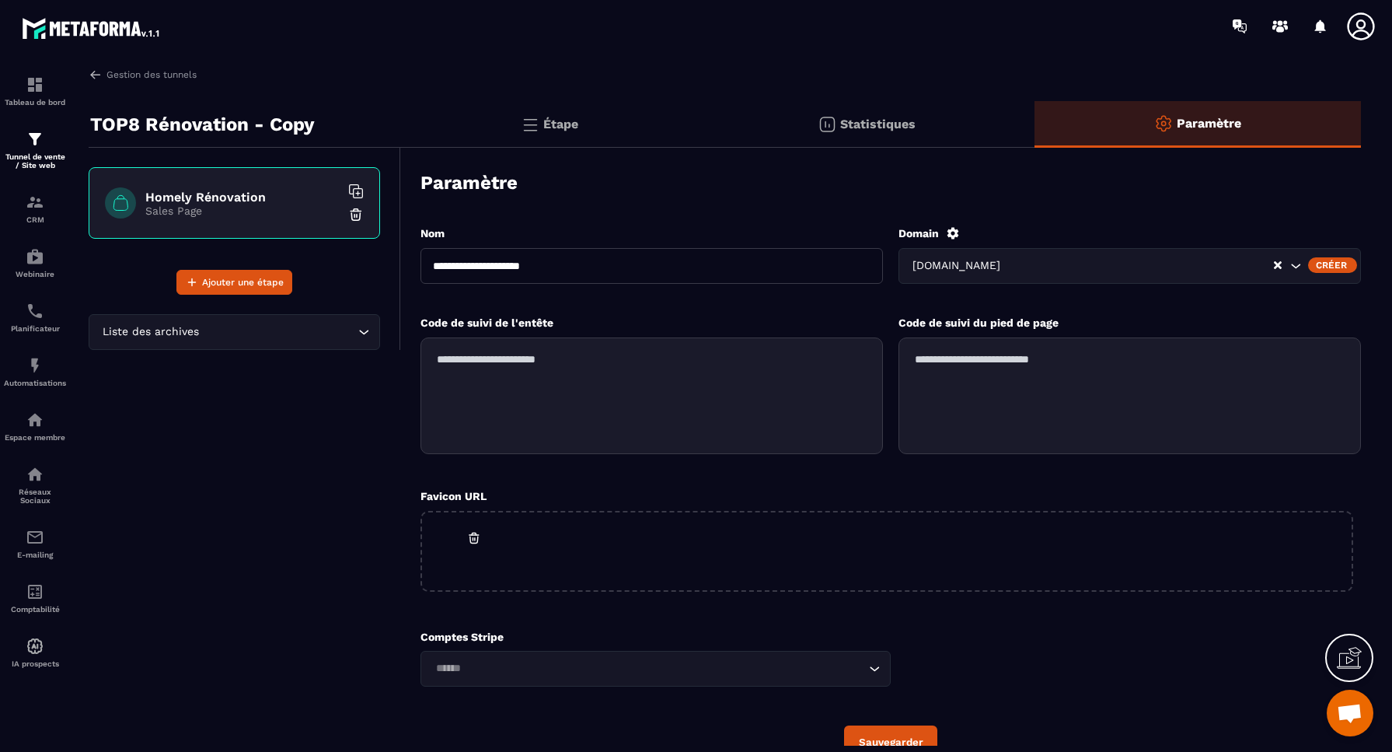
click at [1335, 263] on div "Créer" at bounding box center [1332, 265] width 49 height 16
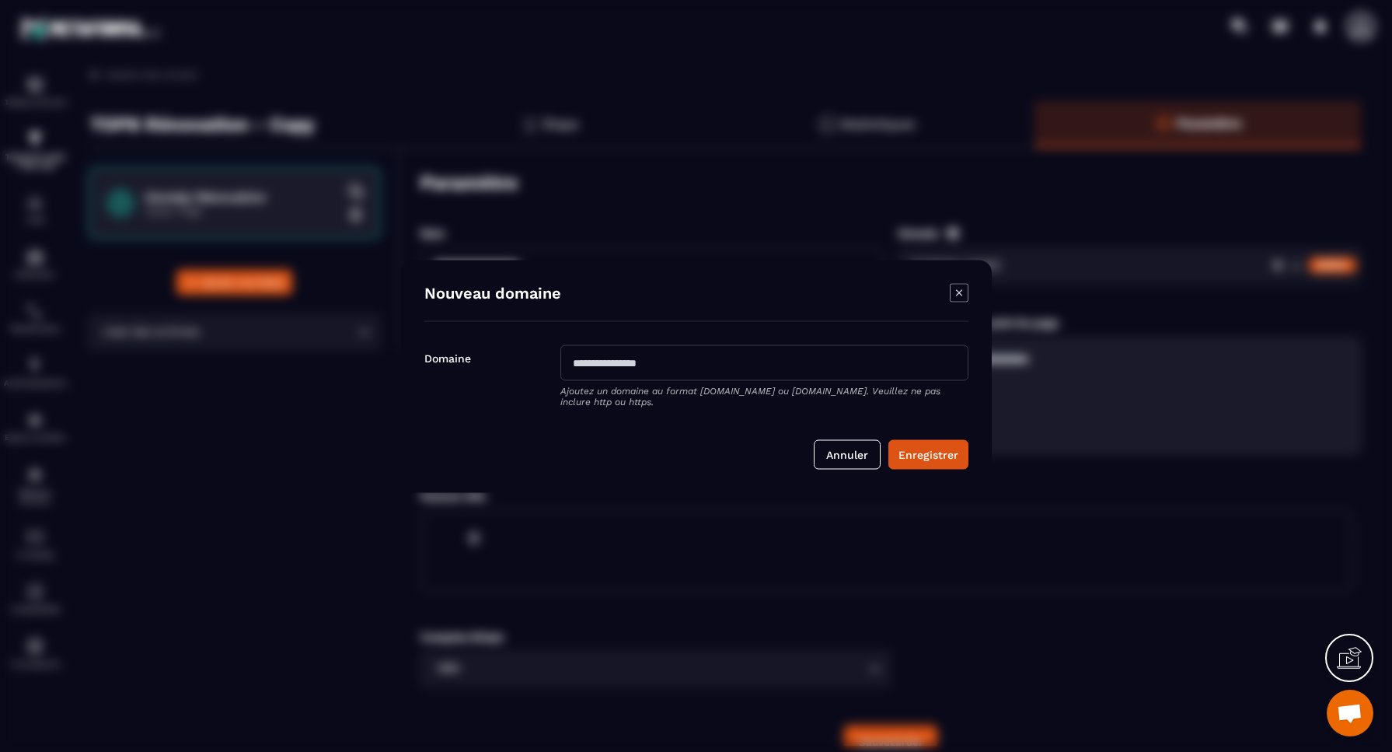
click at [697, 361] on input "Modal window" at bounding box center [764, 362] width 408 height 36
paste input "**********"
drag, startPoint x: 644, startPoint y: 352, endPoint x: 552, endPoint y: 349, distance: 91.8
click at [552, 349] on div "**********" at bounding box center [696, 380] width 544 height 72
paste input "Modal window"
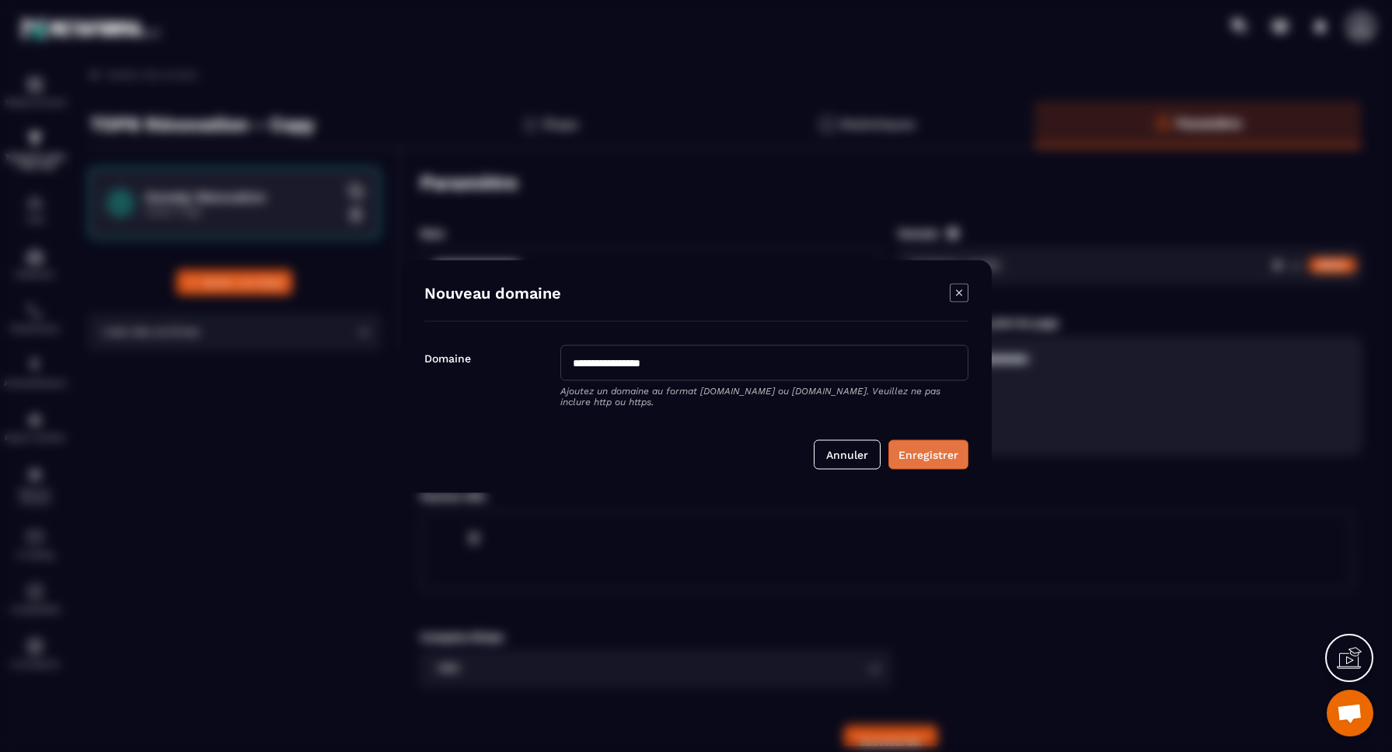
type input "**********"
click at [937, 459] on button "Enregistrer" at bounding box center [928, 454] width 80 height 30
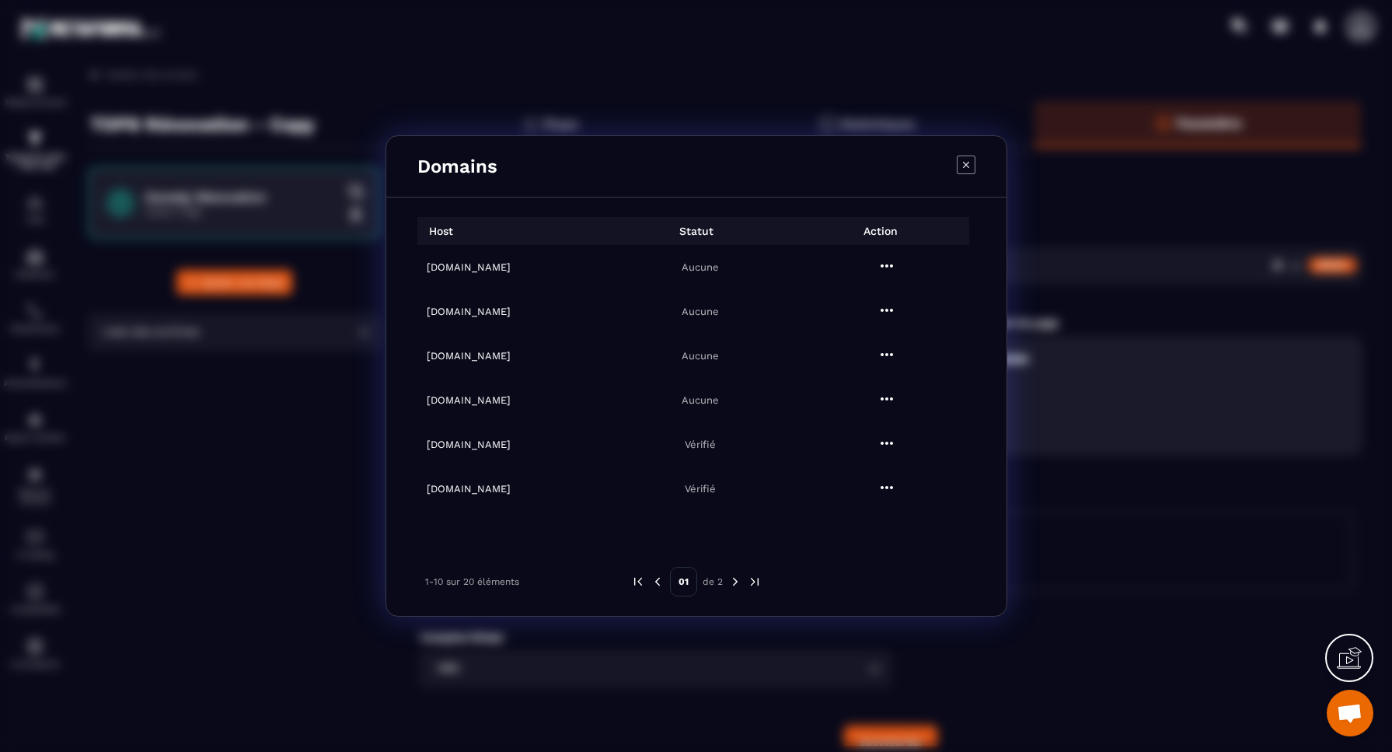
click at [965, 166] on icon "Modal window" at bounding box center [966, 164] width 19 height 19
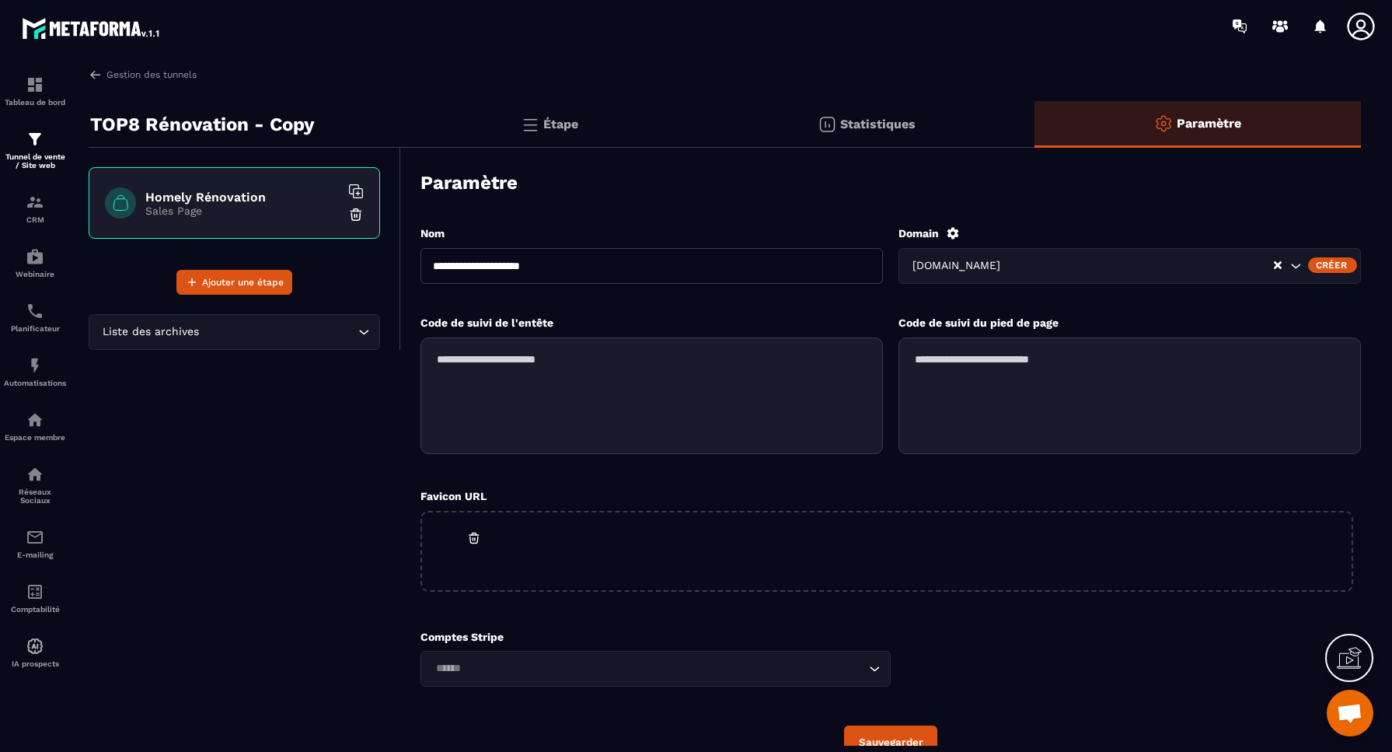
click at [1342, 266] on div "Créer" at bounding box center [1332, 265] width 49 height 16
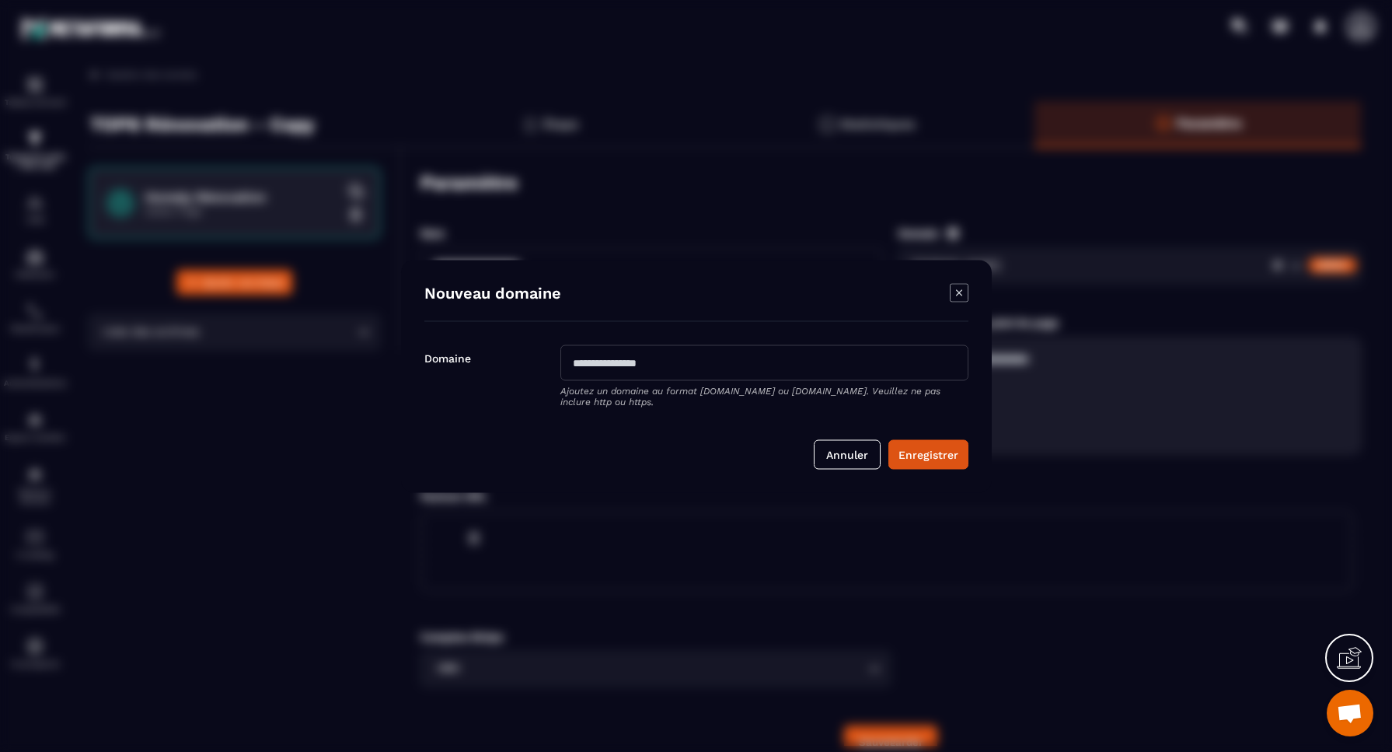
click at [666, 365] on input "Modal window" at bounding box center [764, 362] width 408 height 36
paste input "**********"
type input "**********"
click at [926, 454] on button "Enregistrer" at bounding box center [928, 454] width 80 height 30
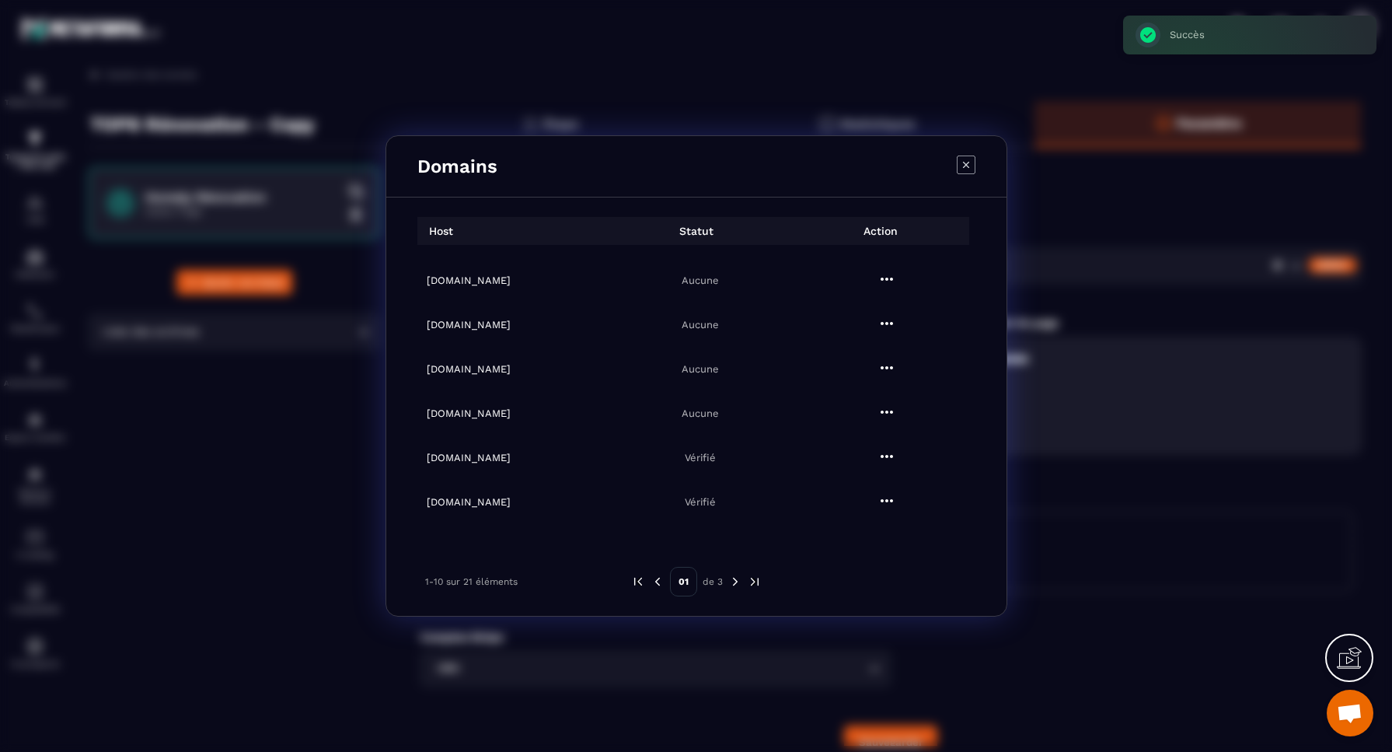
scroll to position [32, 0]
click at [882, 410] on icon "Modal window" at bounding box center [887, 411] width 12 height 3
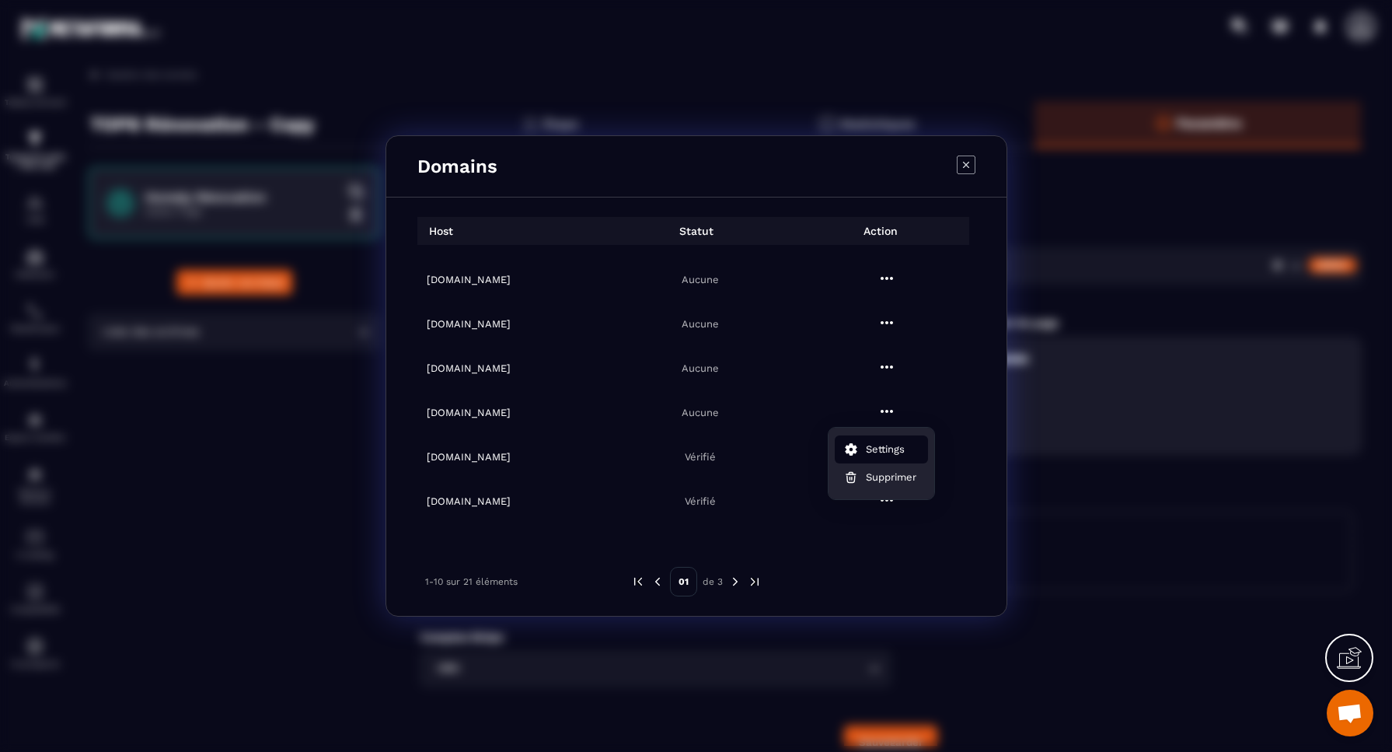
click at [888, 448] on span "Settings" at bounding box center [885, 449] width 39 height 16
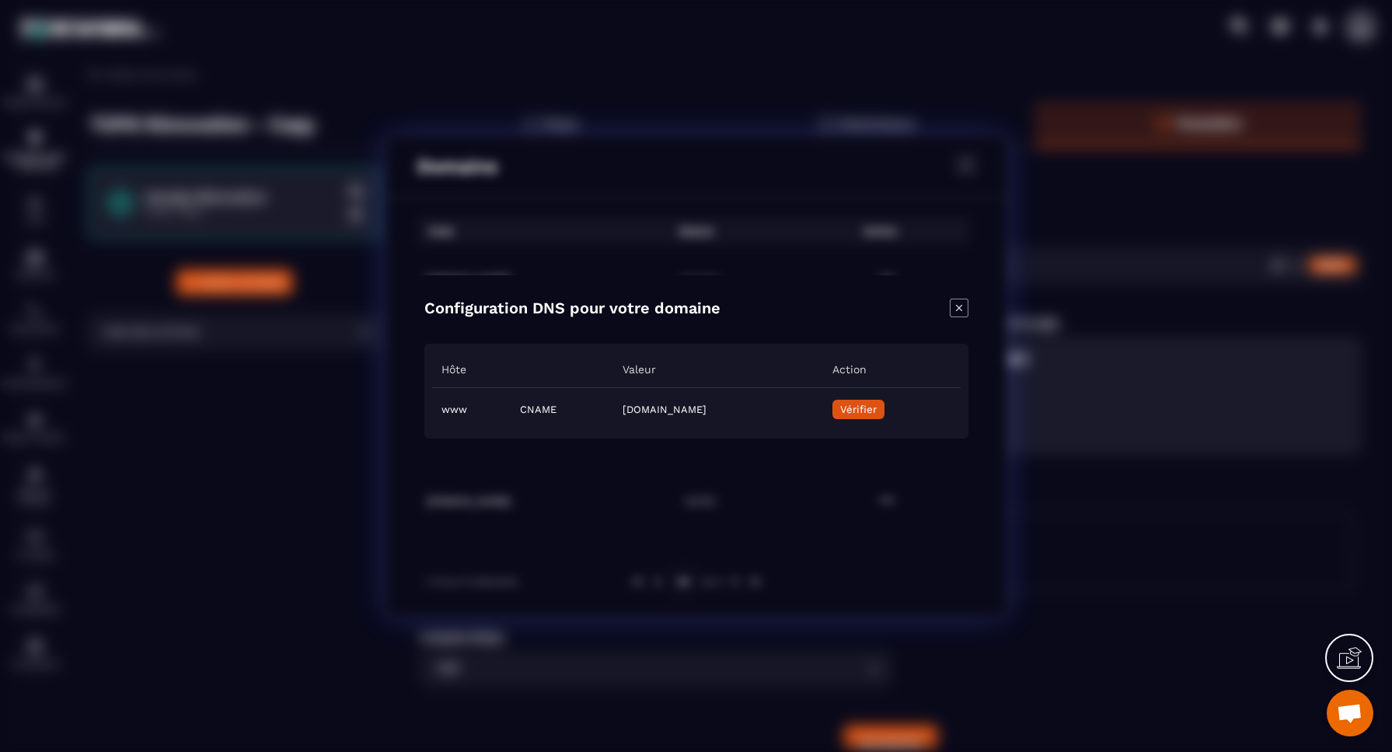
click at [613, 407] on td "[DOMAIN_NAME]" at bounding box center [717, 409] width 209 height 44
copy td "[DOMAIN_NAME]"
click at [876, 409] on span "Vérifier" at bounding box center [857, 409] width 37 height 12
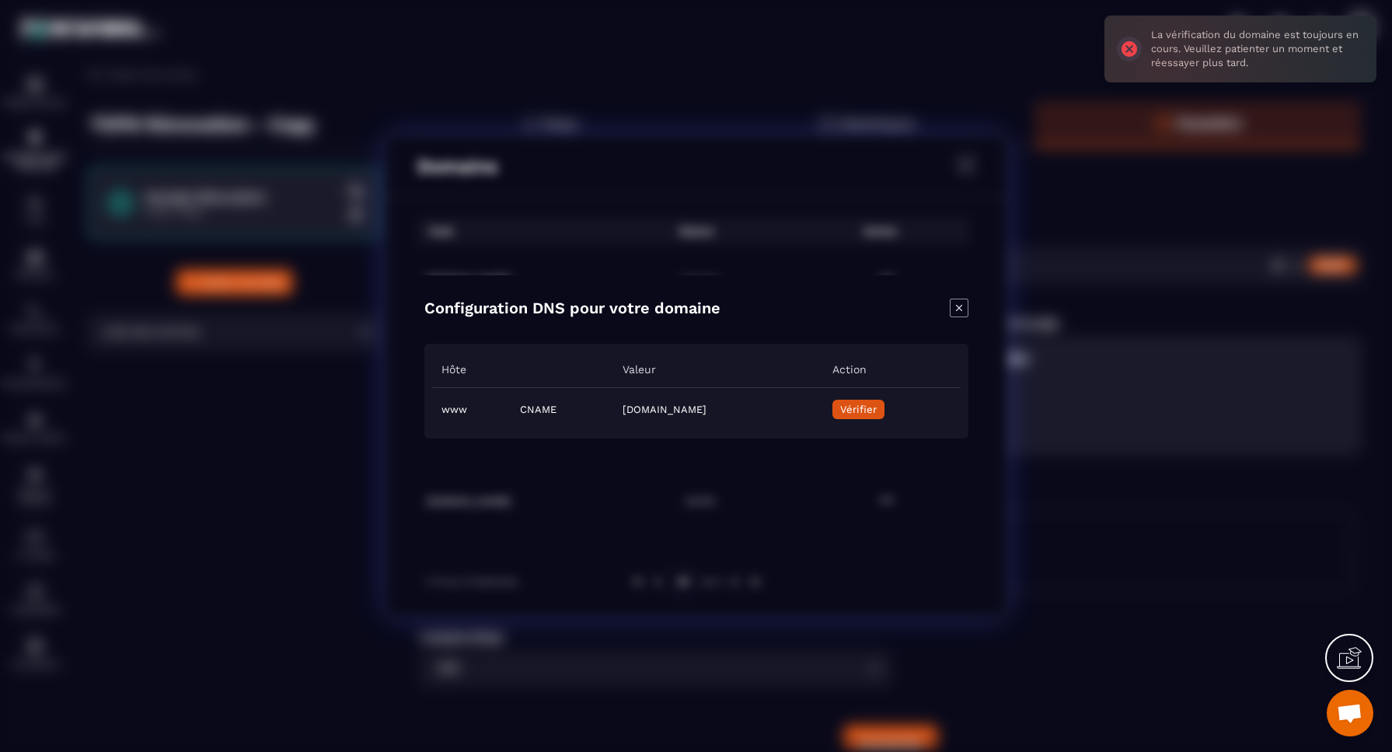
click at [961, 312] on icon "Close modal" at bounding box center [959, 307] width 19 height 19
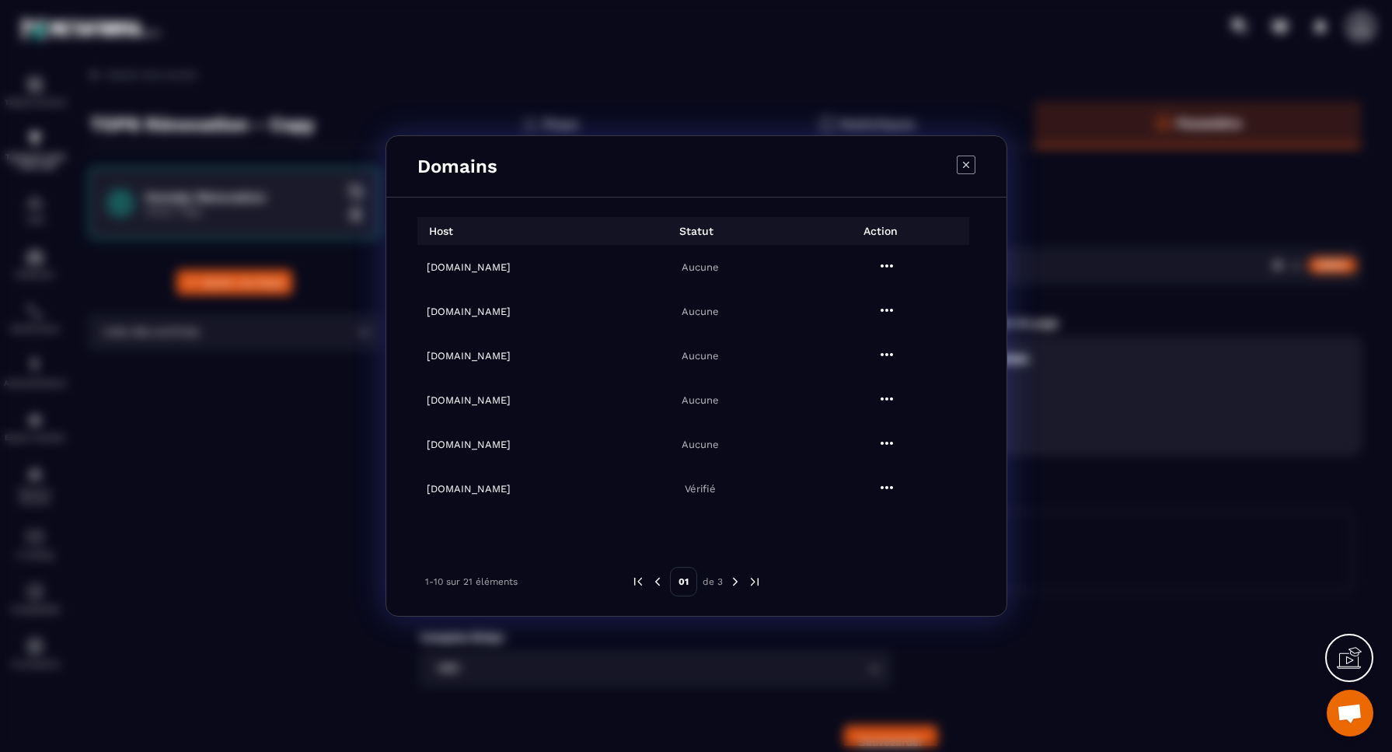
scroll to position [8, 0]
click at [884, 302] on icon "Modal window" at bounding box center [886, 302] width 19 height 19
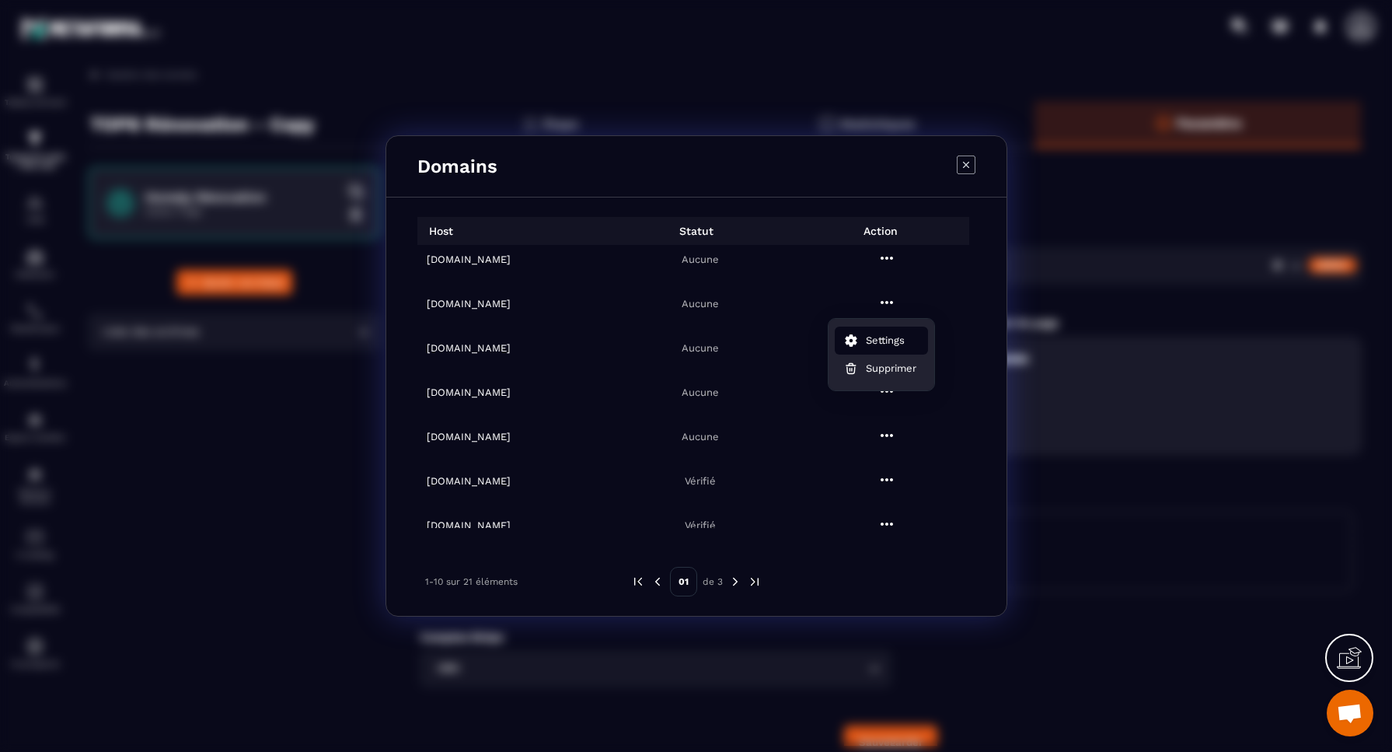
click at [881, 338] on span "Settings" at bounding box center [885, 341] width 39 height 16
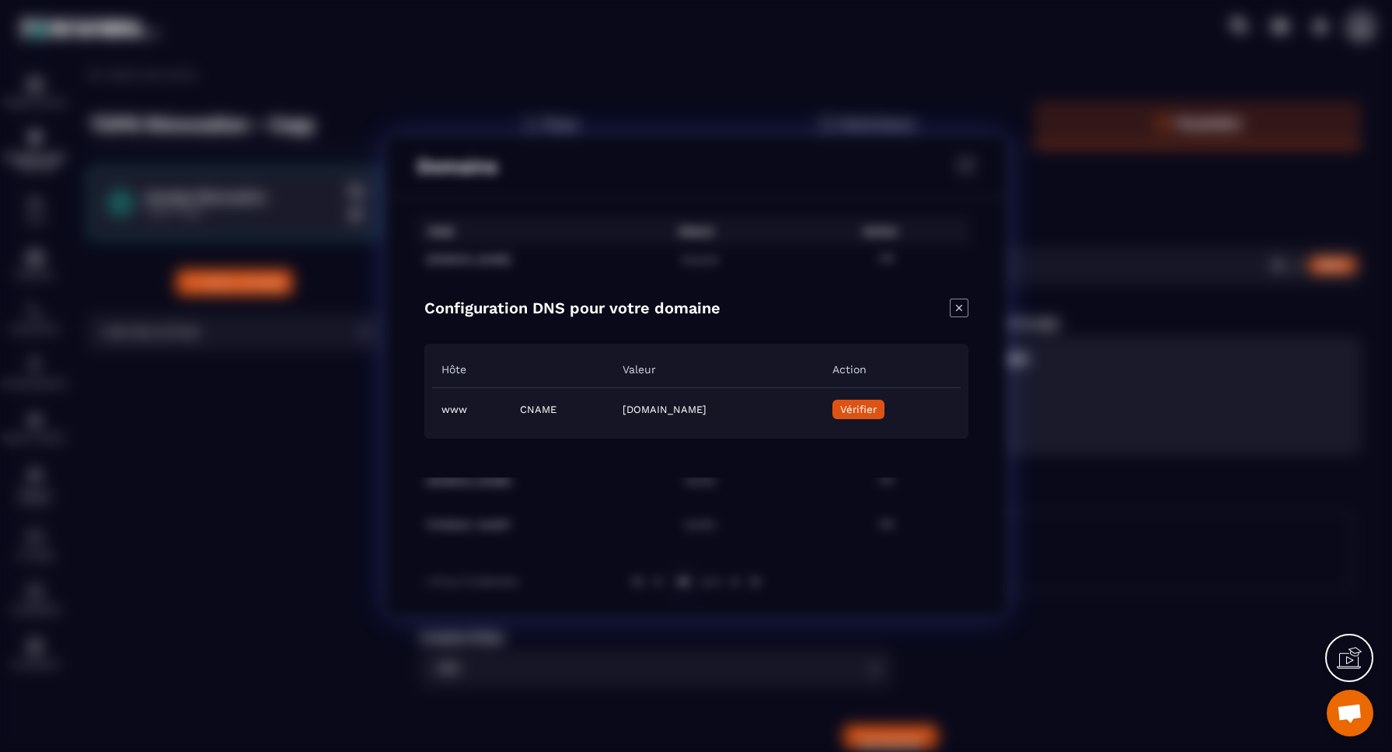
drag, startPoint x: 822, startPoint y: 409, endPoint x: 542, endPoint y: 406, distance: 280.6
click at [613, 406] on td "[DOMAIN_NAME]" at bounding box center [717, 409] width 209 height 44
copy td "[DOMAIN_NAME]"
click at [958, 305] on icon "Close modal" at bounding box center [959, 307] width 19 height 19
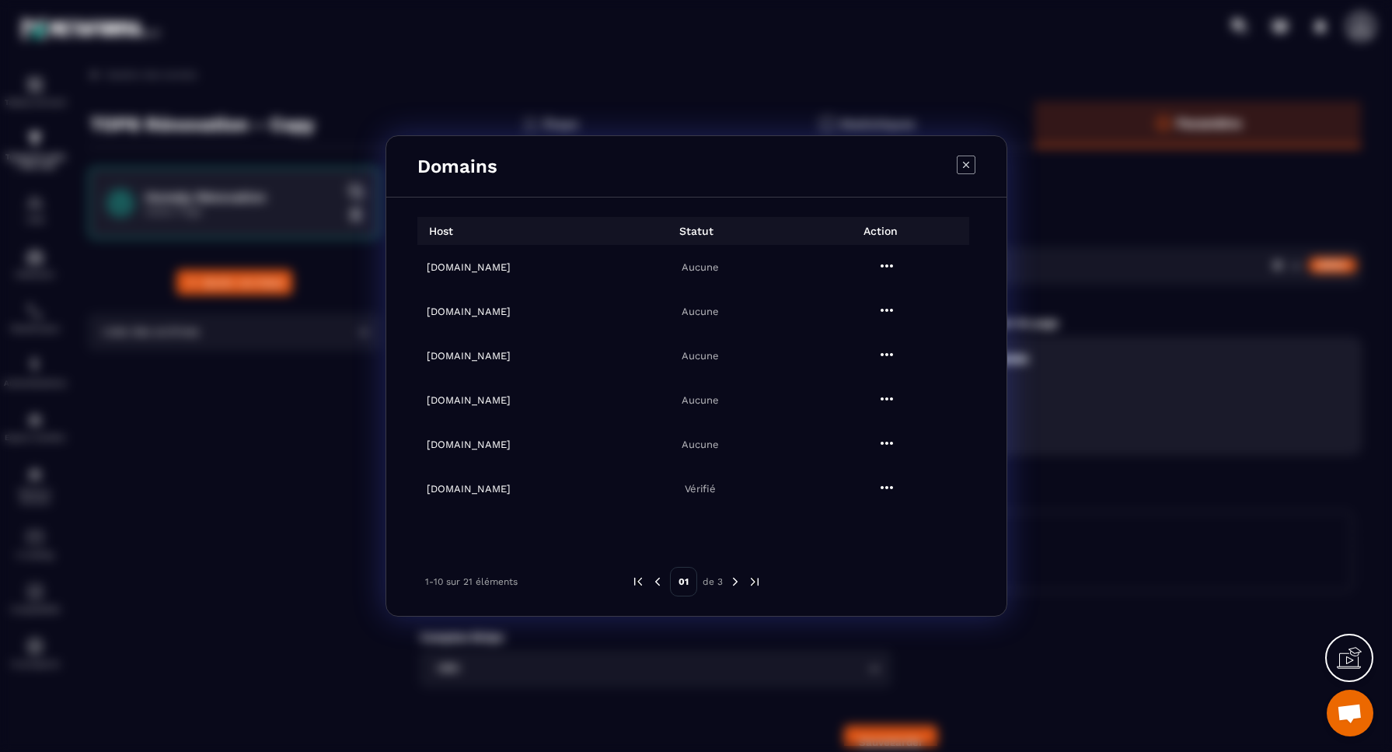
scroll to position [0, 0]
click at [494, 268] on h6 "[DOMAIN_NAME]" at bounding box center [515, 267] width 176 height 12
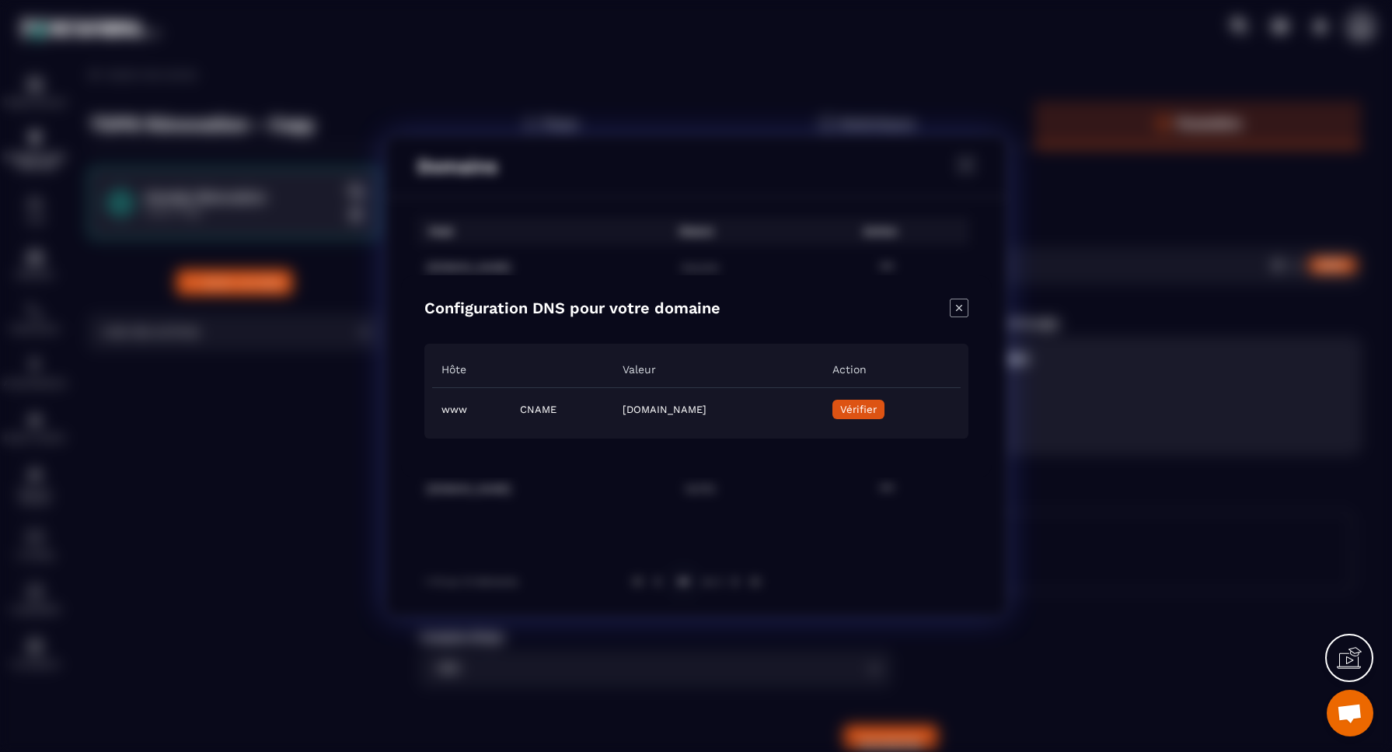
drag, startPoint x: 816, startPoint y: 411, endPoint x: 542, endPoint y: 406, distance: 274.4
click at [613, 406] on td "[DOMAIN_NAME]" at bounding box center [717, 409] width 209 height 44
copy td "[DOMAIN_NAME]"
click at [959, 306] on icon "Close modal" at bounding box center [959, 307] width 19 height 19
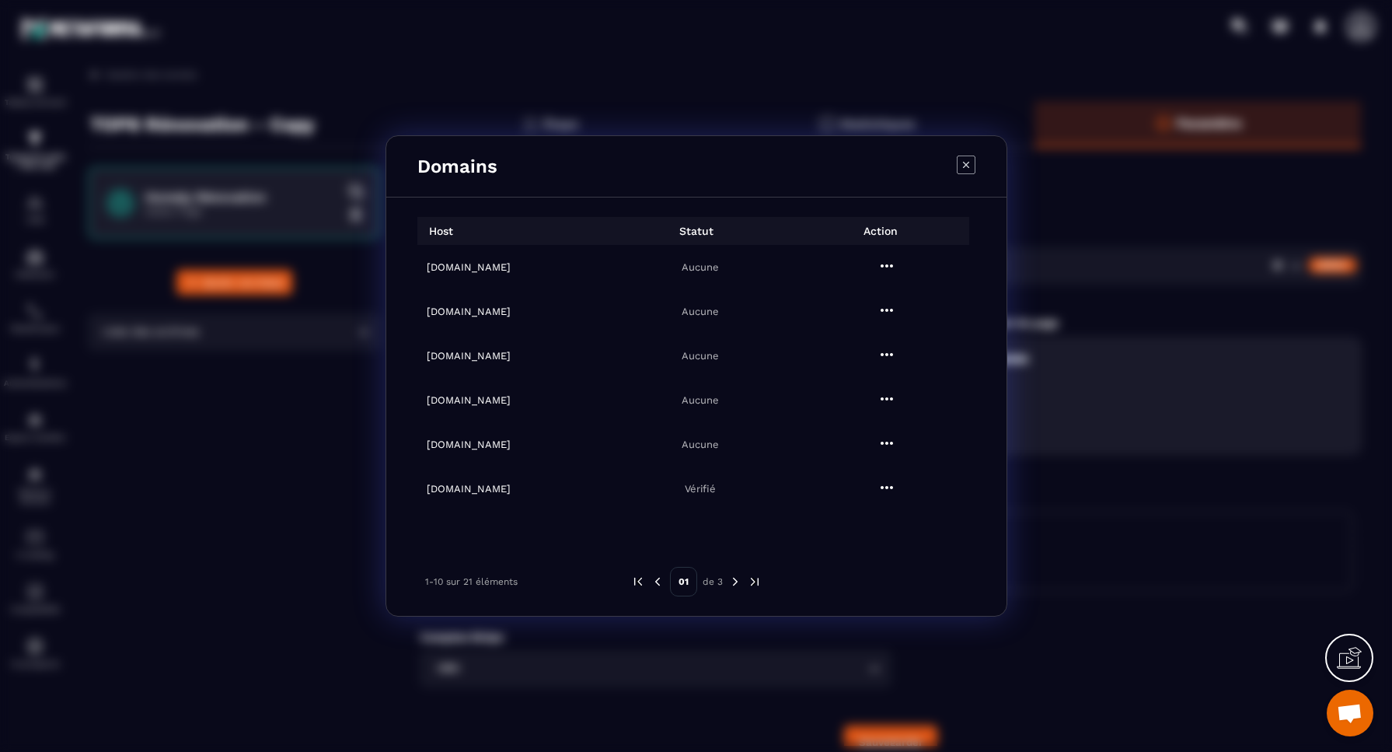
click at [884, 399] on icon "Modal window" at bounding box center [887, 398] width 12 height 3
click at [891, 435] on span "Settings" at bounding box center [885, 437] width 39 height 16
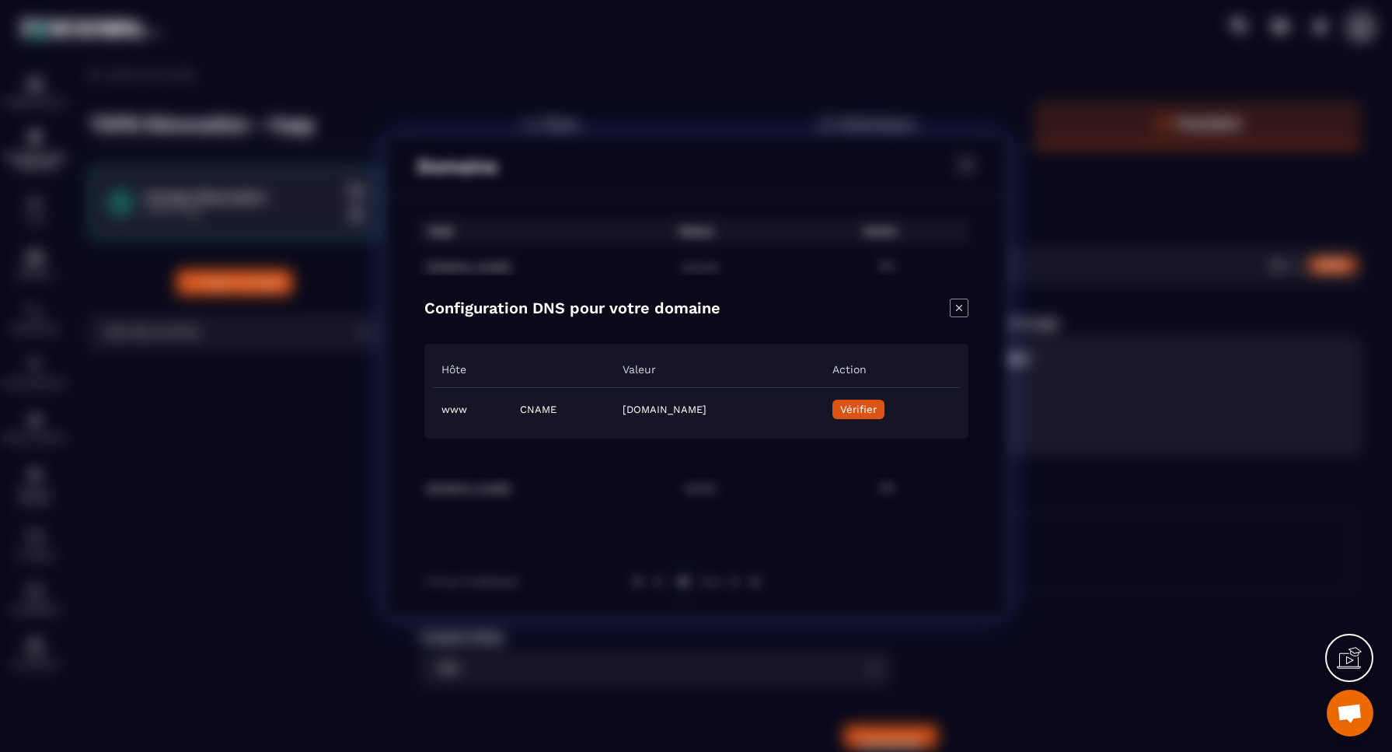
drag, startPoint x: 815, startPoint y: 408, endPoint x: 541, endPoint y: 410, distance: 274.4
click at [613, 410] on td "[DOMAIN_NAME]" at bounding box center [717, 409] width 209 height 44
copy td "[DOMAIN_NAME]"
click at [959, 307] on icon "Close modal" at bounding box center [958, 307] width 6 height 6
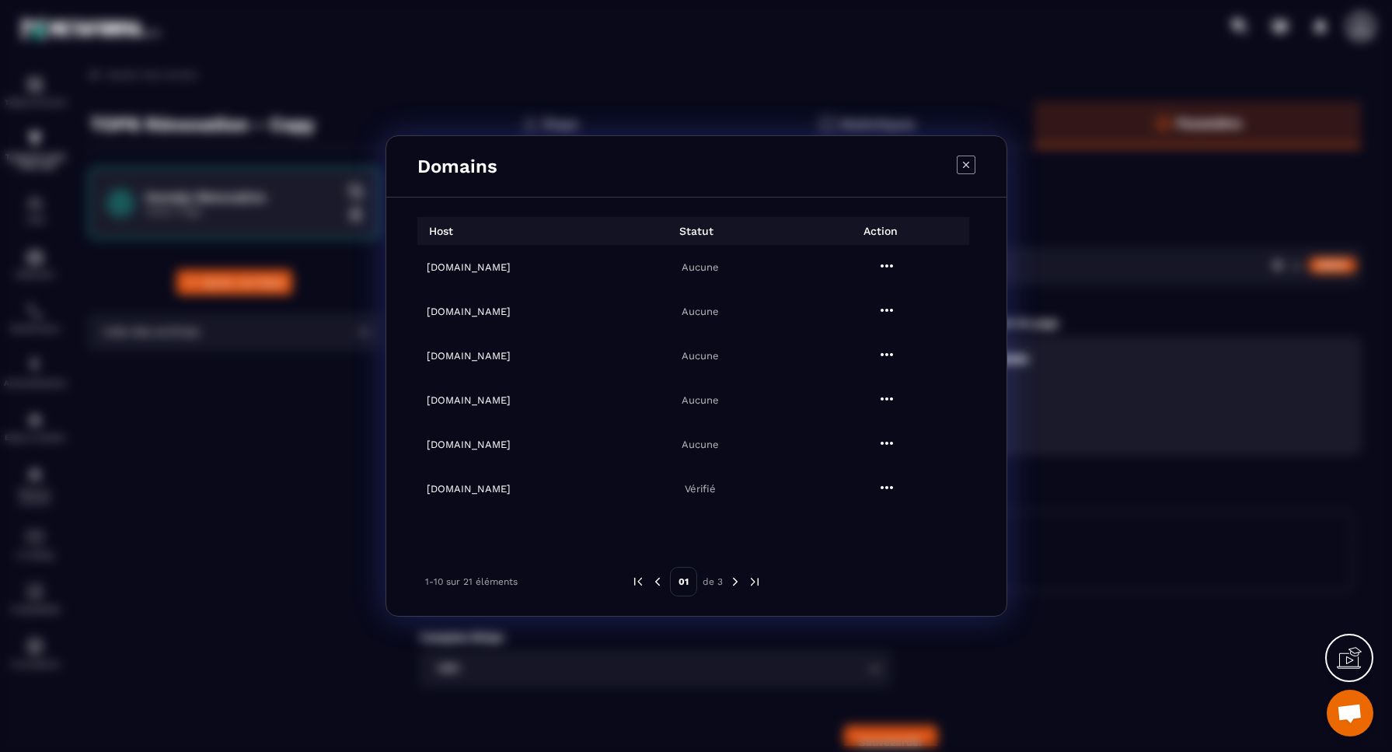
click at [882, 444] on icon "Modal window" at bounding box center [887, 442] width 12 height 3
click at [880, 483] on span "Settings" at bounding box center [885, 481] width 39 height 16
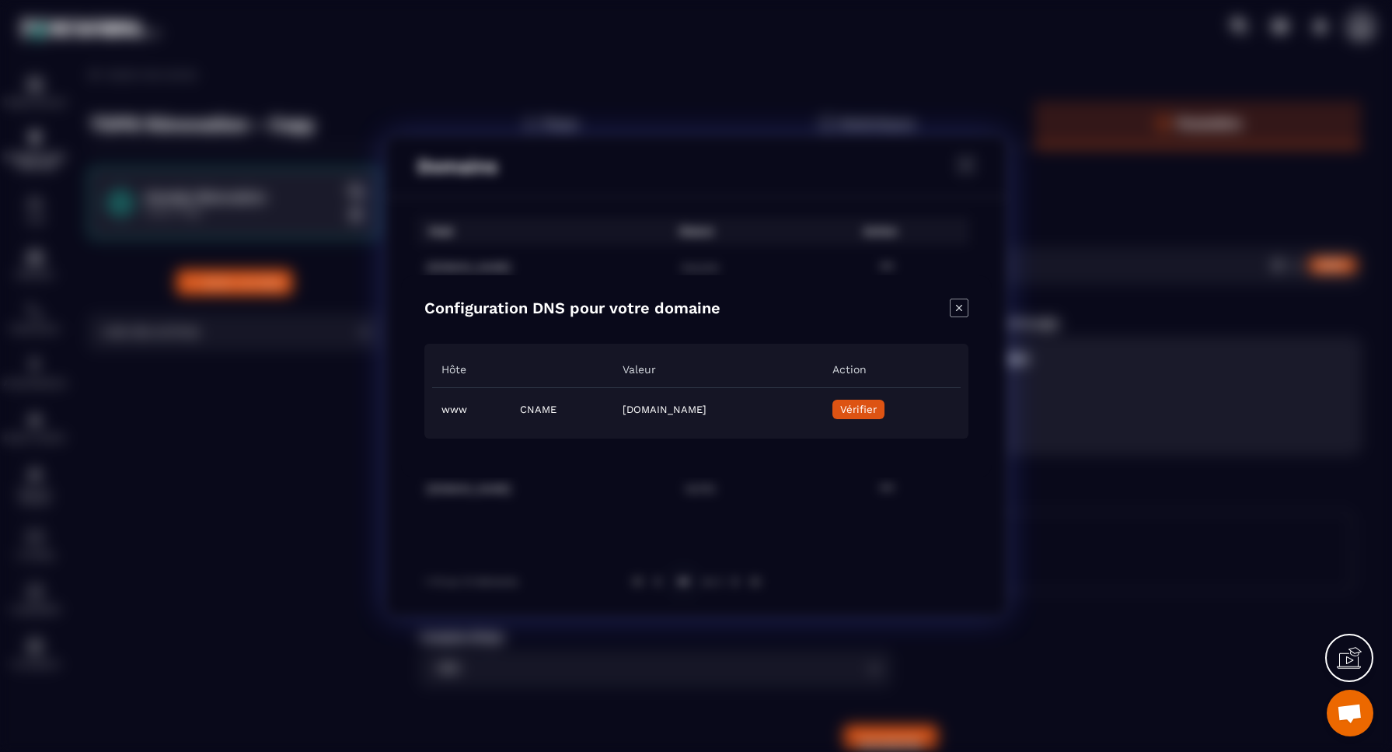
click at [876, 406] on span "Vérifier" at bounding box center [857, 409] width 37 height 12
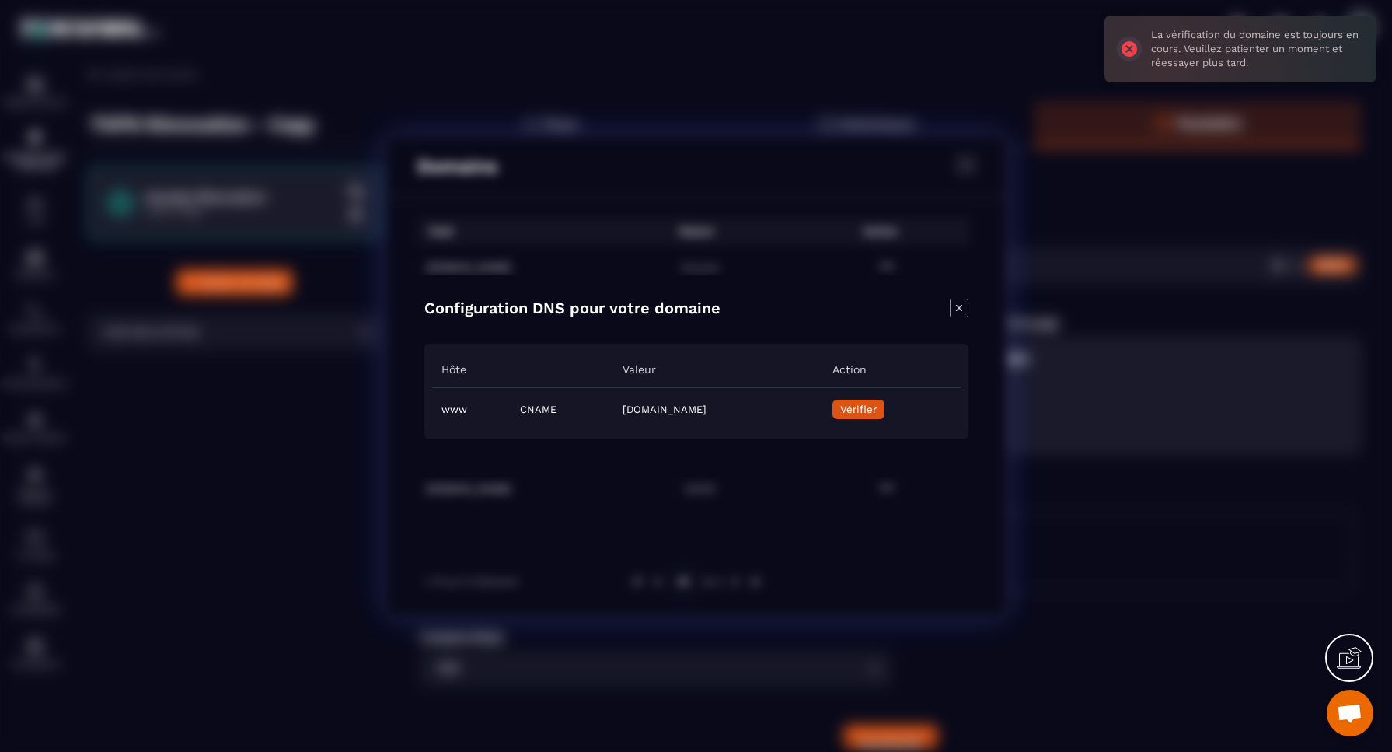
click at [956, 306] on icon "Close modal" at bounding box center [959, 307] width 19 height 19
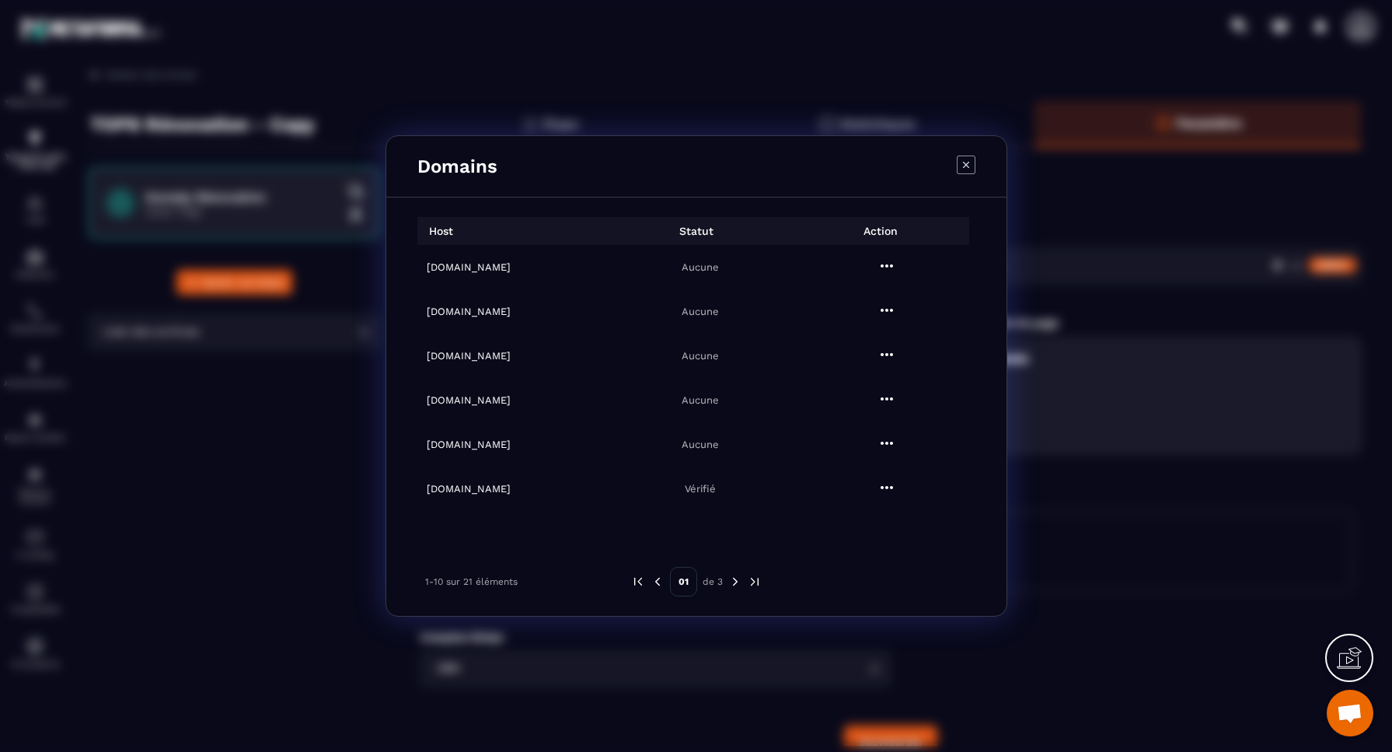
drag, startPoint x: 532, startPoint y: 358, endPoint x: 423, endPoint y: 354, distance: 109.7
click at [423, 354] on td "[DOMAIN_NAME]" at bounding box center [510, 355] width 186 height 44
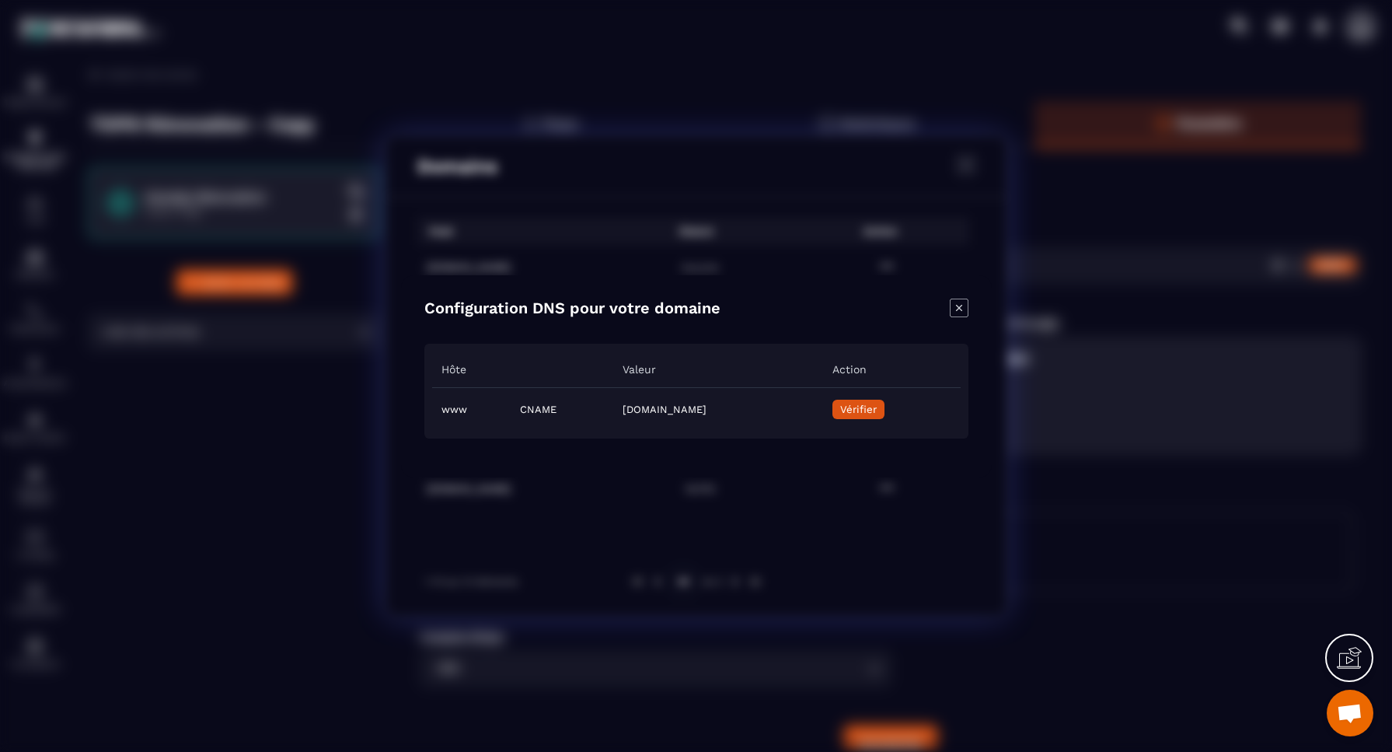
drag, startPoint x: 803, startPoint y: 409, endPoint x: 539, endPoint y: 404, distance: 264.3
click at [613, 404] on td "[DOMAIN_NAME]" at bounding box center [717, 409] width 209 height 44
copy td "[DOMAIN_NAME]"
click at [961, 309] on icon "Close modal" at bounding box center [959, 307] width 19 height 19
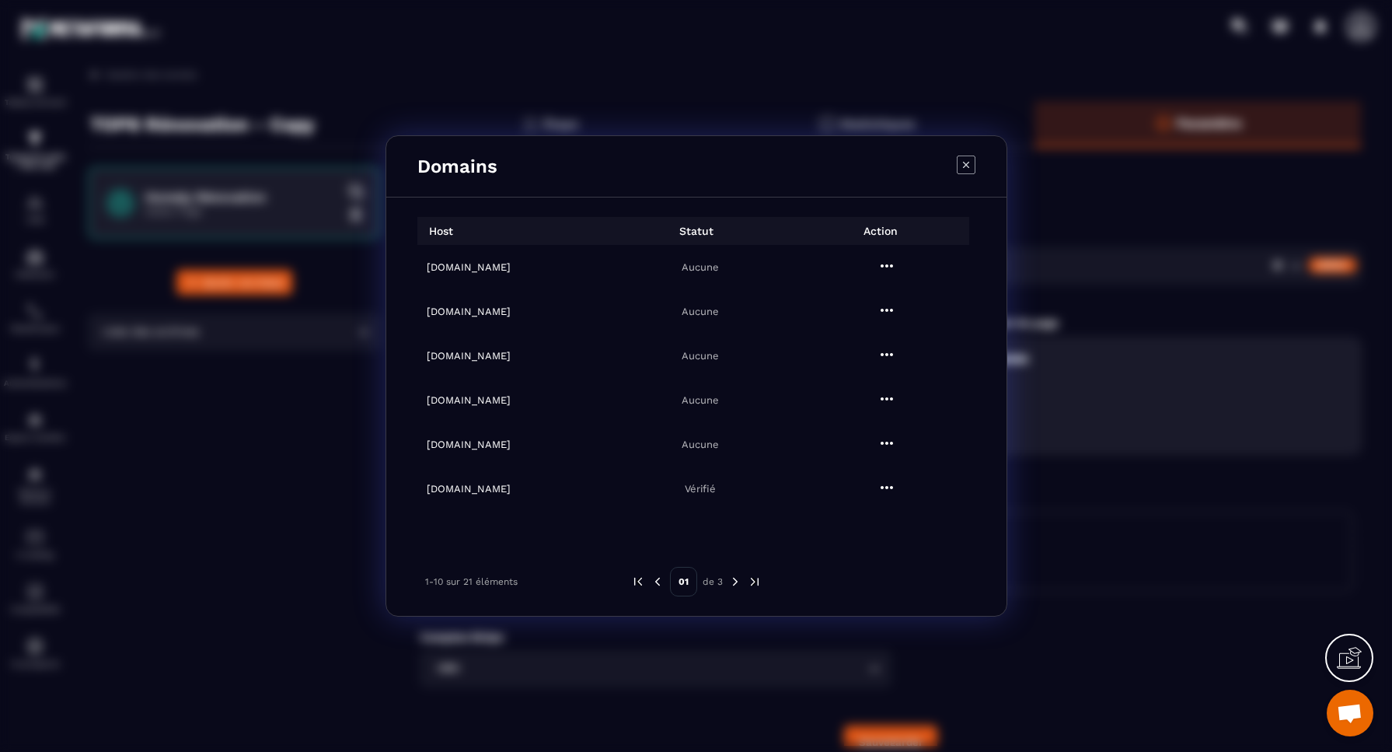
click at [965, 165] on icon "Modal window" at bounding box center [965, 165] width 6 height 6
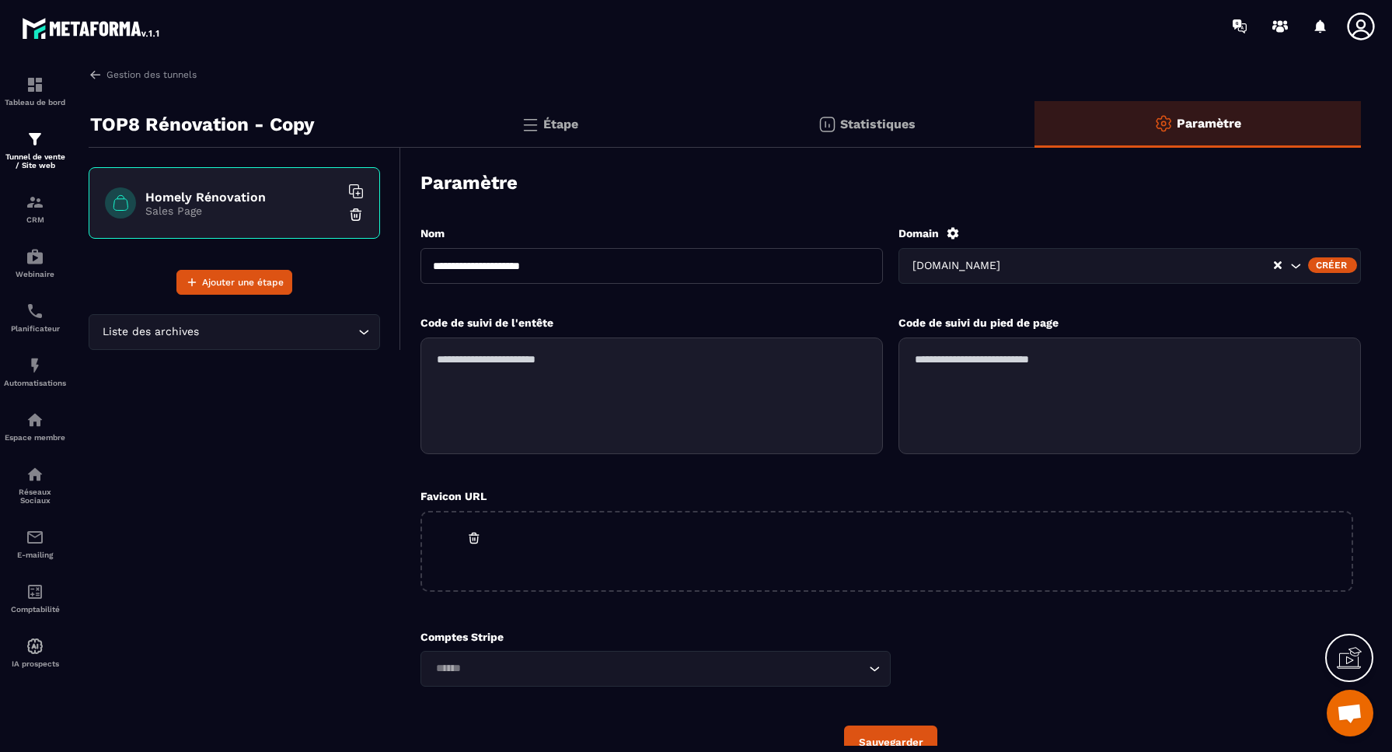
click at [1341, 266] on div "Créer" at bounding box center [1332, 265] width 49 height 16
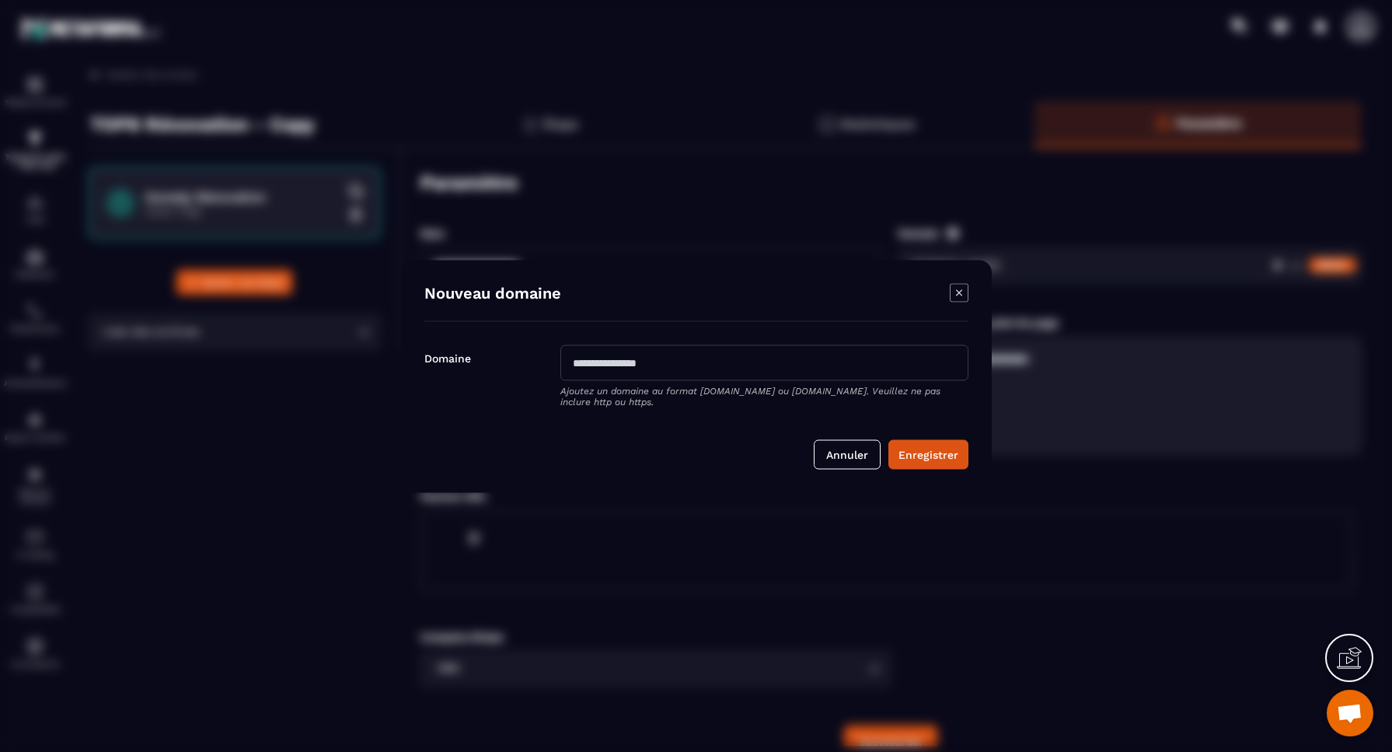
click at [638, 364] on input "Modal window" at bounding box center [764, 362] width 408 height 36
paste input "**********"
type input "**********"
click at [926, 456] on button "Enregistrer" at bounding box center [928, 454] width 80 height 30
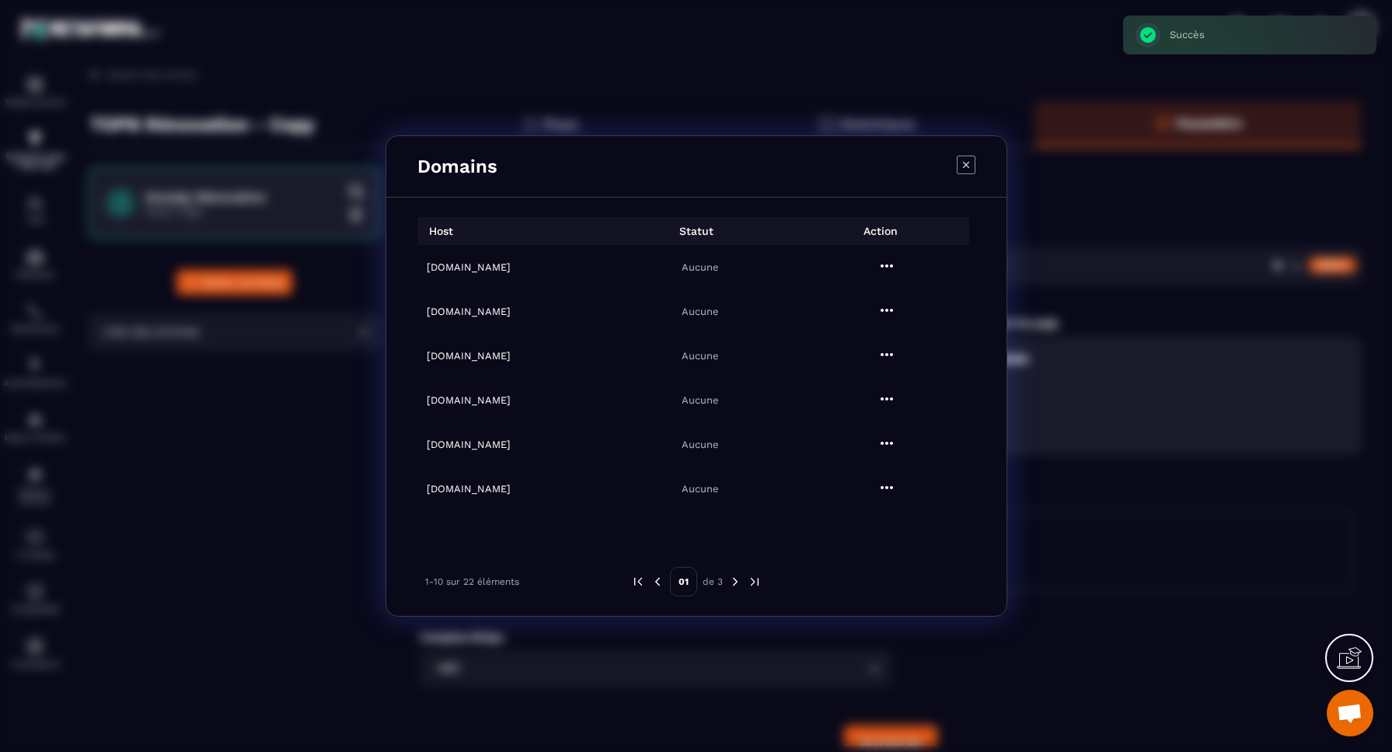
click at [881, 265] on icon "Modal window" at bounding box center [887, 265] width 12 height 3
click at [891, 300] on span "Settings" at bounding box center [885, 304] width 39 height 16
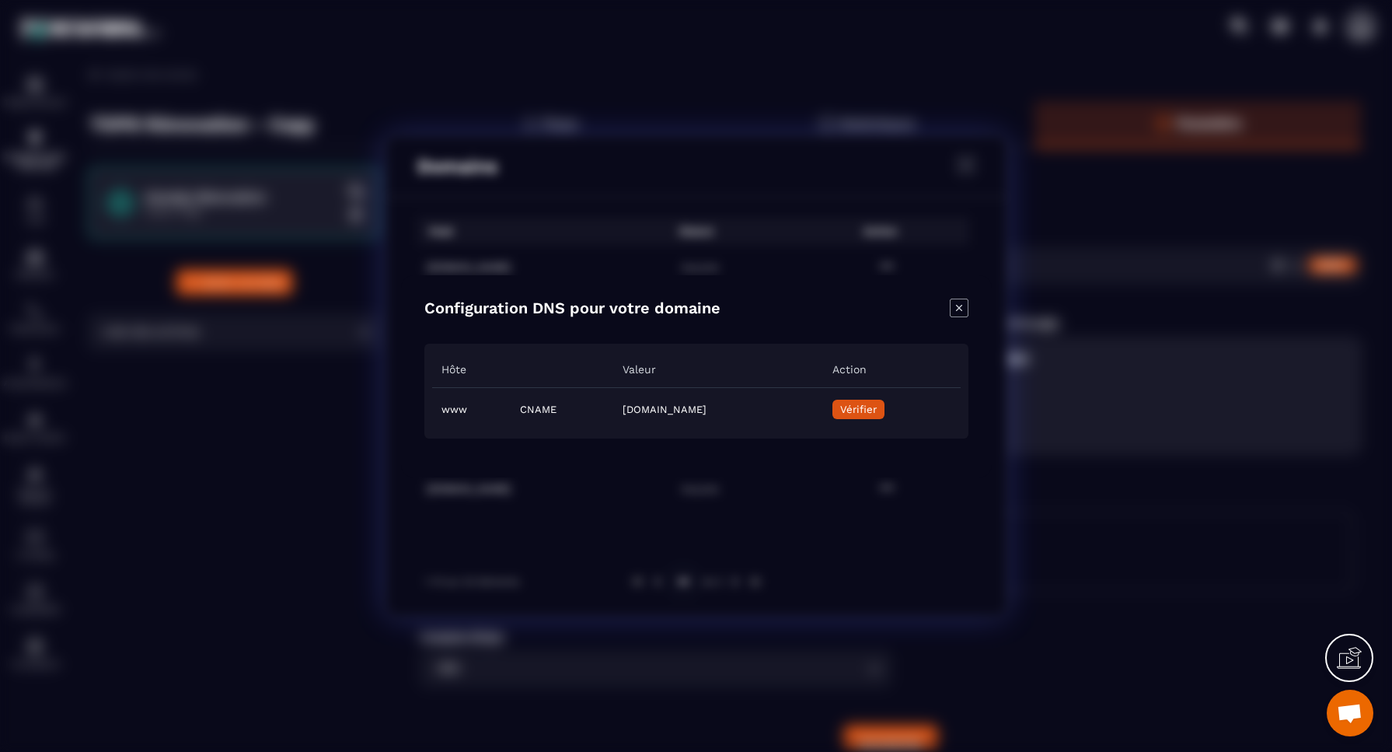
drag, startPoint x: 818, startPoint y: 408, endPoint x: 542, endPoint y: 406, distance: 275.9
click at [613, 406] on td "[DOMAIN_NAME]" at bounding box center [717, 409] width 209 height 44
copy td "[DOMAIN_NAME]"
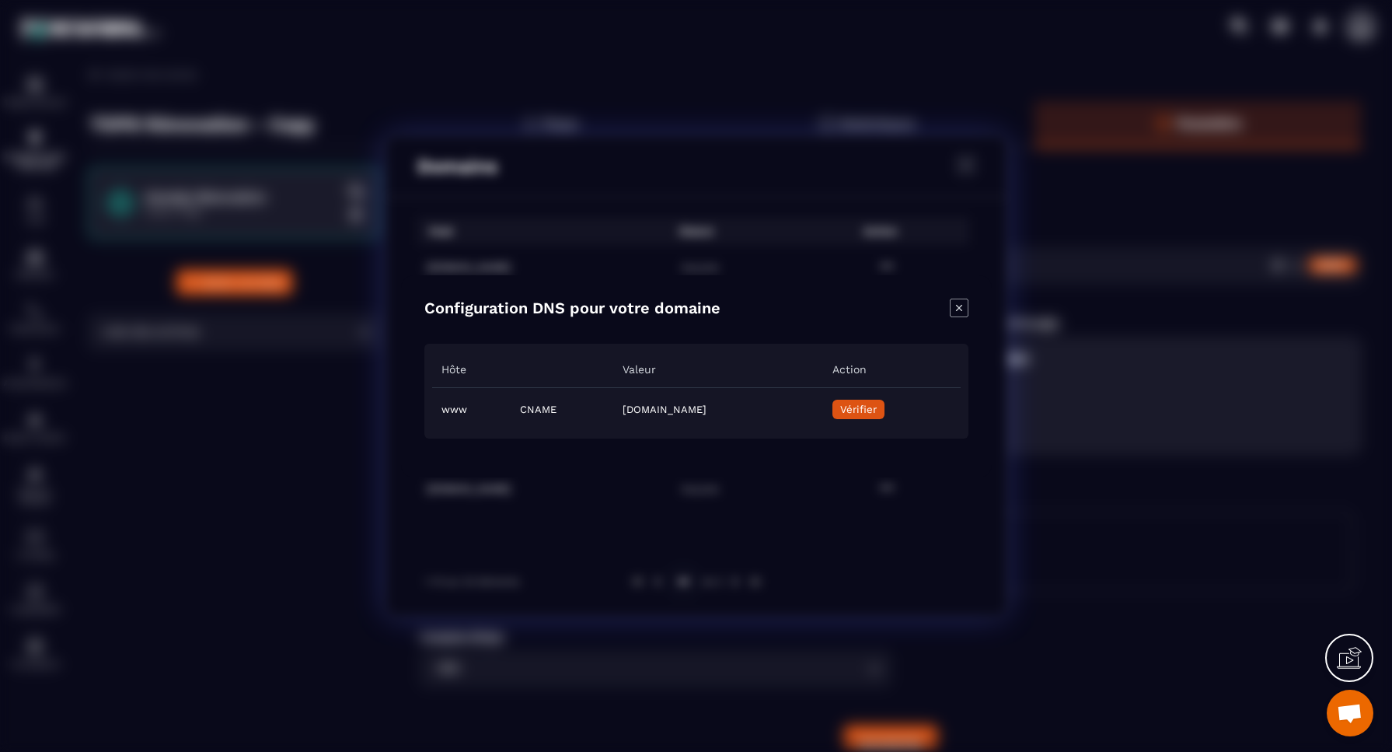
click at [958, 309] on icon "Close modal" at bounding box center [959, 307] width 19 height 19
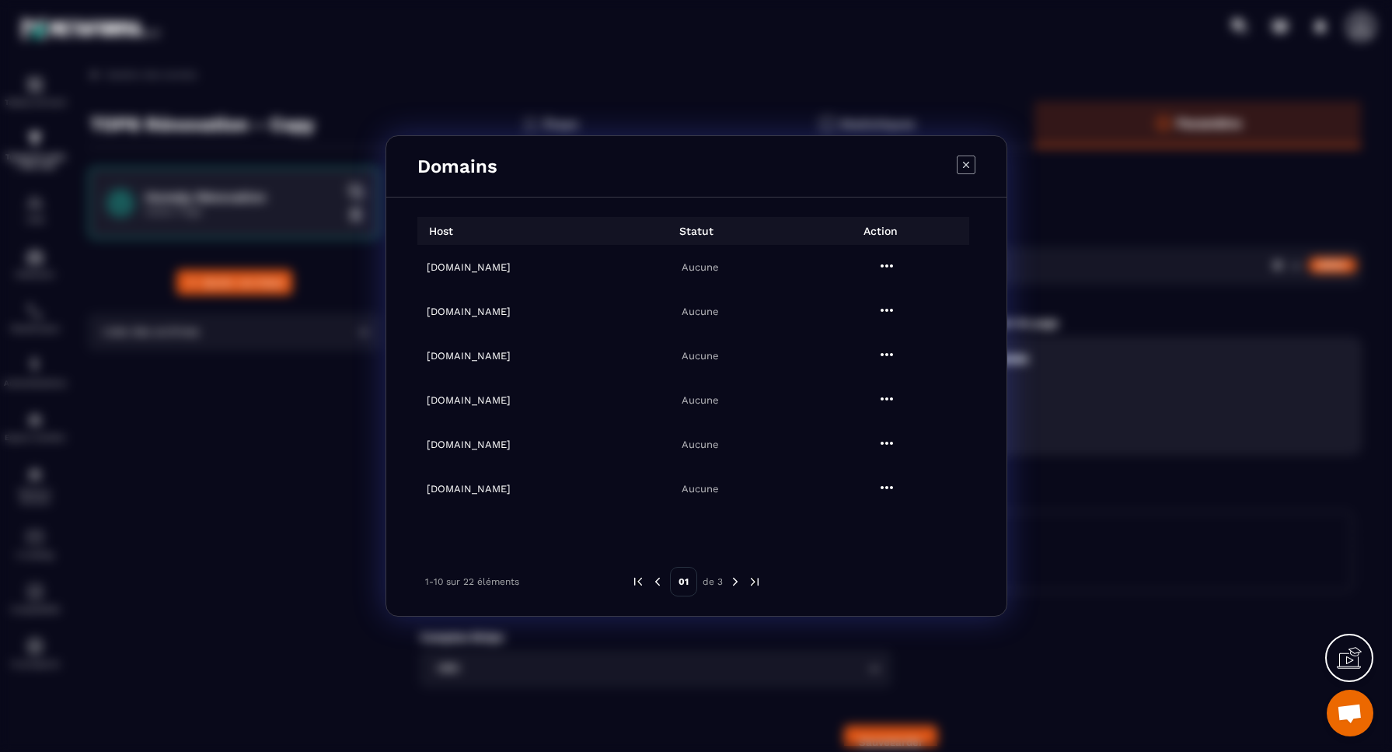
click at [967, 167] on icon "Modal window" at bounding box center [966, 164] width 19 height 19
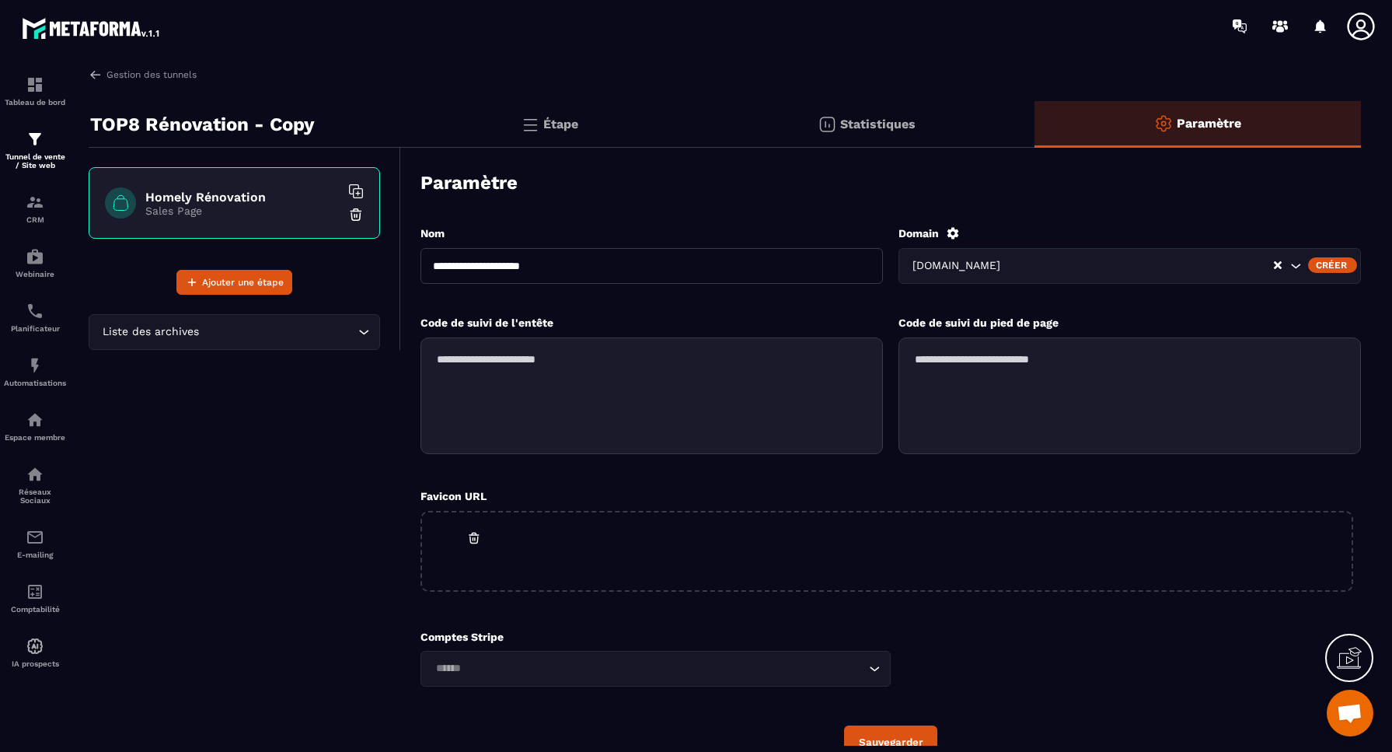
click at [1328, 264] on div "Créer" at bounding box center [1332, 265] width 49 height 16
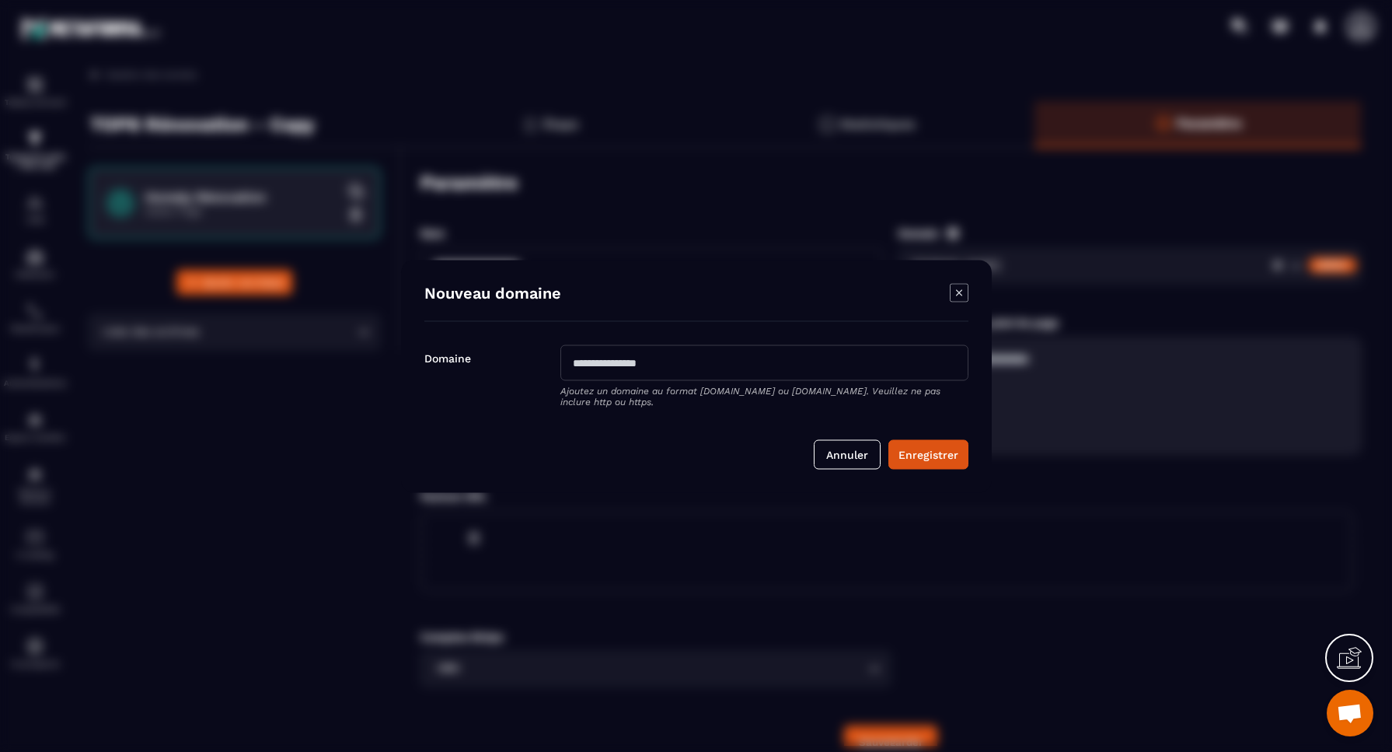
click at [803, 361] on input "Modal window" at bounding box center [764, 362] width 408 height 36
paste input "**********"
type input "**********"
click at [933, 458] on button "Enregistrer" at bounding box center [928, 454] width 80 height 30
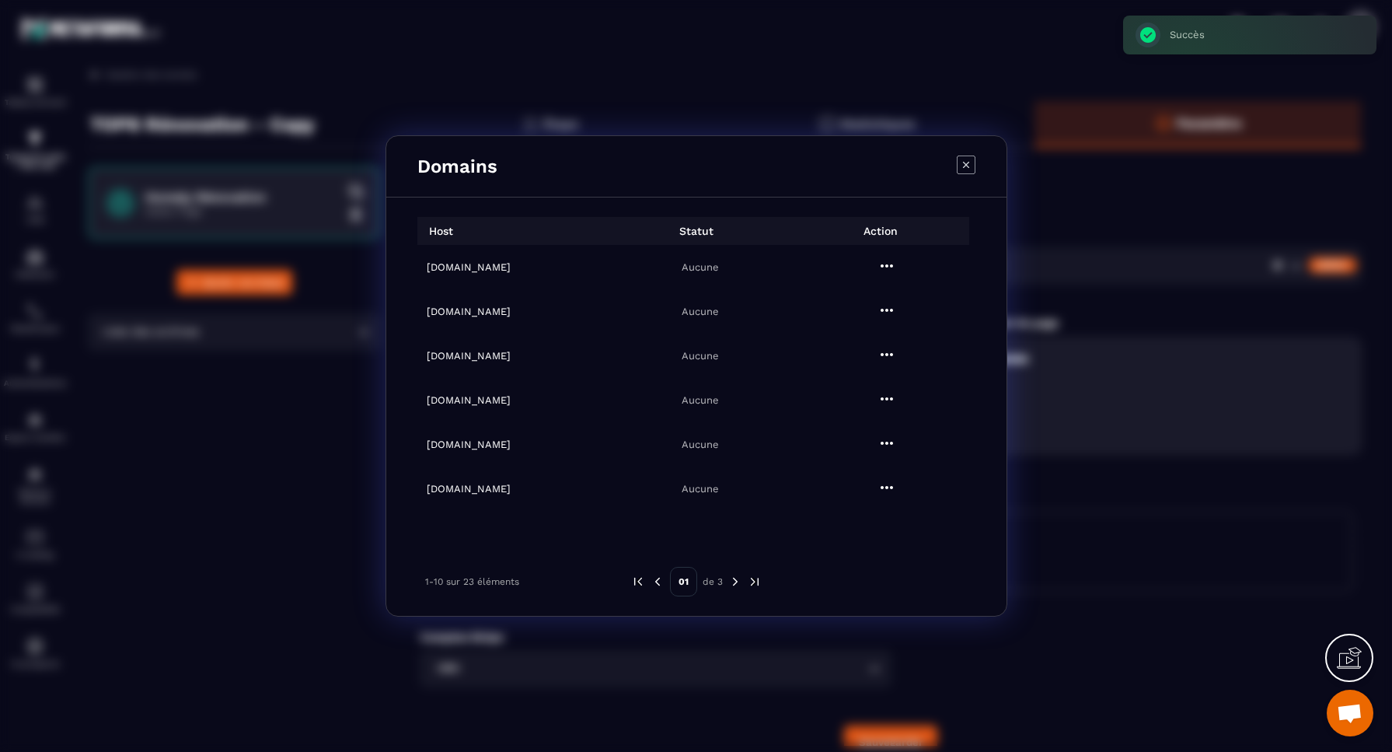
click at [883, 267] on icon "Modal window" at bounding box center [886, 265] width 19 height 19
click at [881, 304] on span "Settings" at bounding box center [885, 304] width 39 height 16
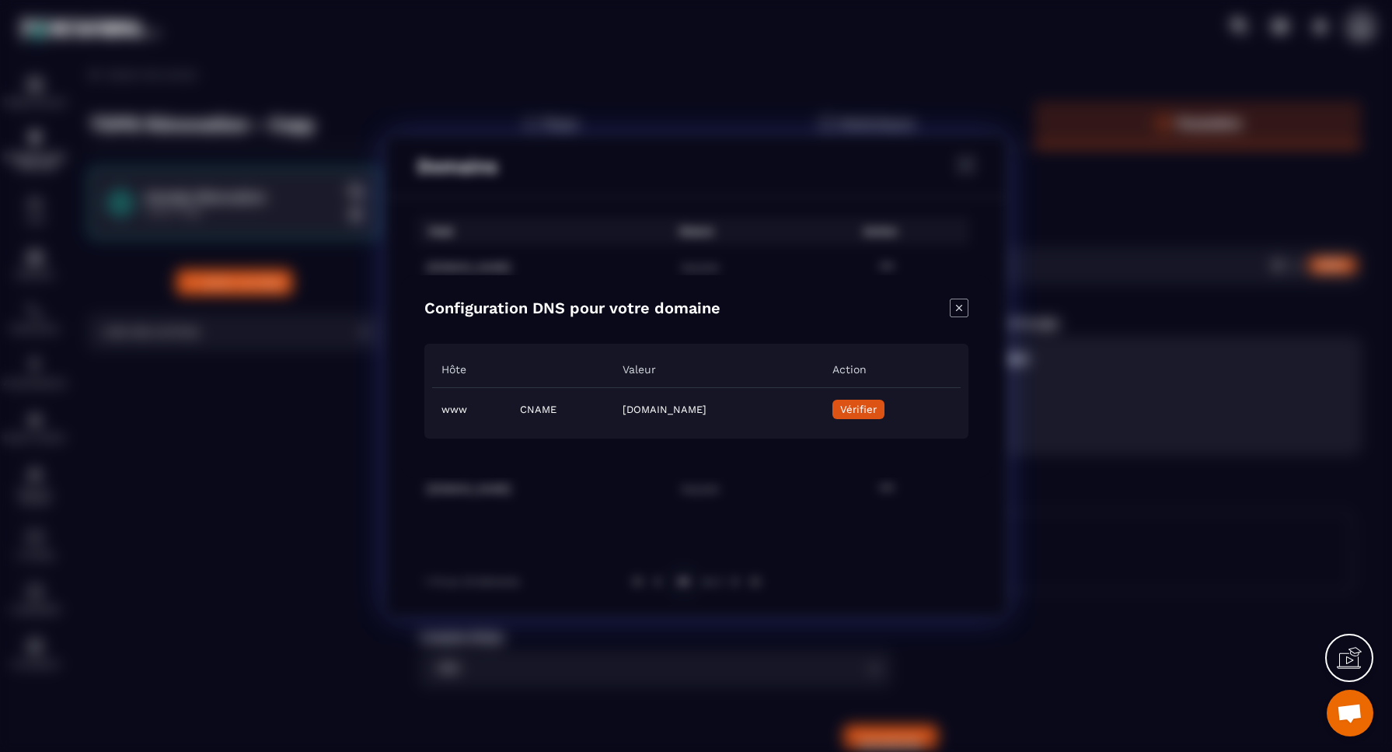
drag, startPoint x: 819, startPoint y: 409, endPoint x: 544, endPoint y: 407, distance: 275.1
click at [613, 407] on td "[DOMAIN_NAME]" at bounding box center [717, 409] width 209 height 44
copy td "[DOMAIN_NAME]"
click at [960, 305] on icon "Close modal" at bounding box center [959, 307] width 19 height 19
